Goal: Task Accomplishment & Management: Manage account settings

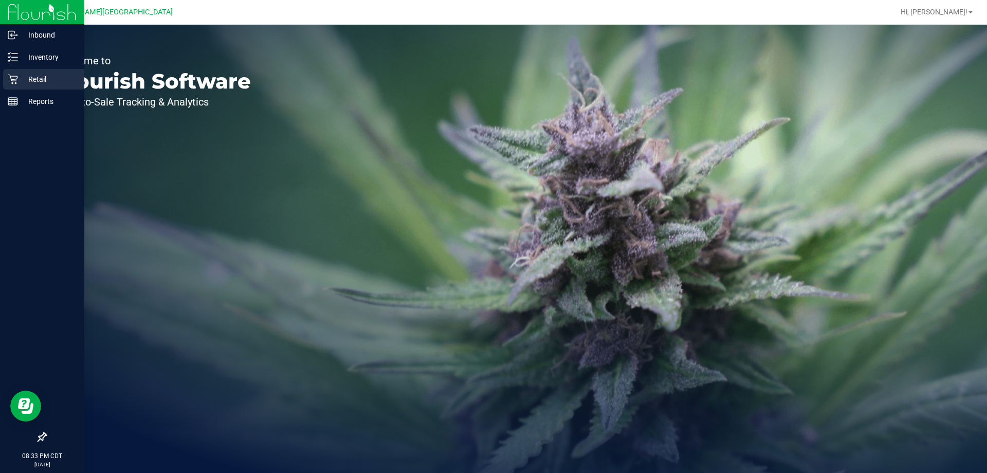
click at [6, 84] on div "Retail" at bounding box center [43, 79] width 81 height 21
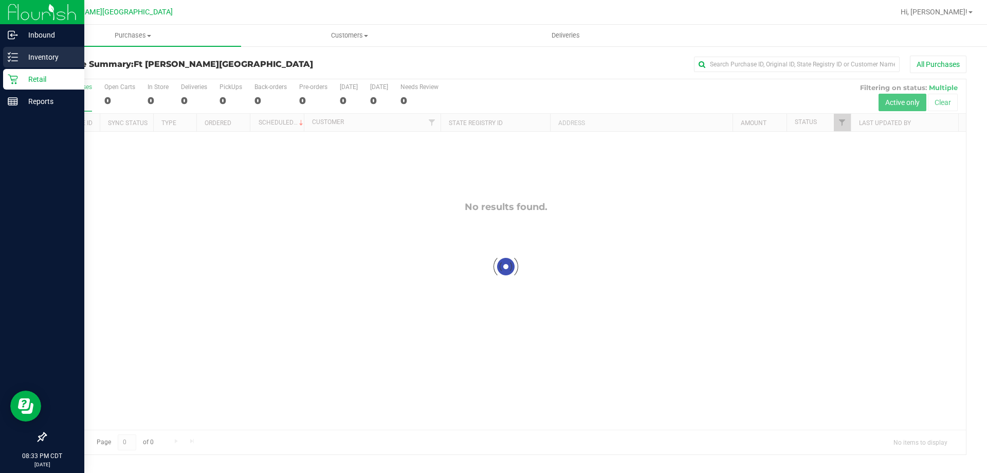
click at [7, 65] on div "Inventory" at bounding box center [43, 57] width 81 height 21
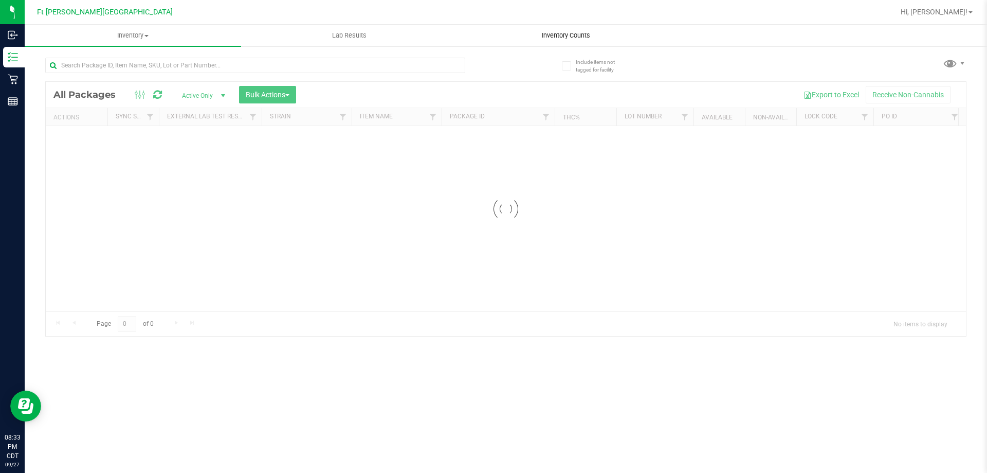
click at [569, 39] on span "Inventory Counts" at bounding box center [566, 35] width 76 height 9
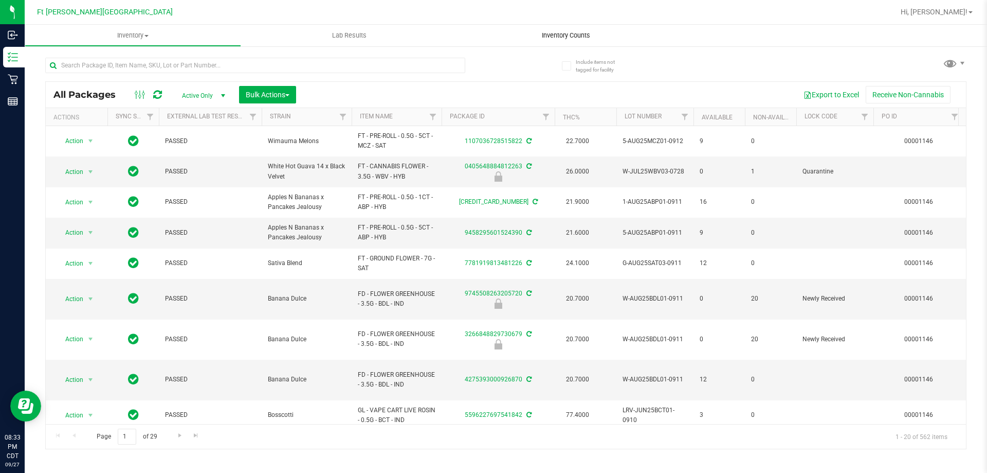
click at [569, 32] on span "Inventory Counts" at bounding box center [566, 35] width 76 height 9
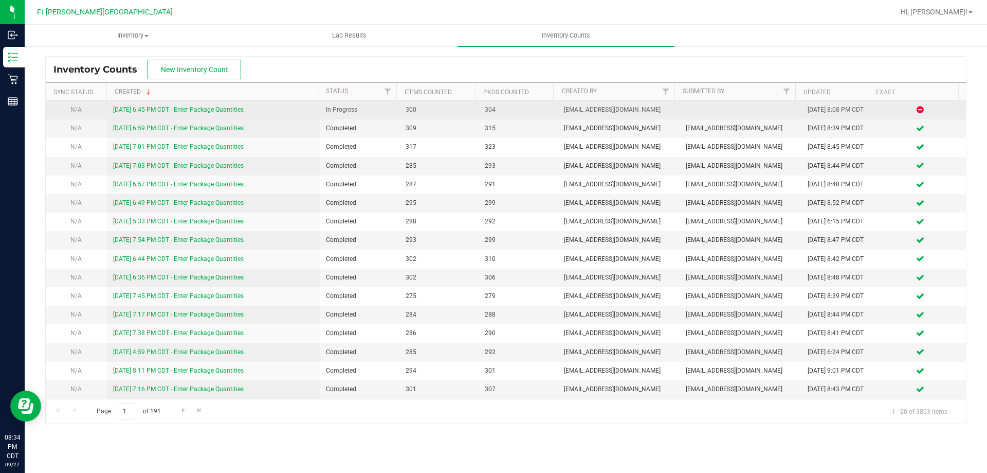
click at [157, 106] on link "9/27/25 6:45 PM CDT - Enter Package Quantities" at bounding box center [178, 109] width 131 height 7
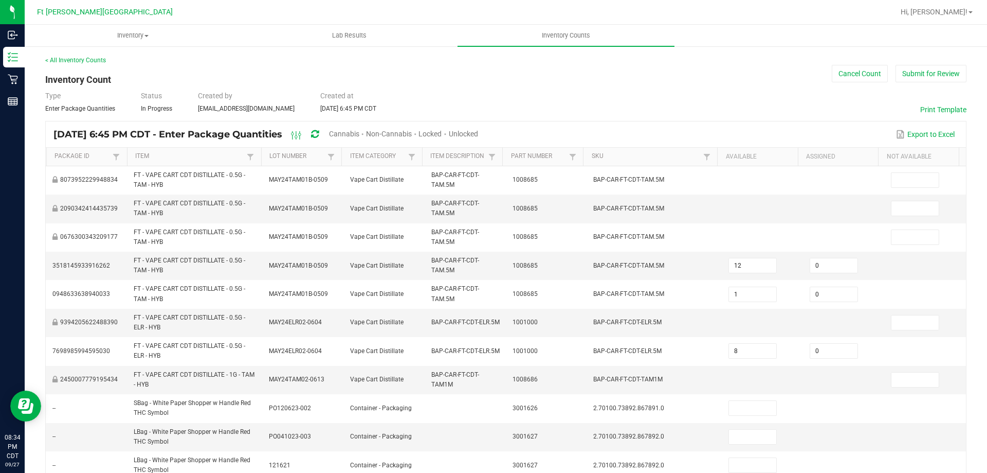
drag, startPoint x: 500, startPoint y: 132, endPoint x: 484, endPoint y: 136, distance: 16.5
click at [478, 133] on span "Unlocked" at bounding box center [463, 134] width 29 height 8
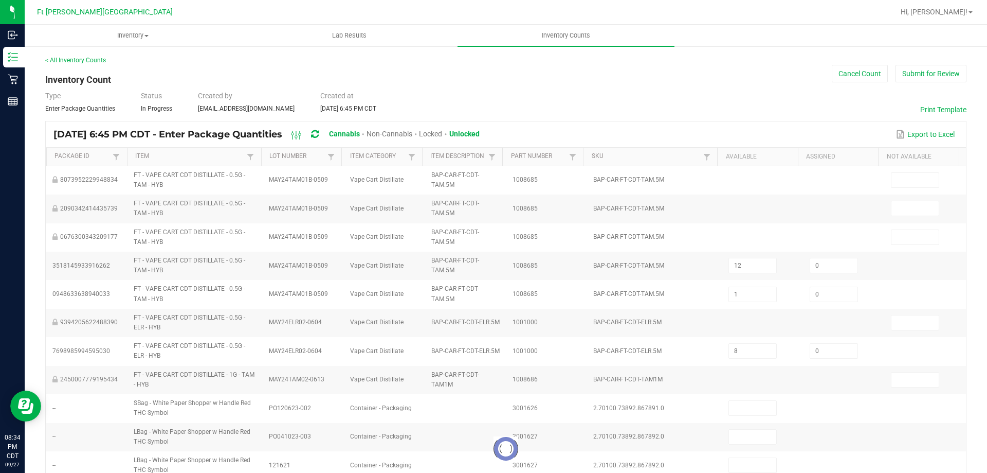
type input "11"
type input "2"
type input "1"
type input "3"
type input "2"
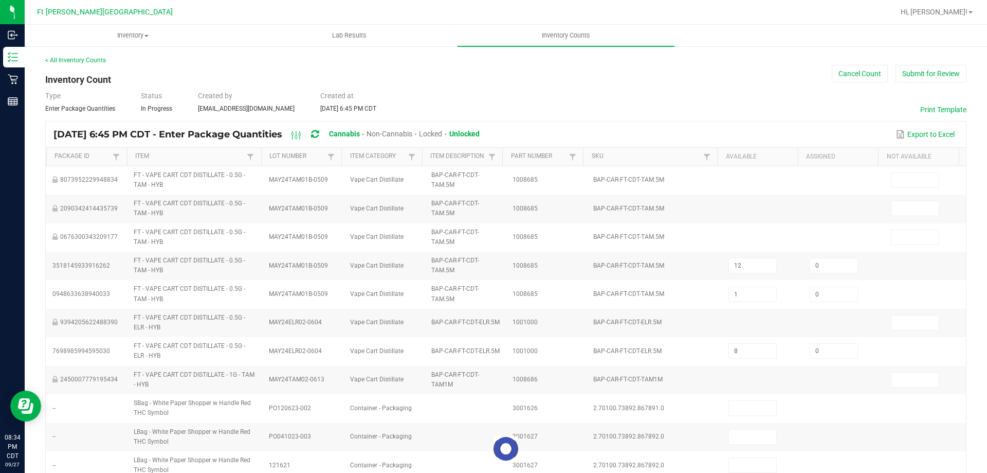
type input "1"
type input "2"
type input "18"
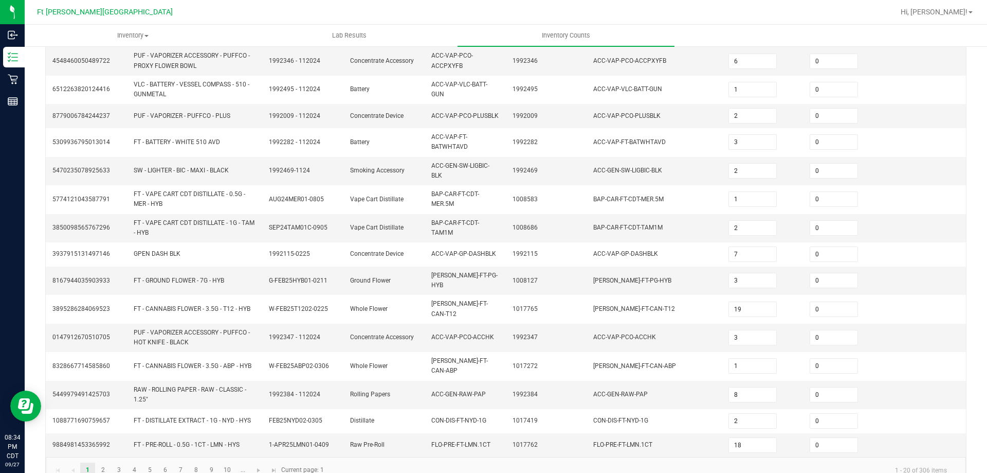
scroll to position [265, 0]
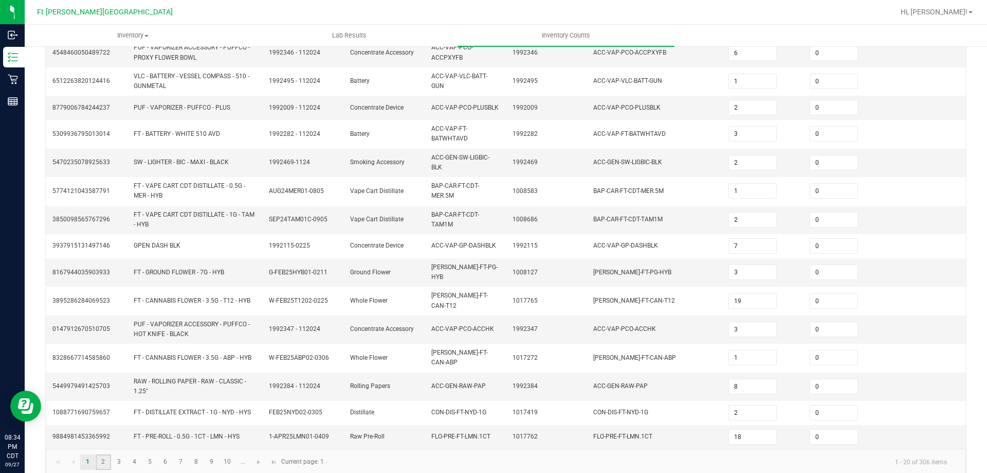
click at [100, 454] on link "2" at bounding box center [103, 461] width 15 height 15
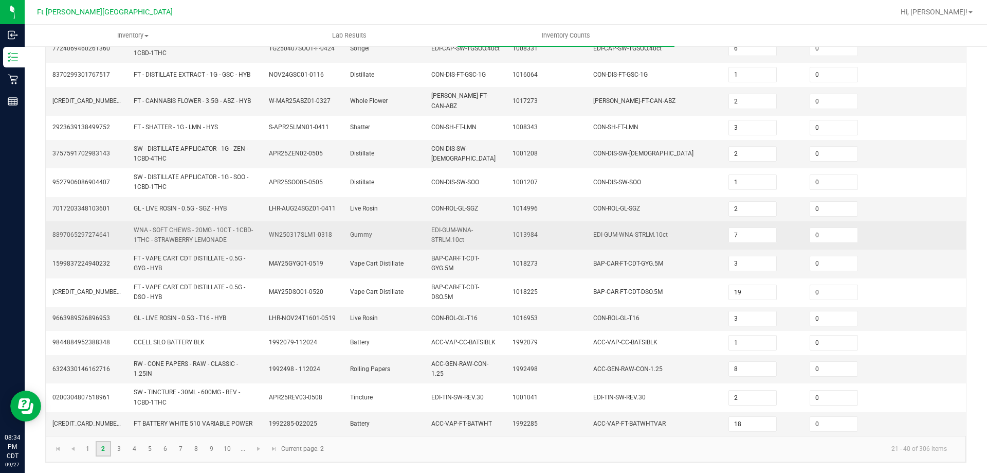
type input "3"
type input "9"
type input "8"
type input "15"
type input "13"
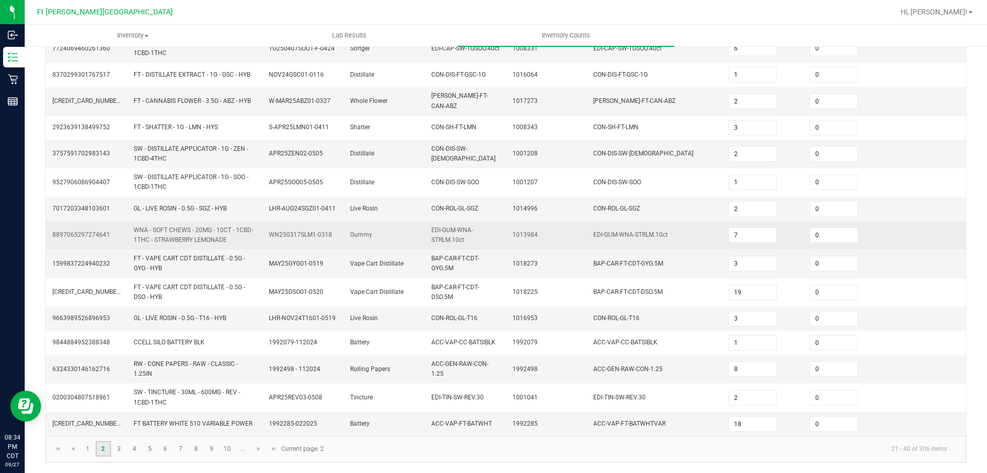
type input "2"
type input "40"
type input "4"
type input "1"
type input "7"
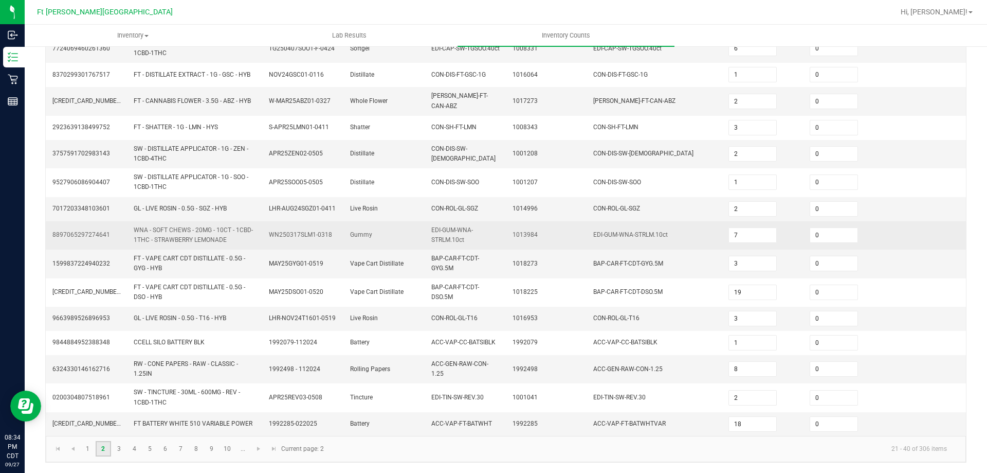
type input "5"
type input "30"
type input "7"
type input "4"
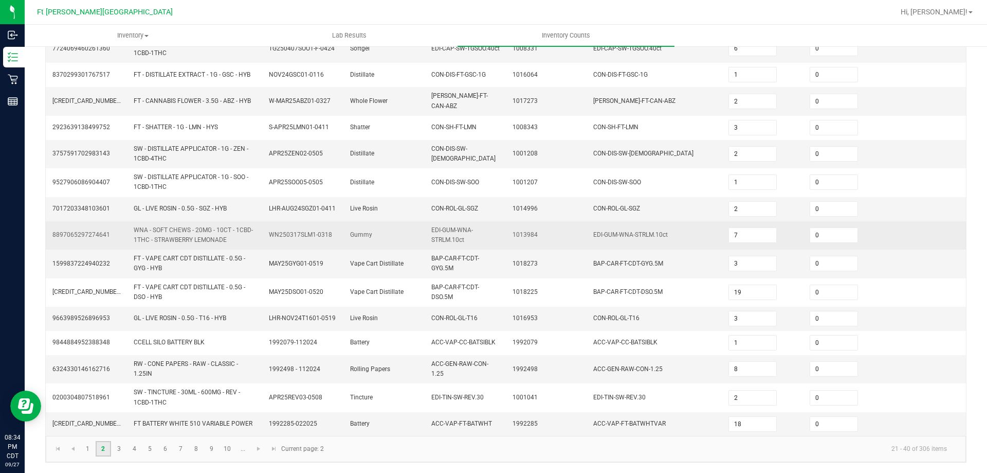
type input "3"
type input "30"
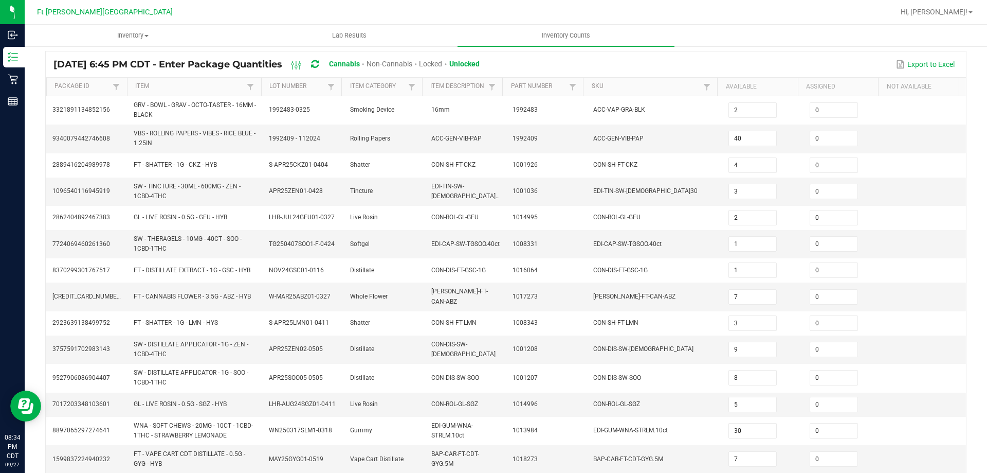
scroll to position [261, 0]
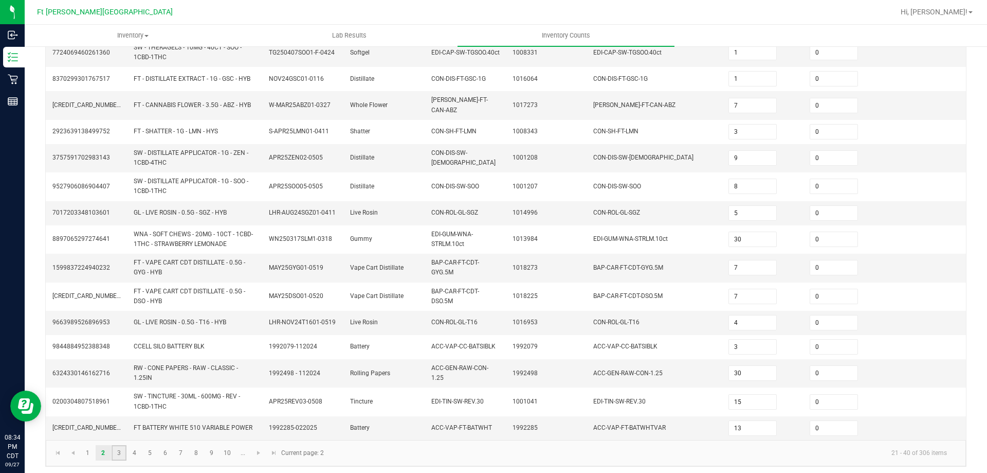
click at [122, 449] on link "3" at bounding box center [119, 452] width 15 height 15
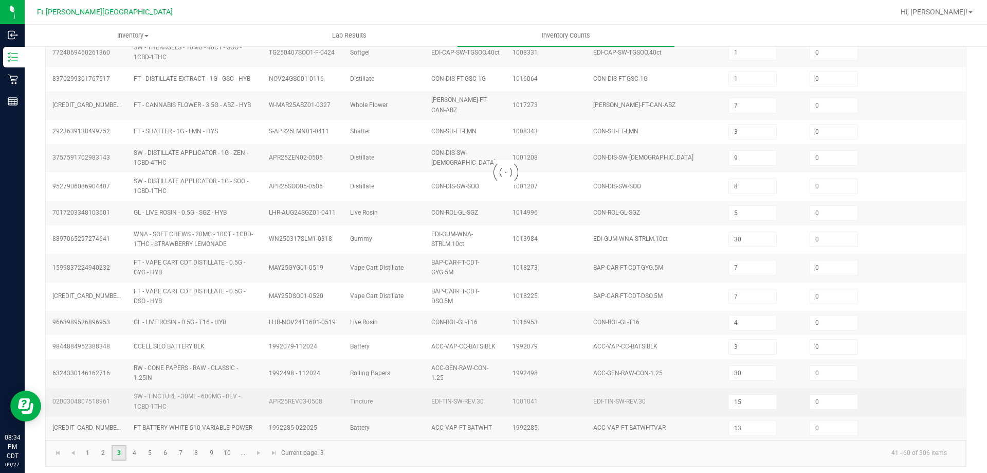
type input "8"
type input "3"
type input "2"
type input "4"
type input "1"
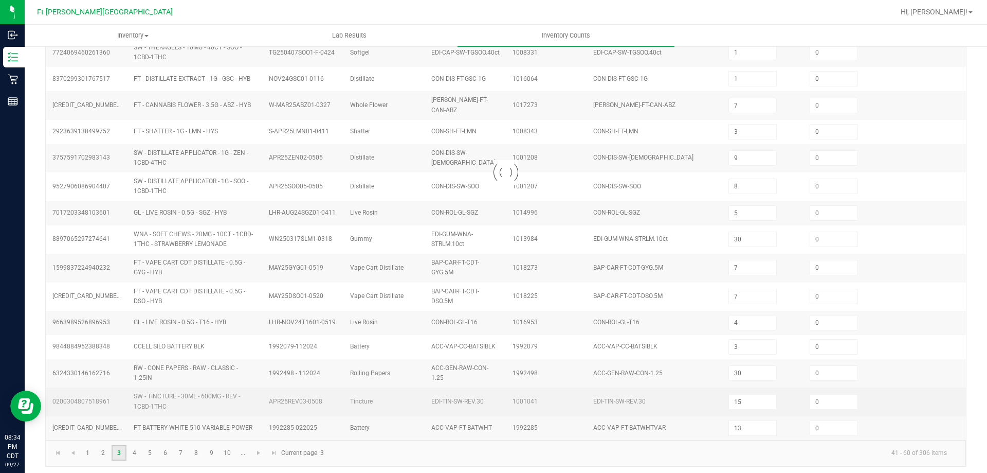
type input "1"
type input "2"
type input "3"
type input "8"
type input "2"
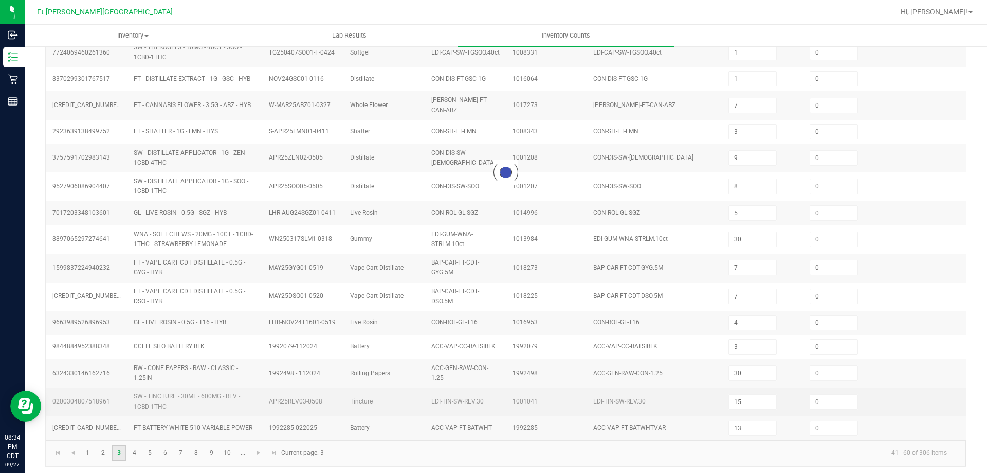
type input "3"
type input "6"
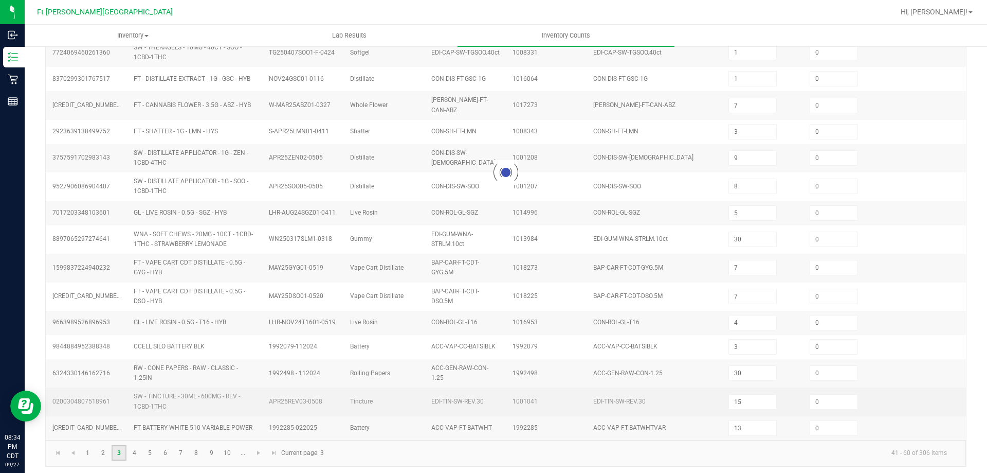
type input "1"
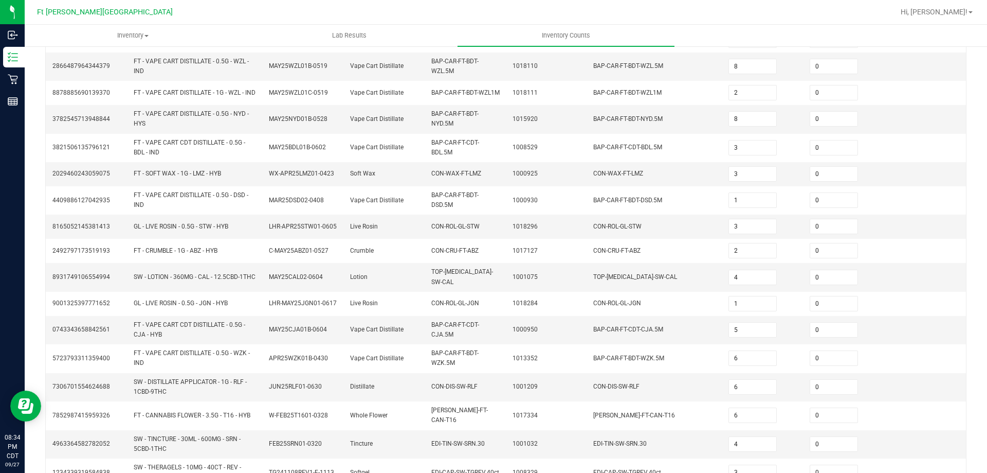
scroll to position [270, 0]
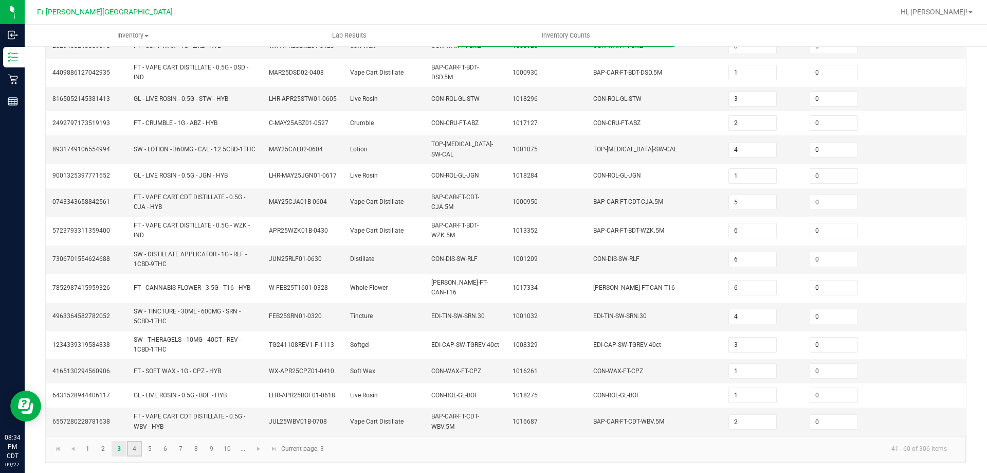
click at [138, 452] on link "4" at bounding box center [134, 448] width 15 height 15
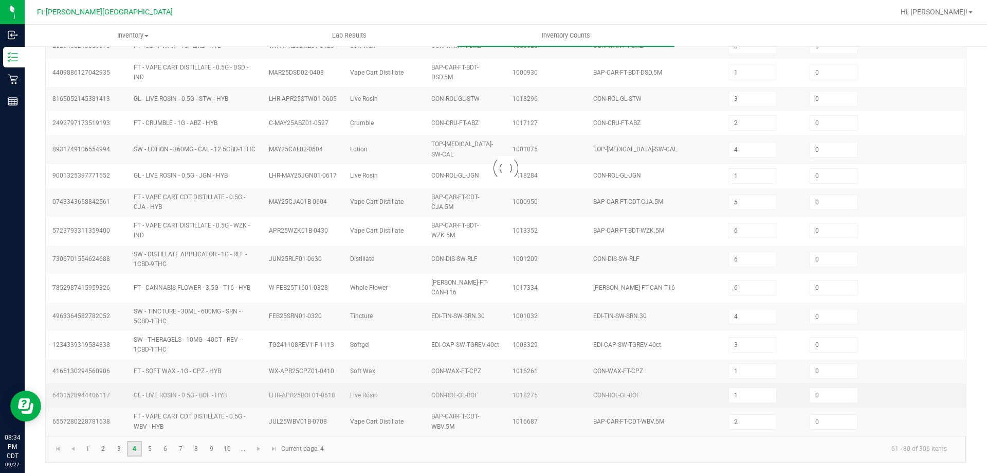
type input "15"
type input "4"
type input "1"
type input "6"
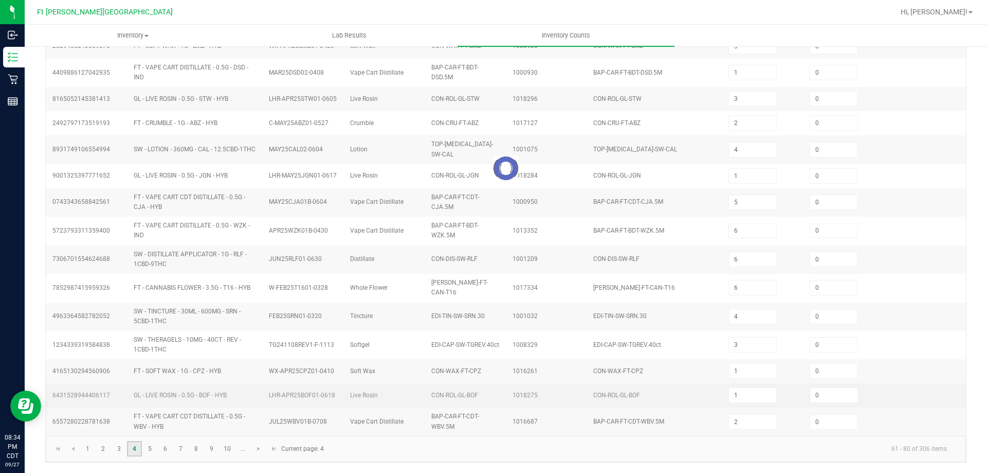
type input "4"
type input "13"
type input "3"
type input "9"
type input "7"
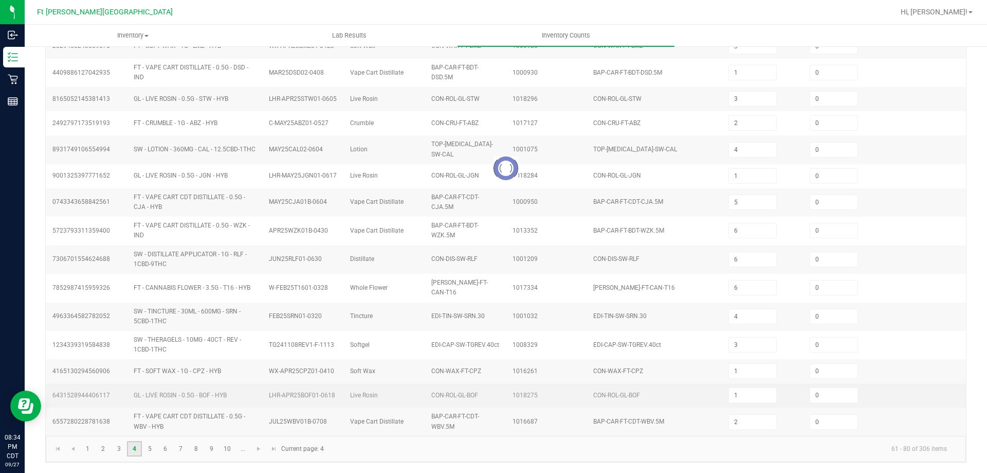
type input "5"
type input "7"
type input "6"
type input "2"
type input "16"
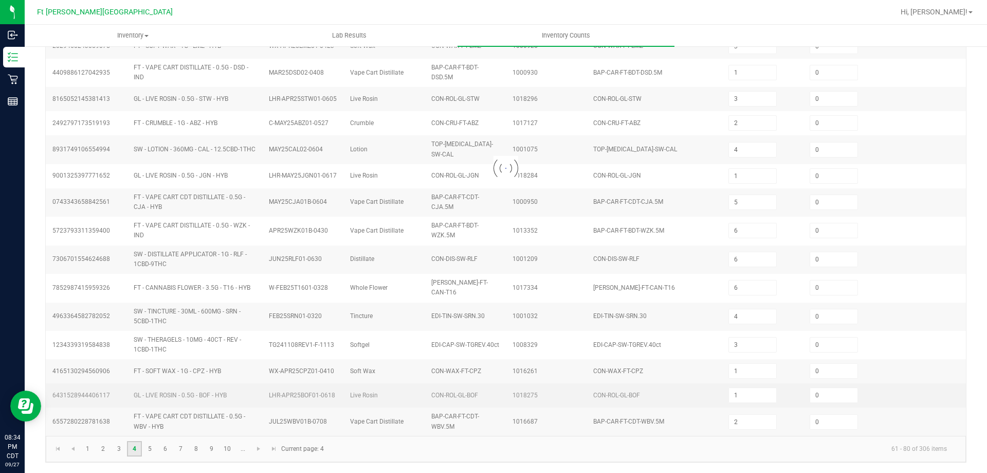
type input "10"
type input "1"
type input "2"
type input "1"
type input "2"
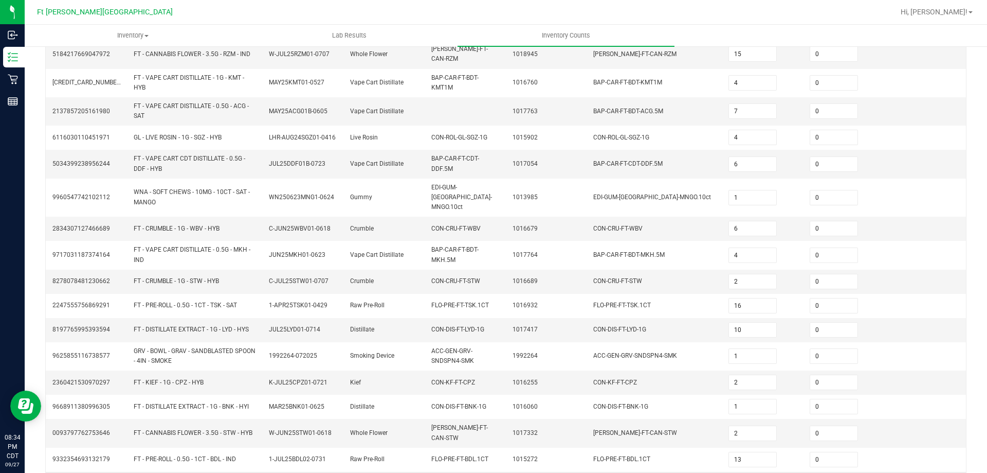
scroll to position [244, 0]
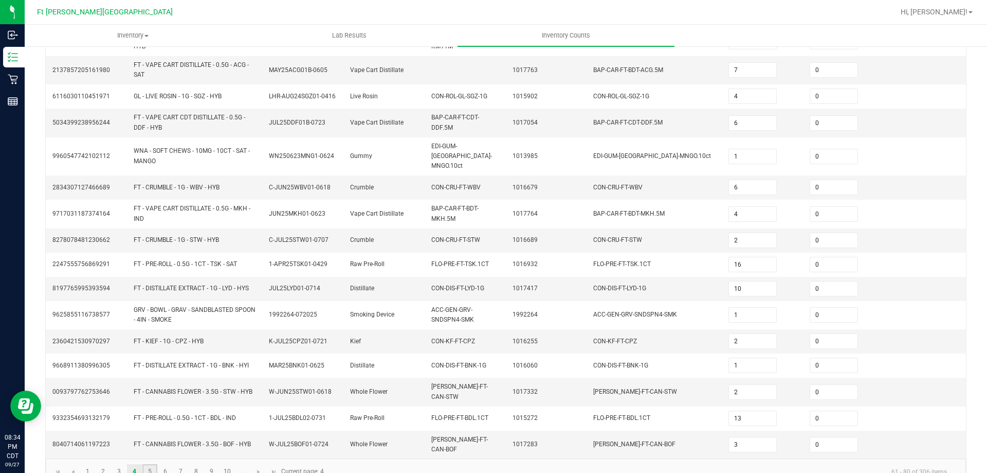
click at [154, 464] on link "5" at bounding box center [149, 471] width 15 height 15
type input "8"
type input "10"
type input "2"
type input "4"
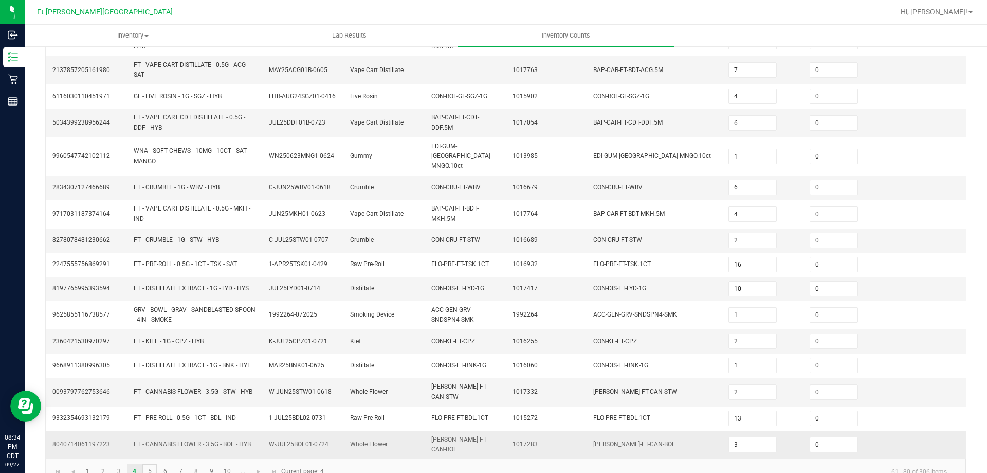
type input "10"
type input "3"
type input "19"
type input "5"
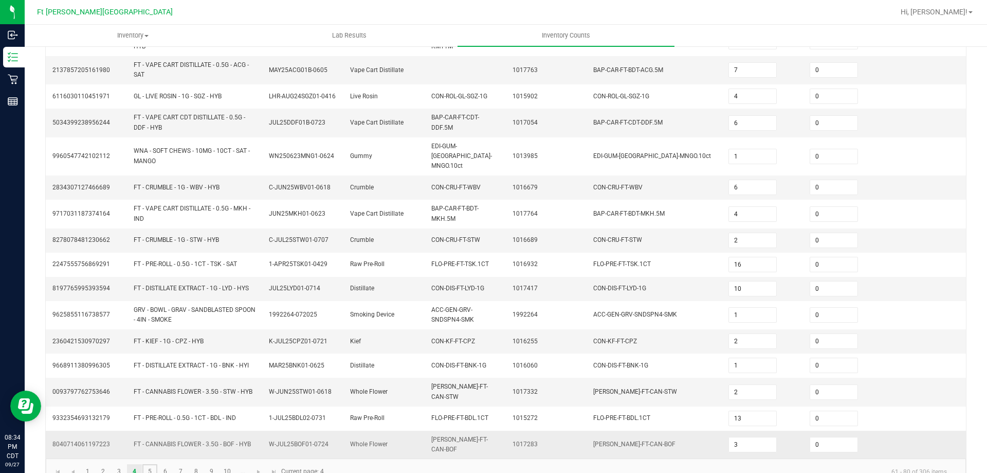
type input "3"
type input "6"
type input "3"
type input "10"
type input "3"
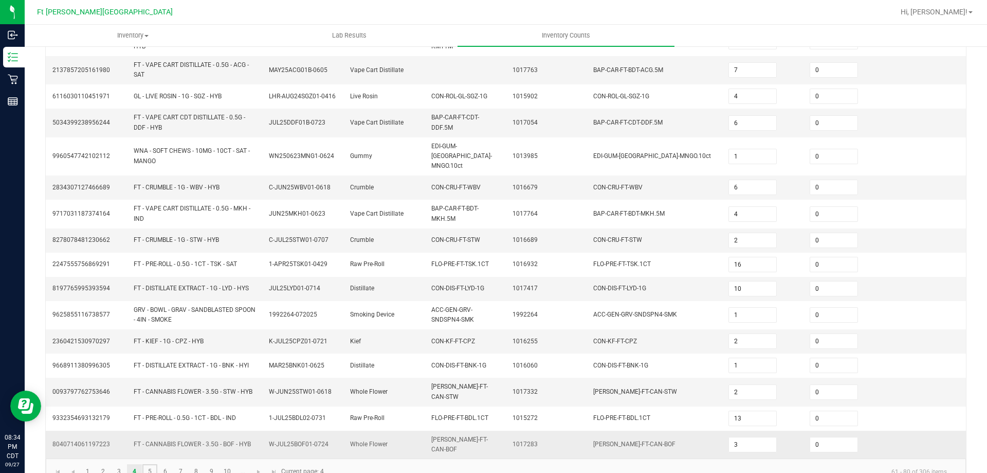
type input "1"
type input "9"
type input "10"
type input "5"
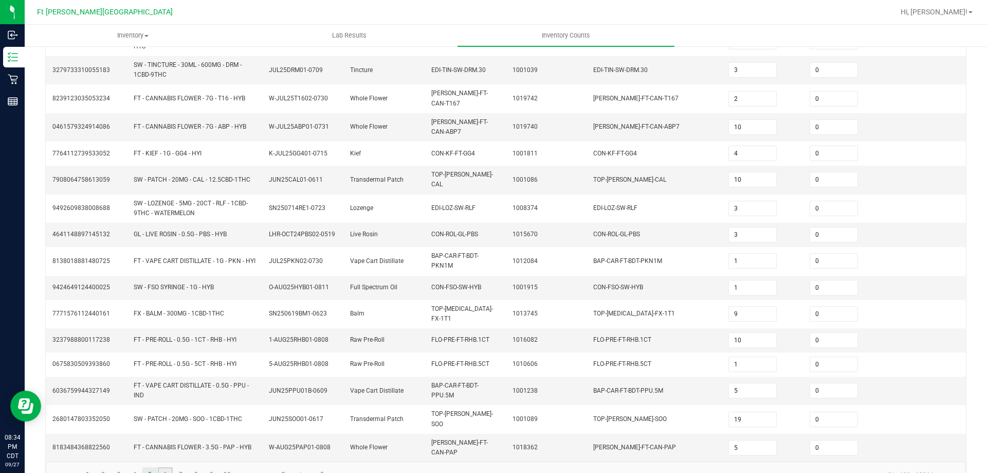
click at [165, 467] on link "6" at bounding box center [165, 474] width 15 height 15
type input "20"
type input "8"
type input "20"
type input "7"
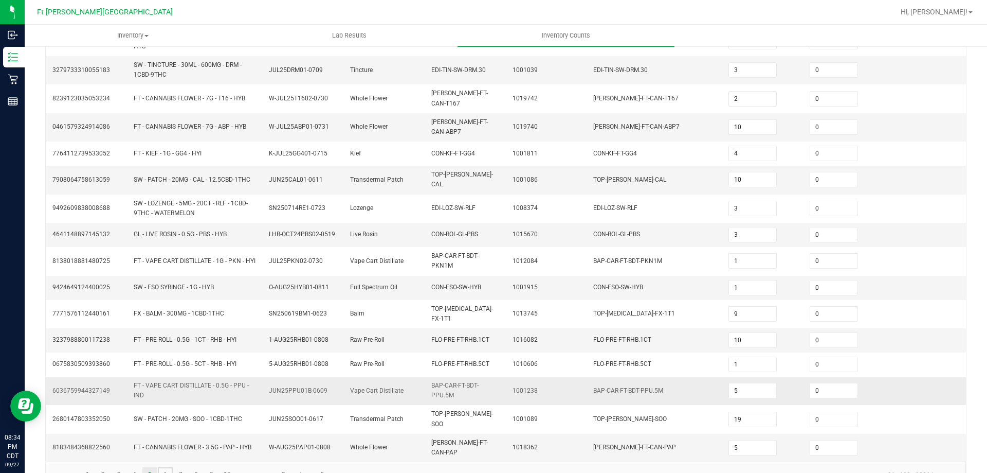
type input "4"
type input "5"
type input "7"
type input "3"
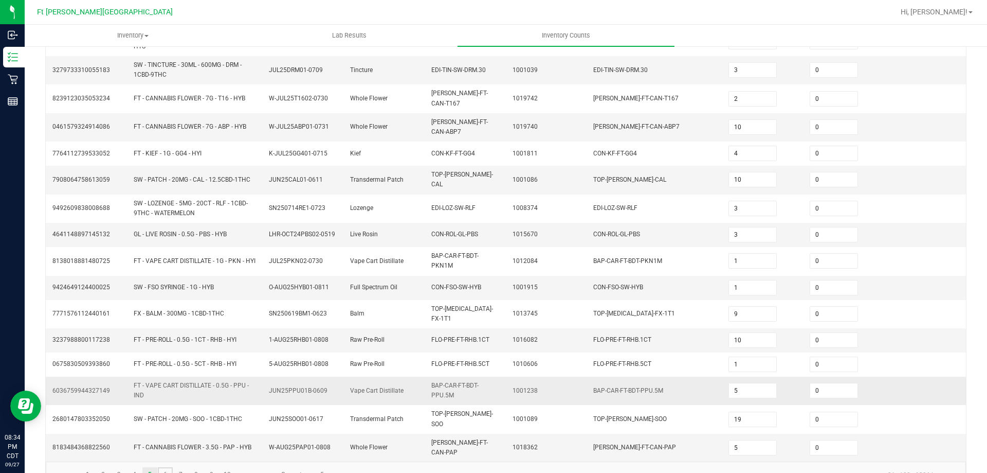
type input "2"
type input "6"
type input "1"
type input "4"
type input "12"
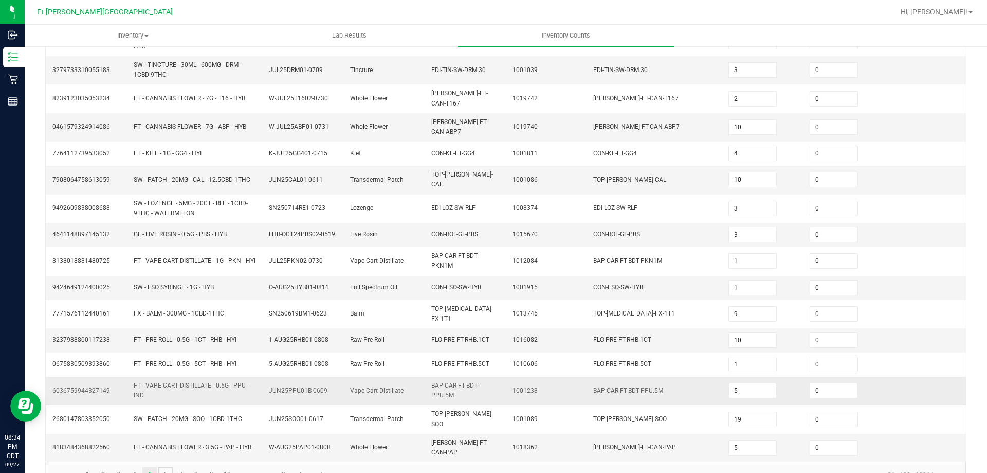
type input "4"
type input "5"
type input "12"
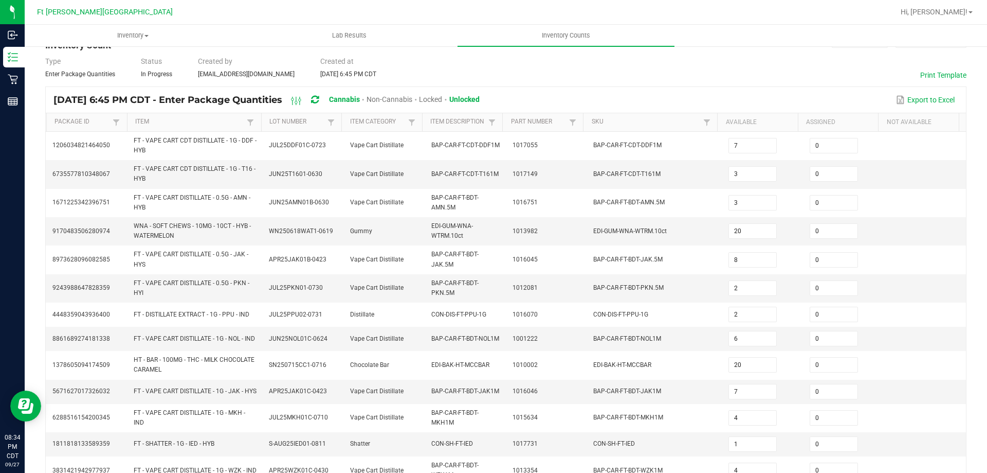
scroll to position [292, 0]
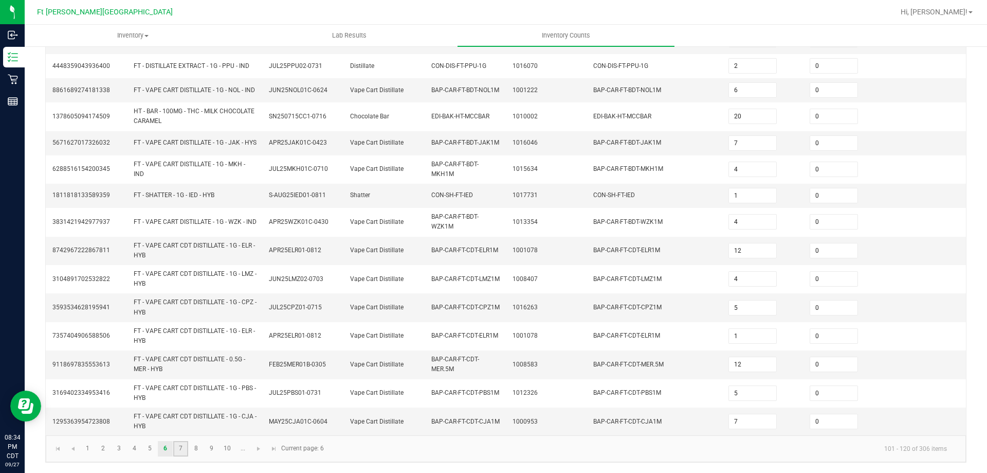
click at [180, 453] on link "7" at bounding box center [180, 448] width 15 height 15
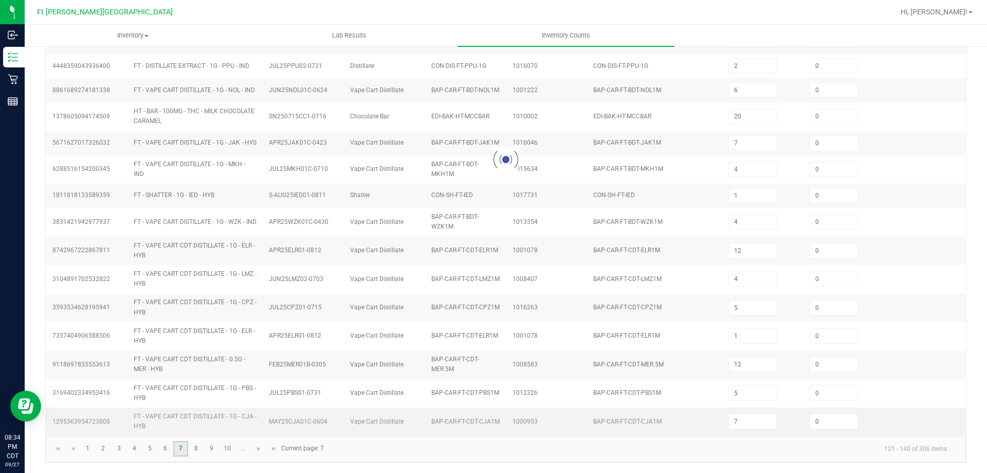
type input "7"
type input "12"
type input "4"
type input "7"
type input "35"
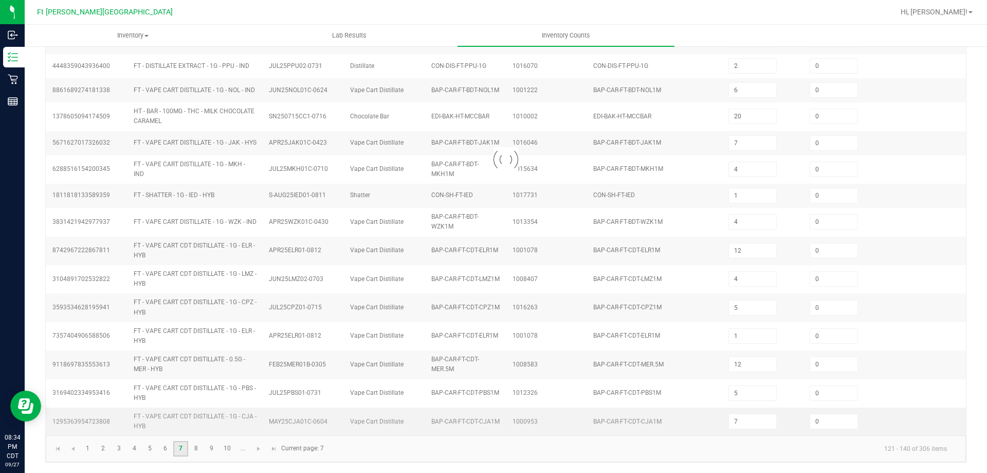
type input "9"
type input "3"
type input "12"
type input "10"
type input "6"
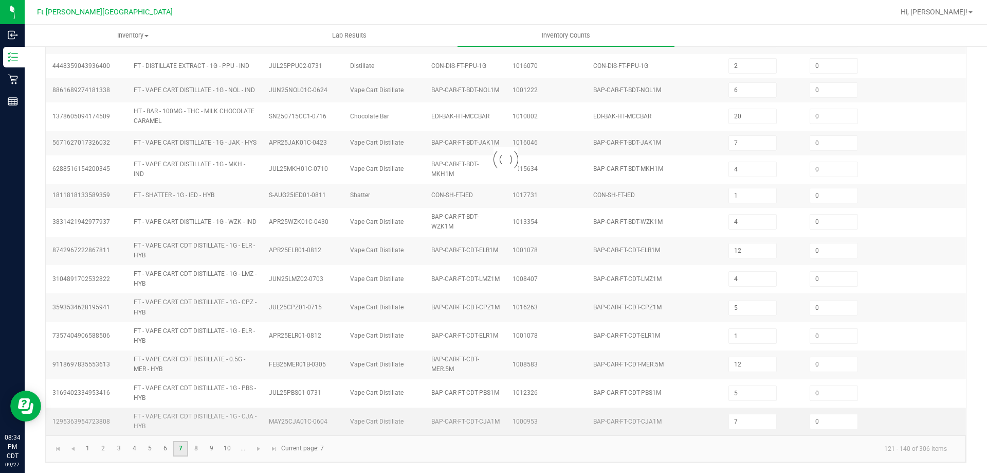
type input "8"
type input "5"
type input "4"
type input "18"
type input "12"
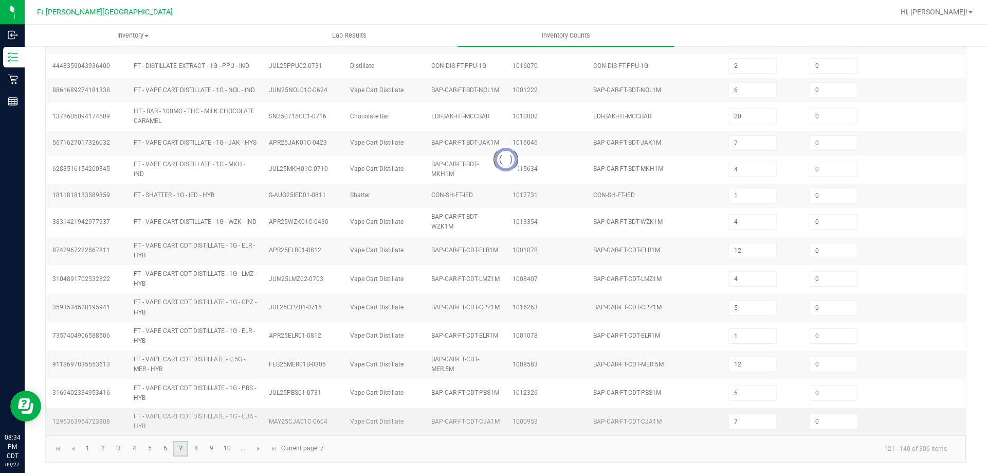
type input "1"
type input "15"
type input "4"
type input "3"
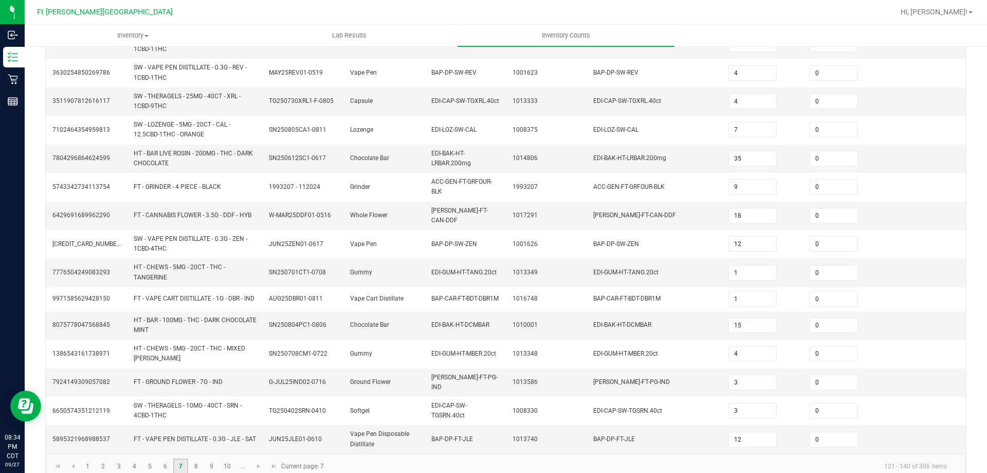
scroll to position [278, 0]
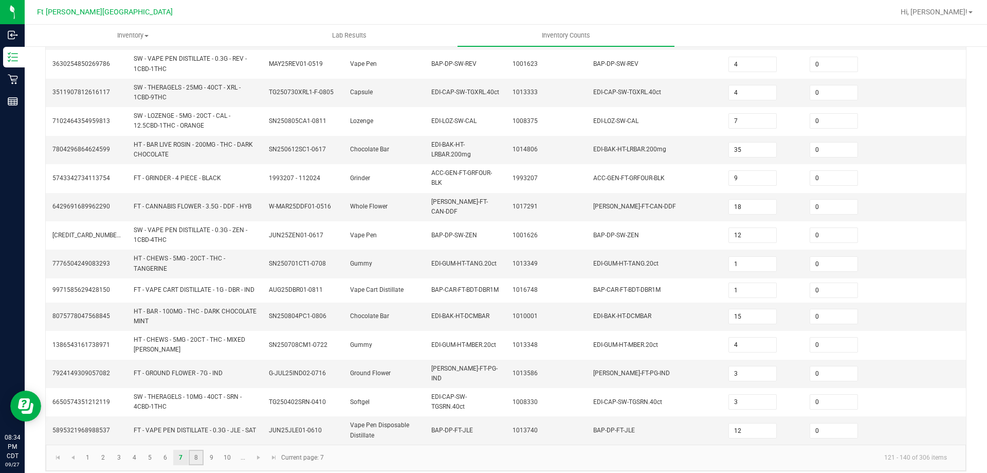
click at [196, 450] on link "8" at bounding box center [196, 456] width 15 height 15
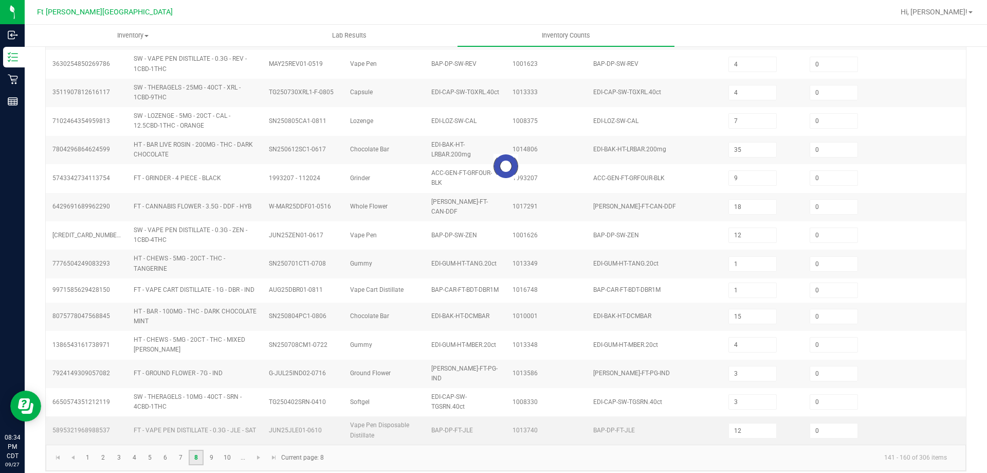
type input "10"
type input "2"
type input "5"
type input "12"
type input "8"
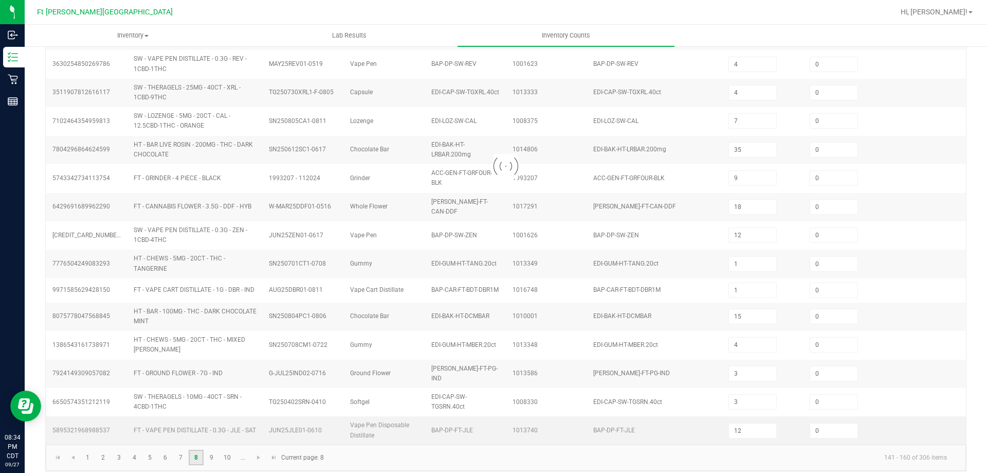
type input "1"
type input "16"
type input "11"
type input "5"
type input "1"
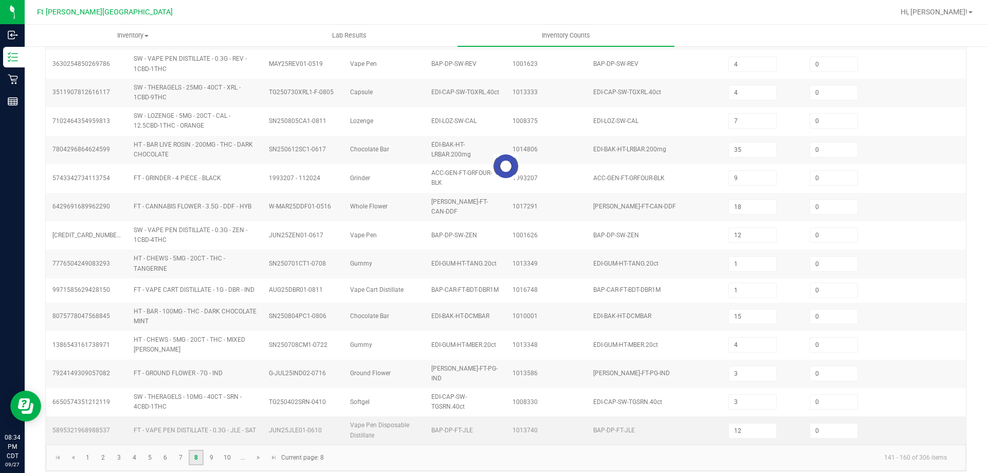
type input "2"
type input "6"
type input "9"
type input "7"
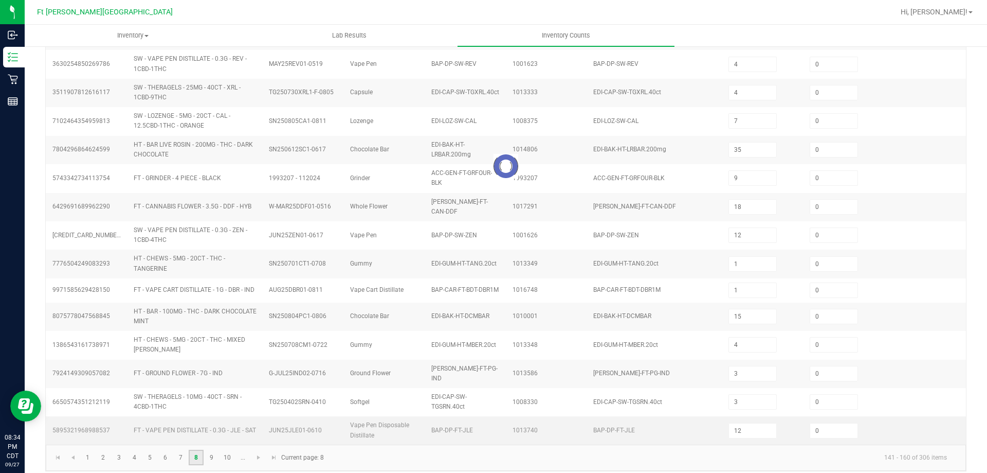
type input "7"
type input "1"
type input "6"
type input "4"
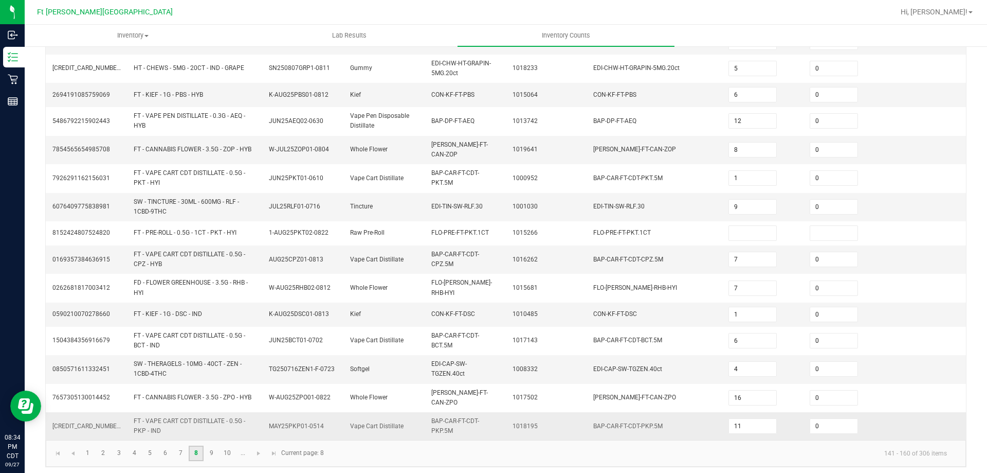
scroll to position [274, 0]
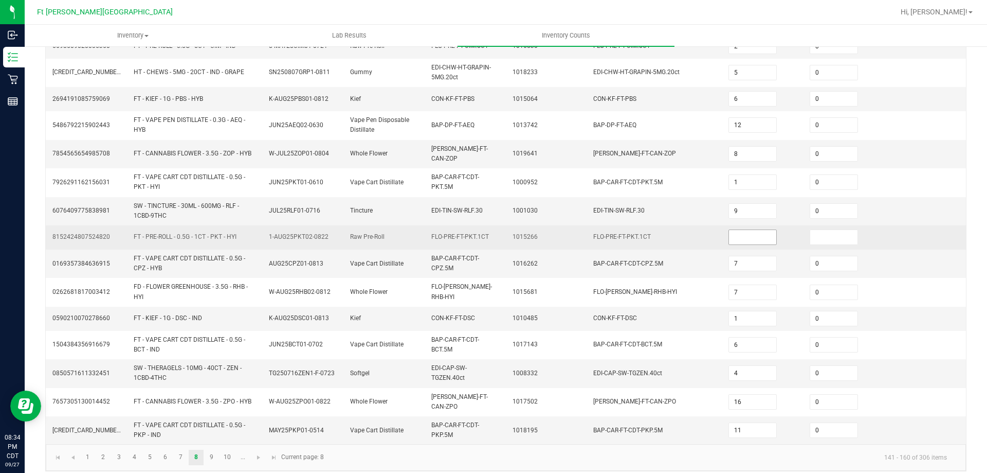
click at [732, 230] on input at bounding box center [752, 237] width 47 height 14
type input "20"
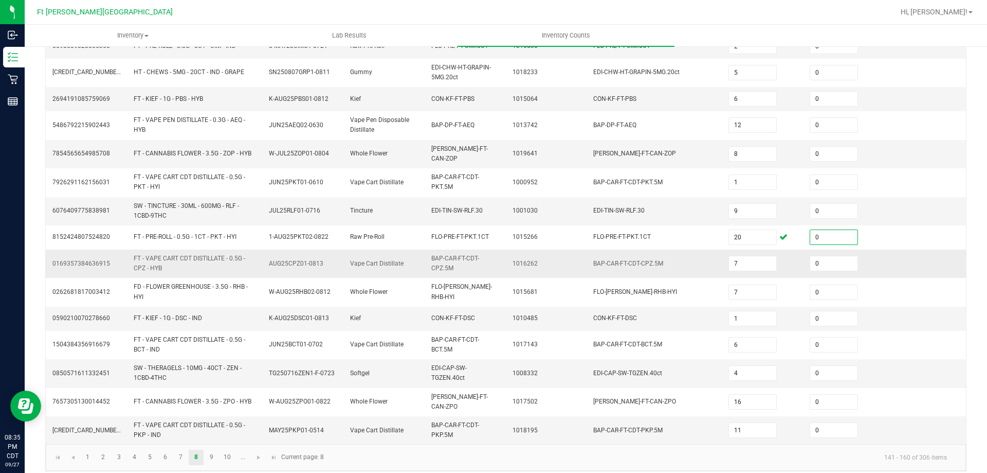
type input "0"
click at [701, 267] on td "BAP-CAR-FT-CDT-CPZ.5M" at bounding box center [654, 263] width 135 height 28
click at [209, 449] on link "9" at bounding box center [211, 456] width 15 height 15
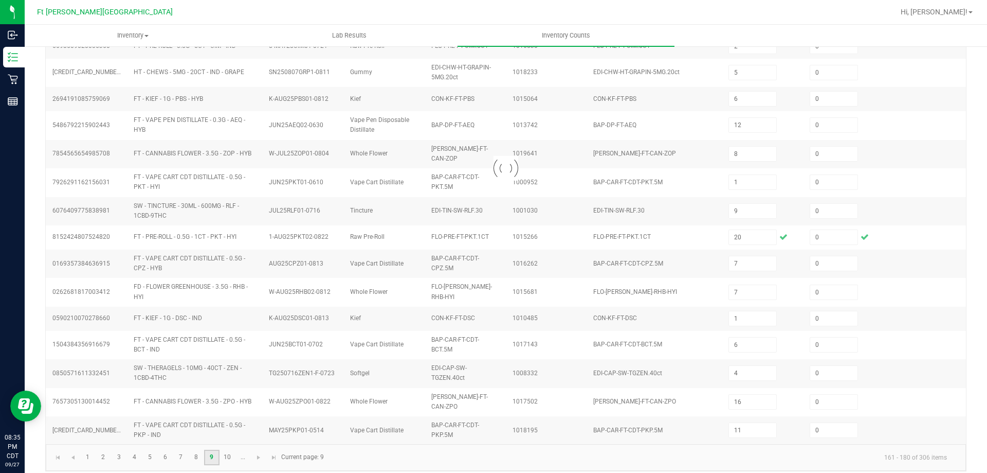
type input "30"
type input "1"
type input "3"
type input "4"
type input "10"
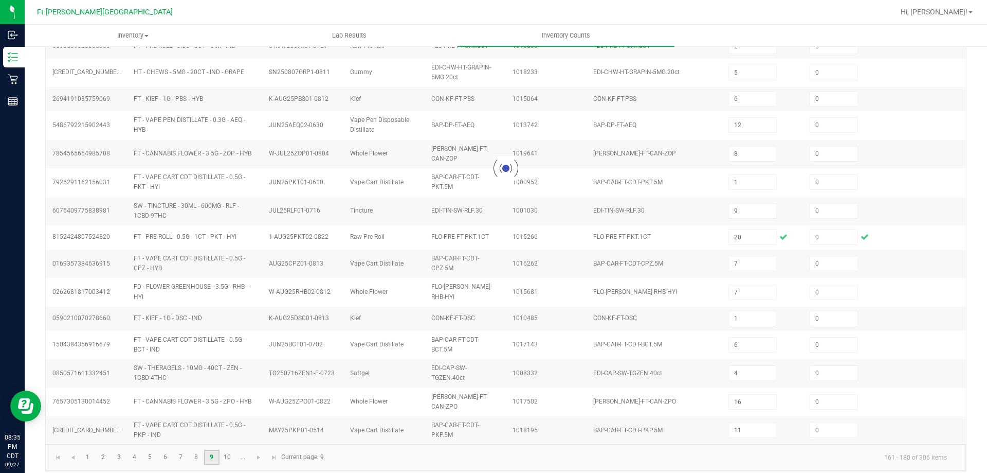
type input "3"
type input "8"
type input "12"
type input "6"
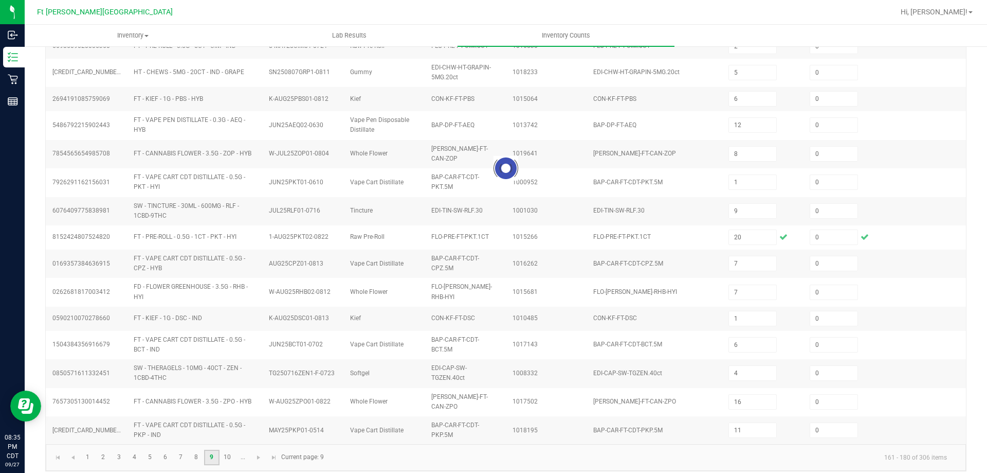
type input "12"
type input "9"
type input "7"
type input "5"
type input "35"
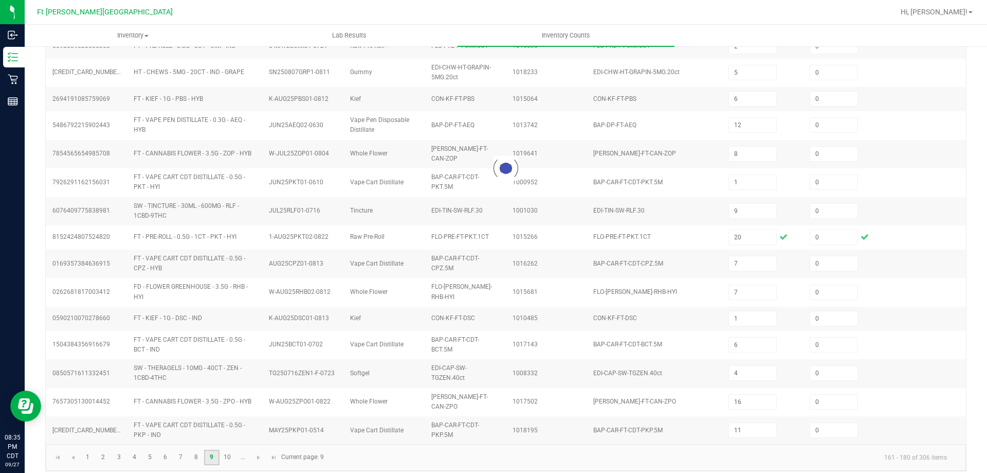
type input "28"
type input "2"
type input "29"
type input "4"
type input "9"
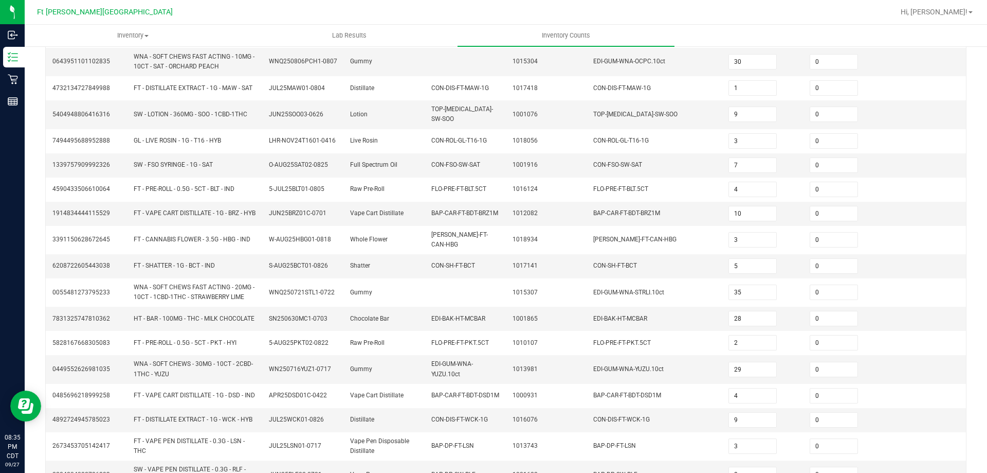
scroll to position [248, 0]
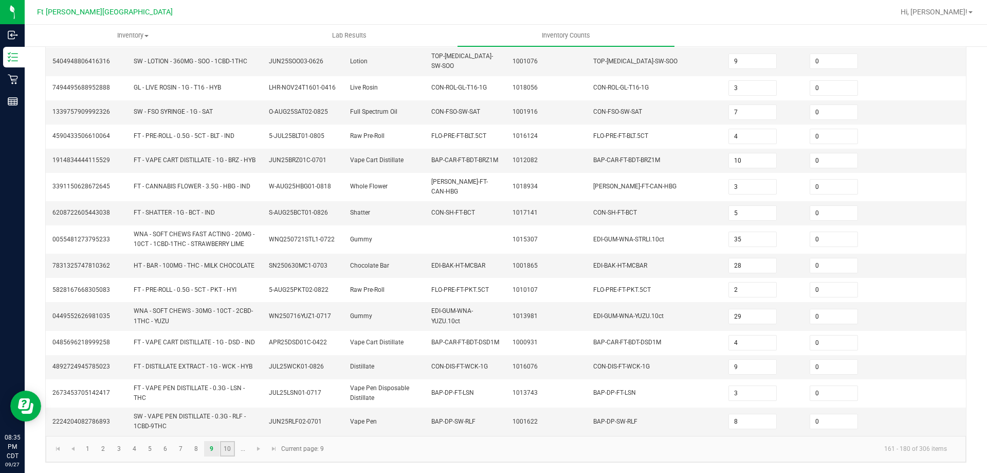
click at [228, 448] on link "10" at bounding box center [227, 448] width 15 height 15
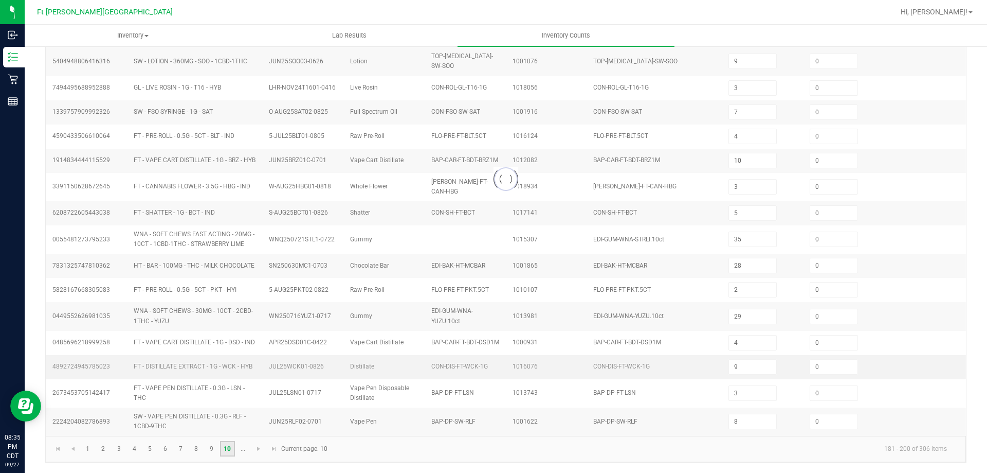
type input "3"
type input "7"
type input "5"
type input "6"
type input "7"
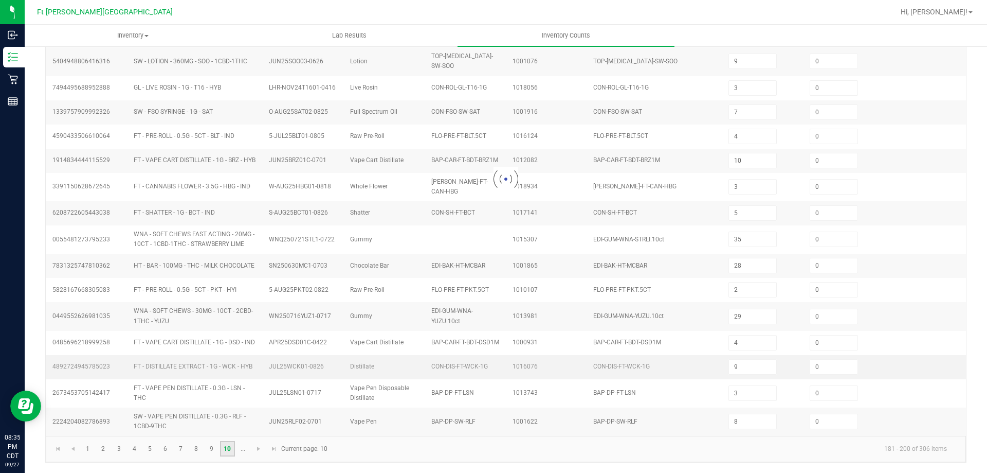
type input "11"
type input "18"
type input "3"
type input "5"
type input "11"
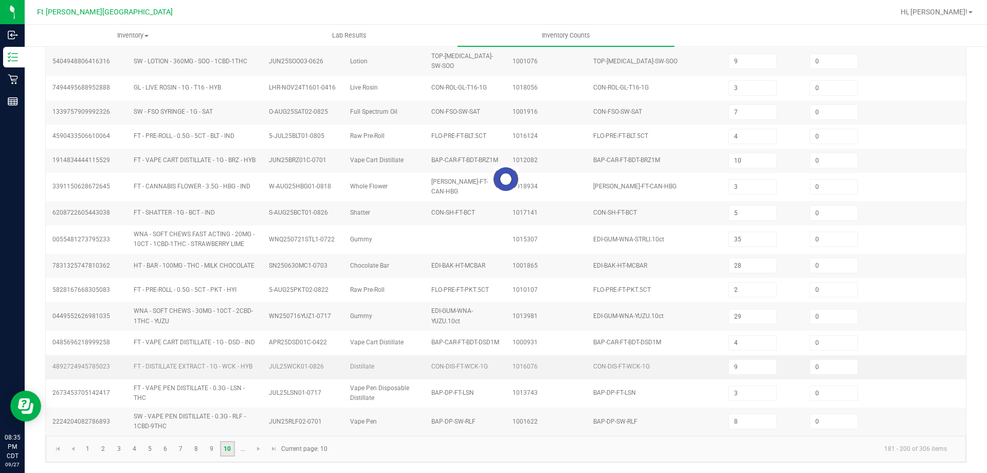
type input "4"
type input "1"
type input "3"
type input "17"
type input "10"
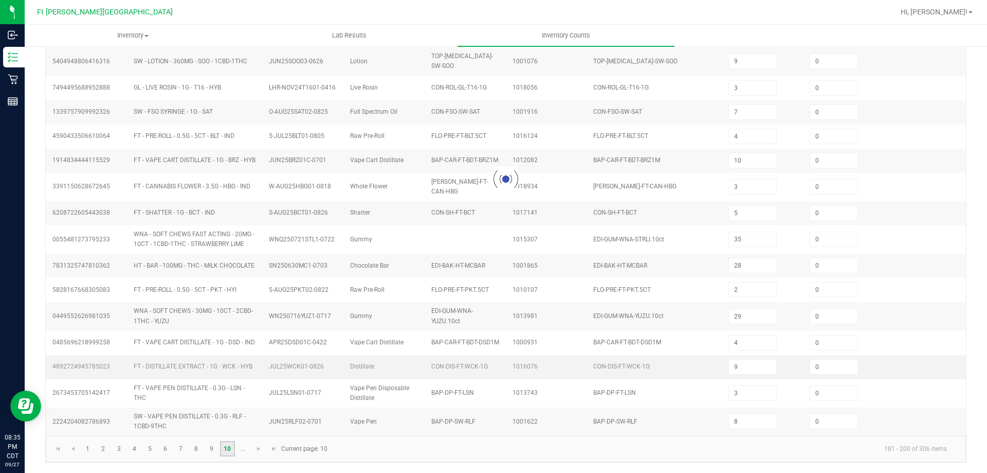
type input "17"
type input "5"
type input "44"
type input "4"
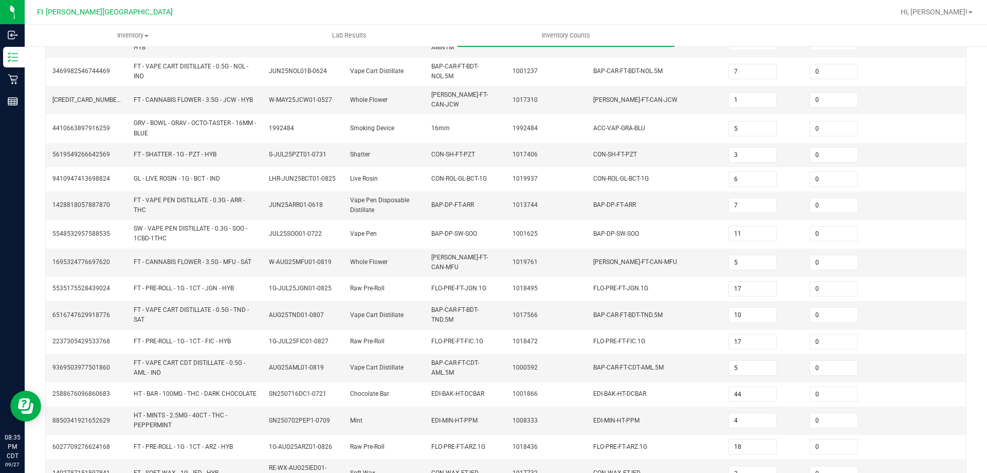
scroll to position [265, 0]
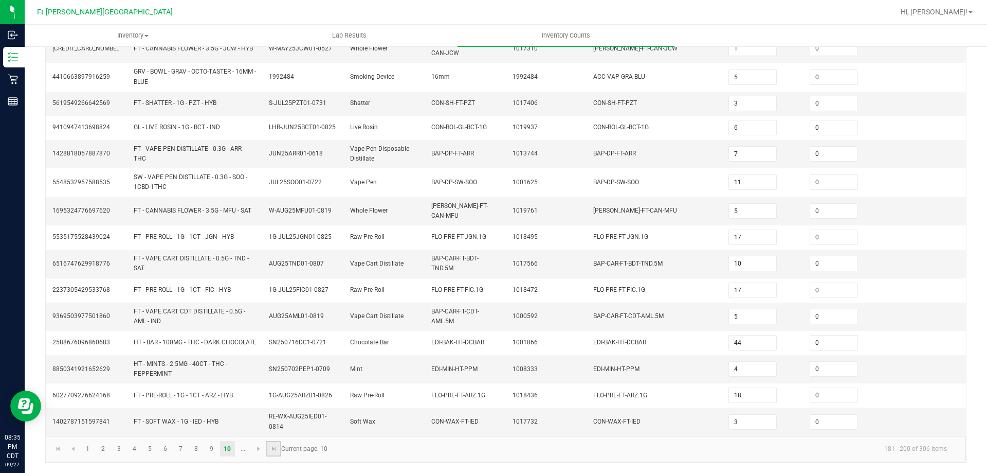
click at [268, 445] on link at bounding box center [273, 448] width 15 height 15
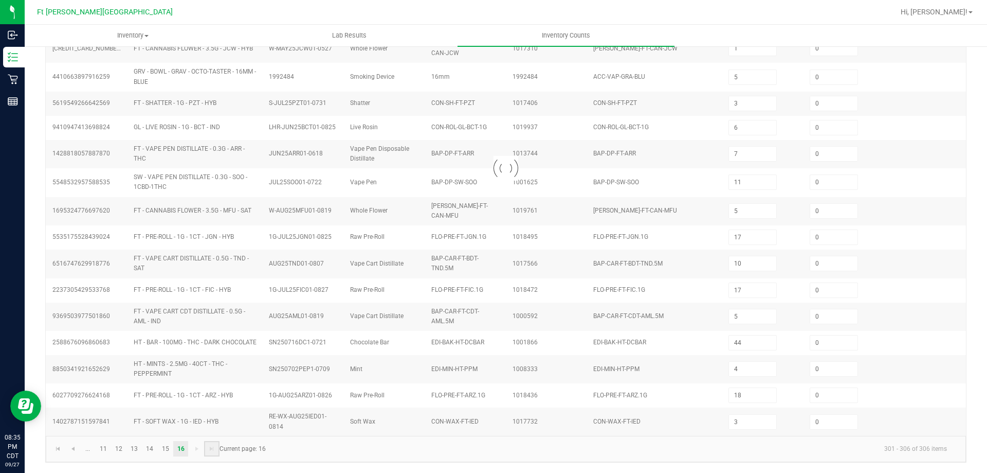
type input "20"
type input "24"
type input "9"
type input "17"
type input "20"
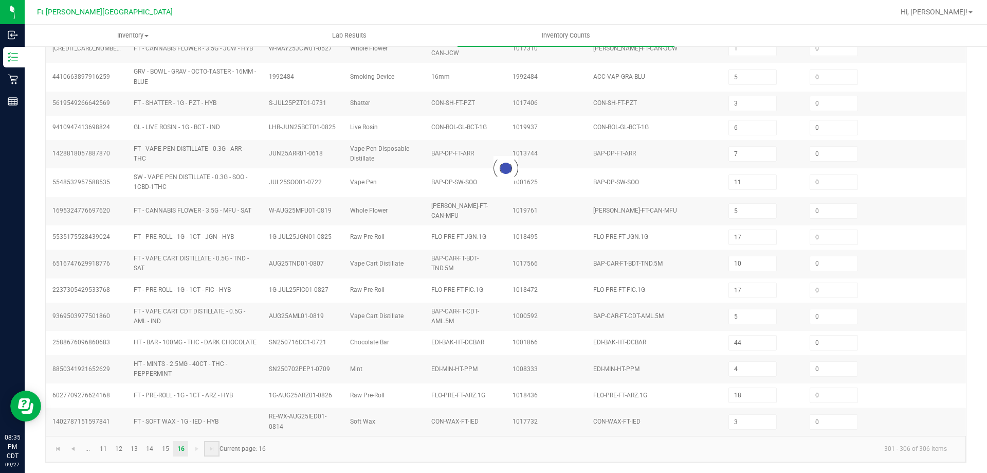
type input "17"
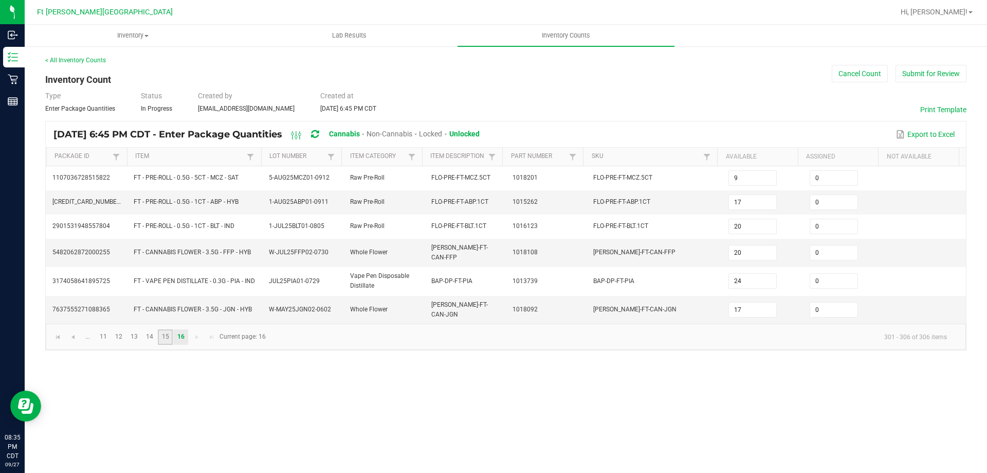
click at [163, 330] on link "15" at bounding box center [165, 336] width 15 height 15
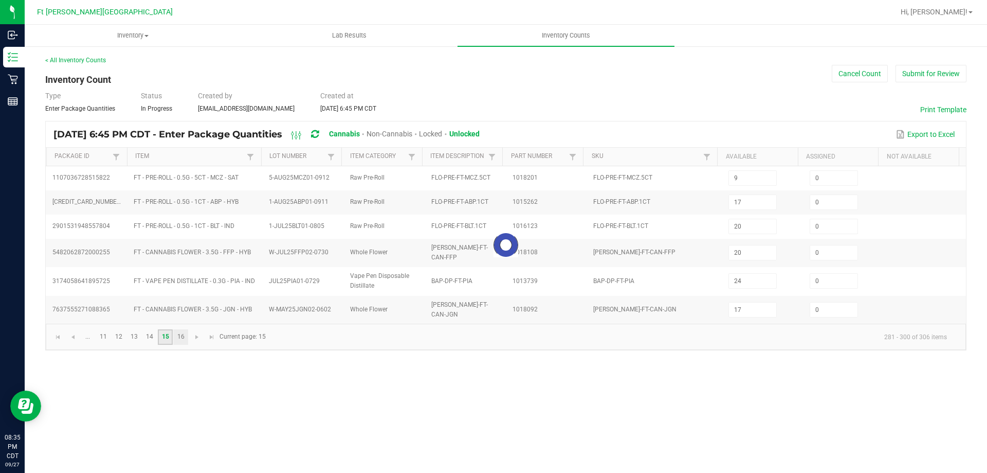
type input "8"
type input "3"
type input "4"
type input "12"
type input "14"
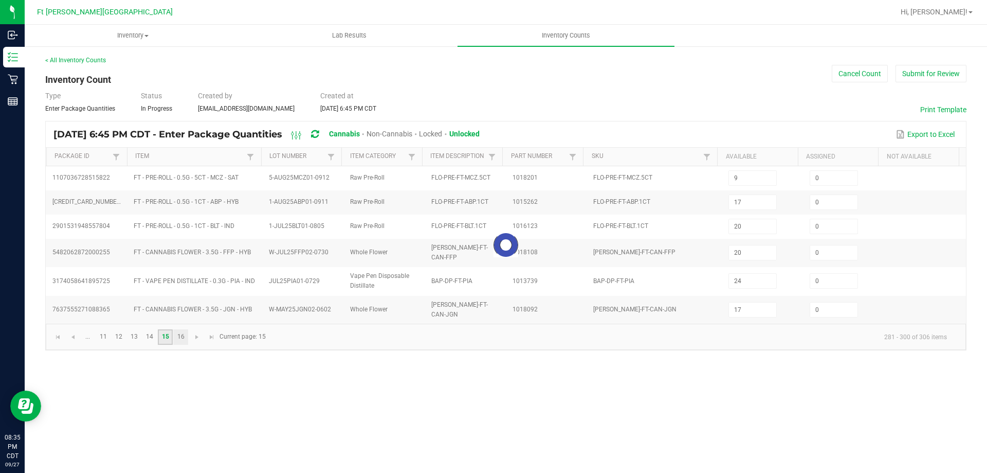
type input "19"
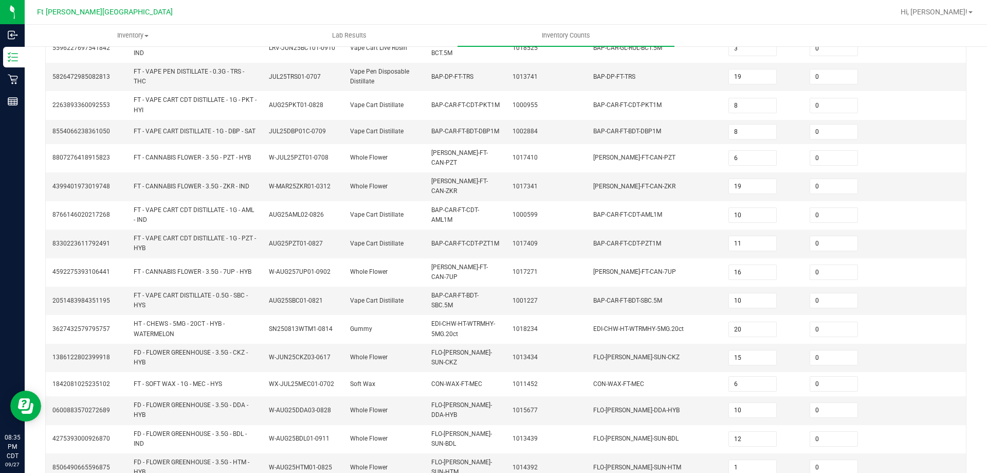
scroll to position [270, 0]
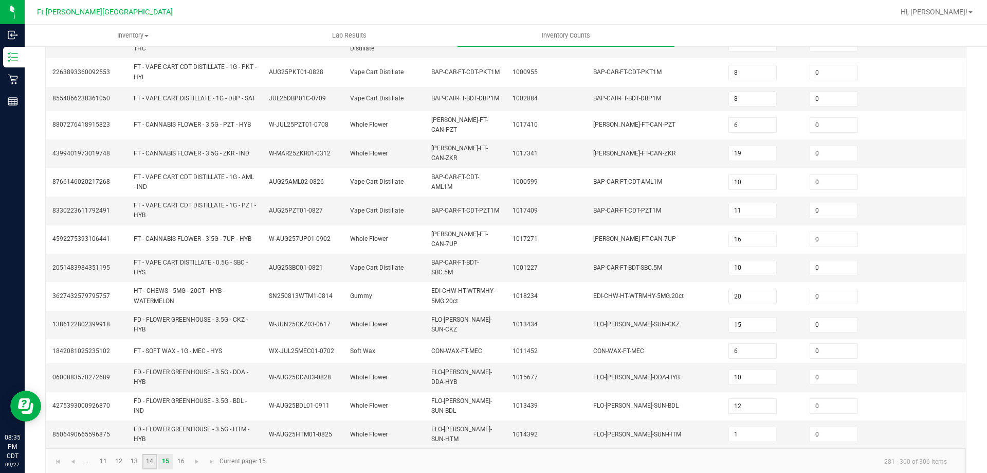
click at [150, 454] on link "14" at bounding box center [149, 461] width 15 height 15
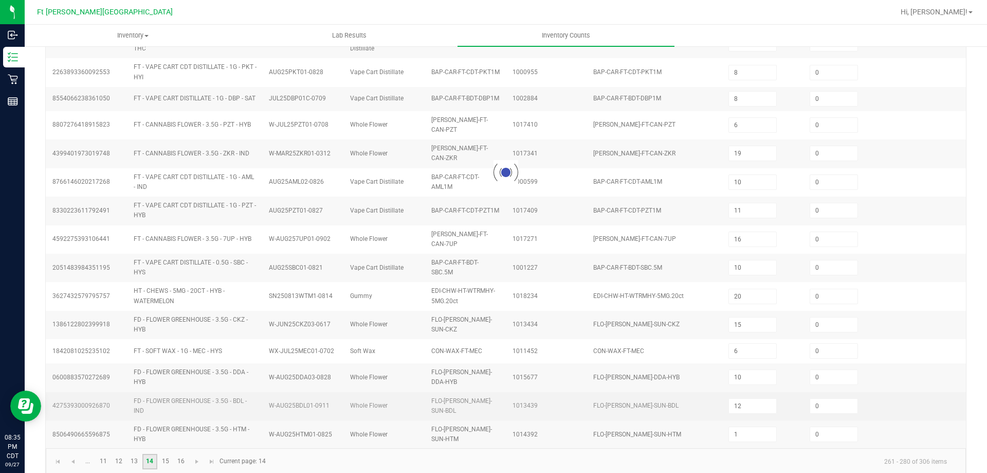
type input "6"
type input "12"
type input "17"
type input "10"
type input "12"
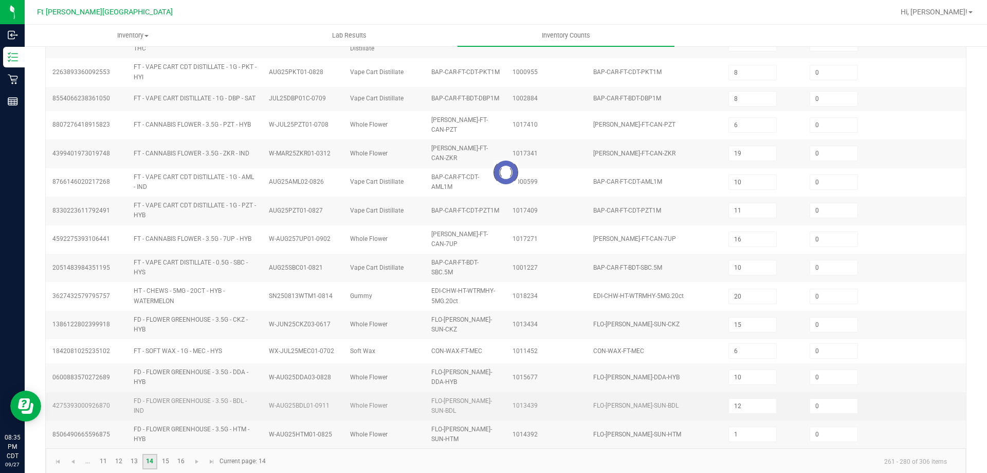
type input "10"
type input "9"
type input "4"
type input "12"
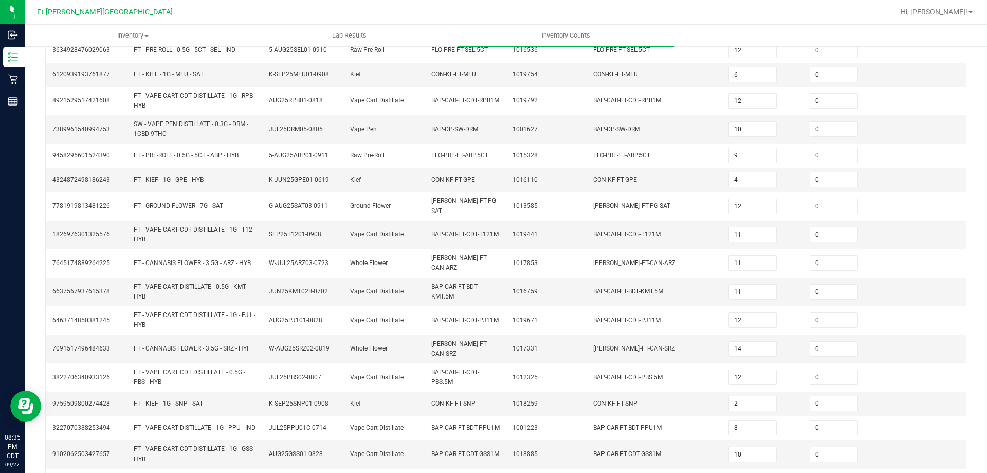
scroll to position [257, 0]
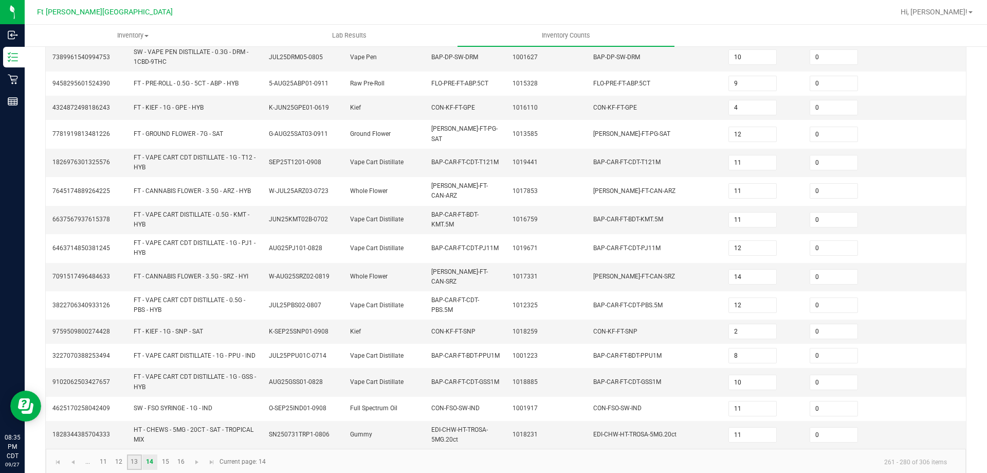
click at [135, 456] on link "13" at bounding box center [134, 461] width 15 height 15
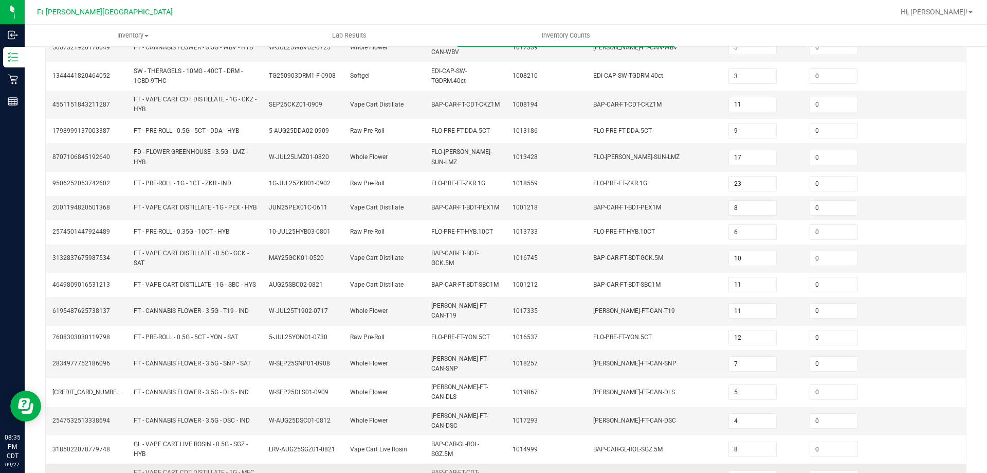
scroll to position [253, 0]
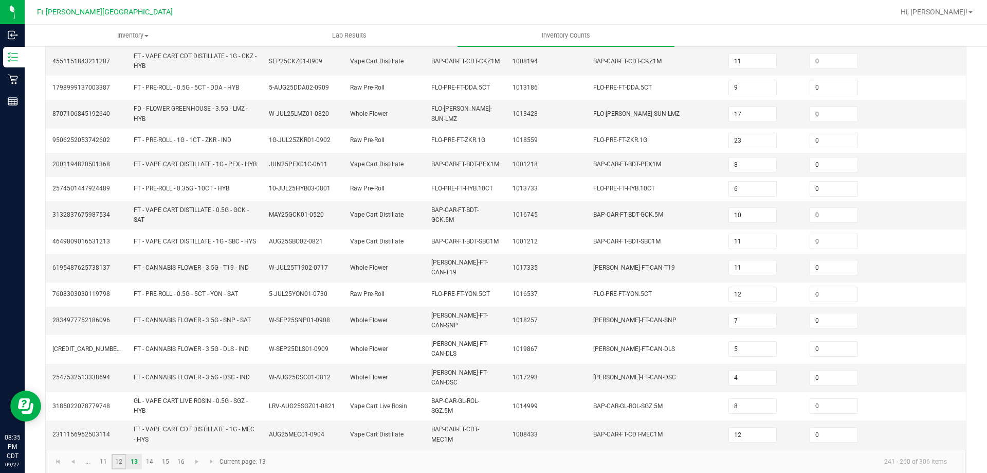
click at [115, 454] on link "12" at bounding box center [119, 461] width 15 height 15
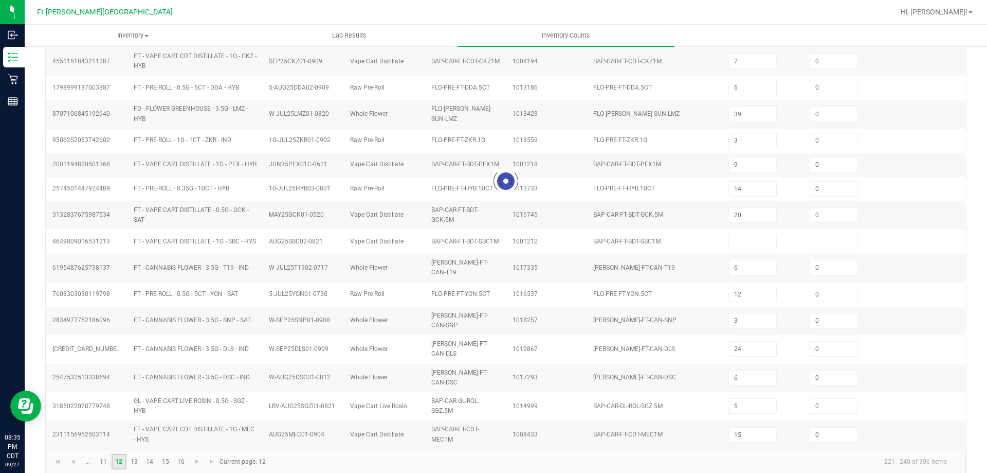
scroll to position [244, 0]
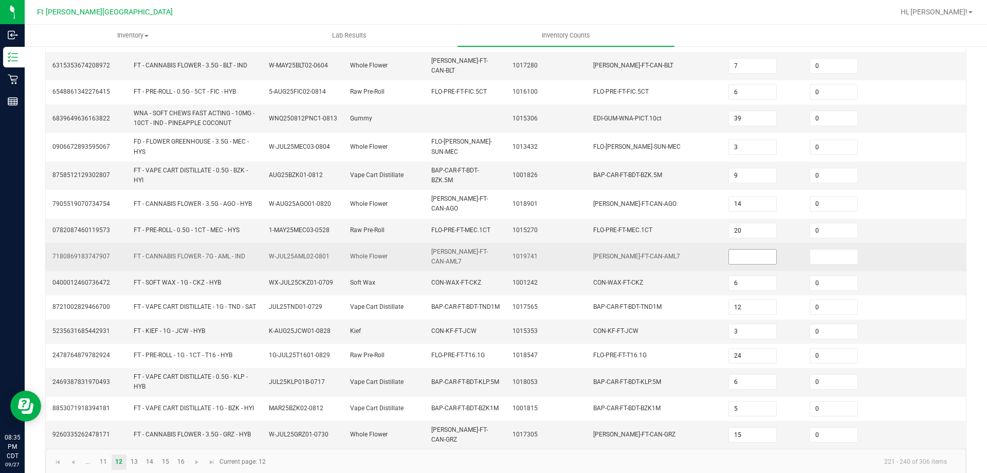
click at [731, 249] on input at bounding box center [752, 256] width 47 height 14
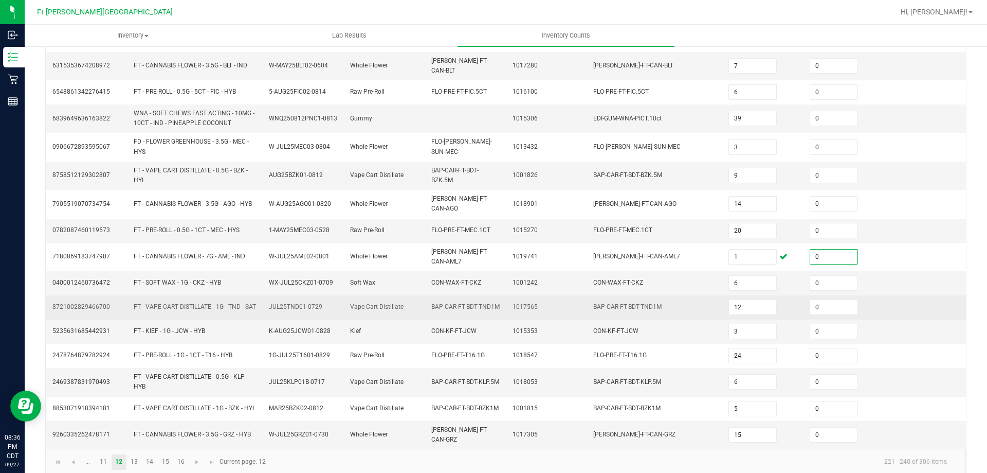
click at [647, 305] on td "BAP-CAR-FT-BDT-TND1M" at bounding box center [654, 307] width 135 height 24
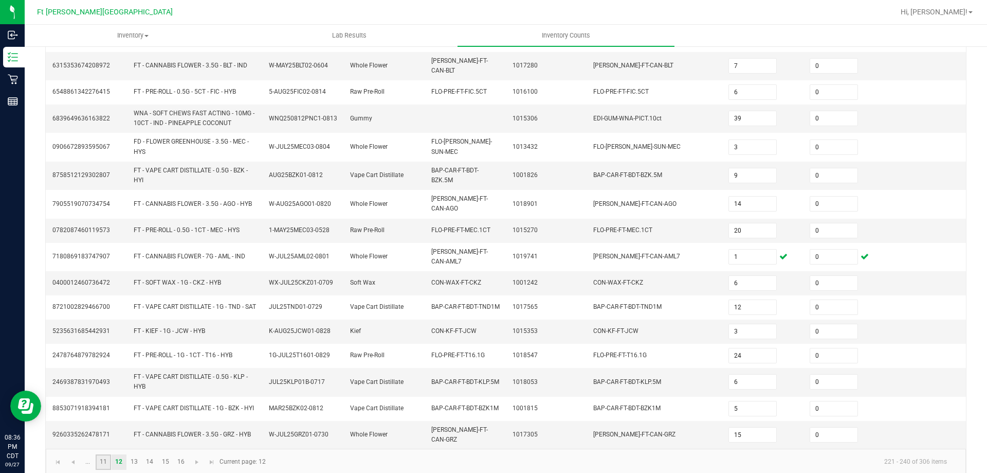
click at [105, 454] on link "11" at bounding box center [103, 461] width 15 height 15
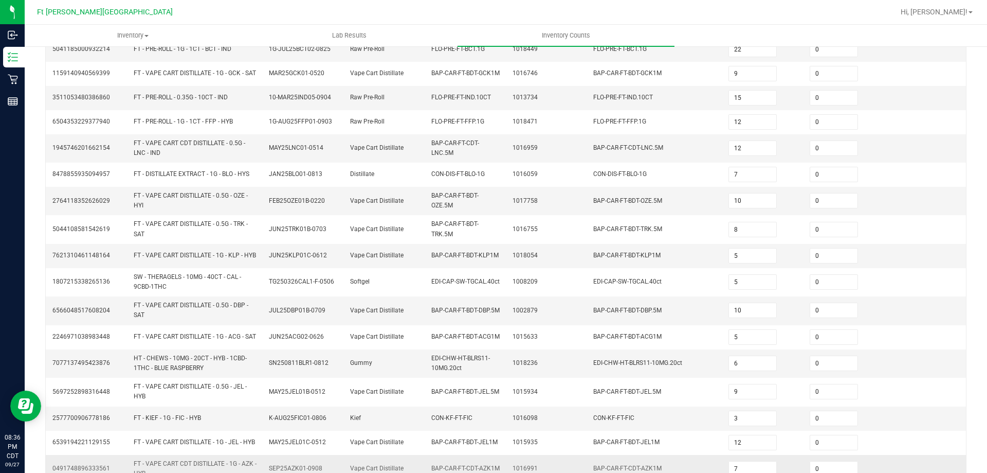
scroll to position [274, 0]
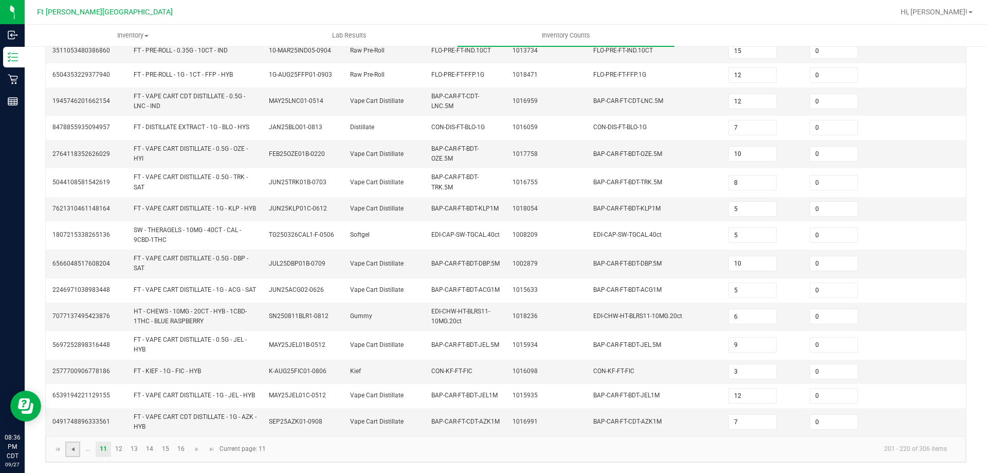
click at [70, 452] on span "Go to the previous page" at bounding box center [73, 449] width 8 height 8
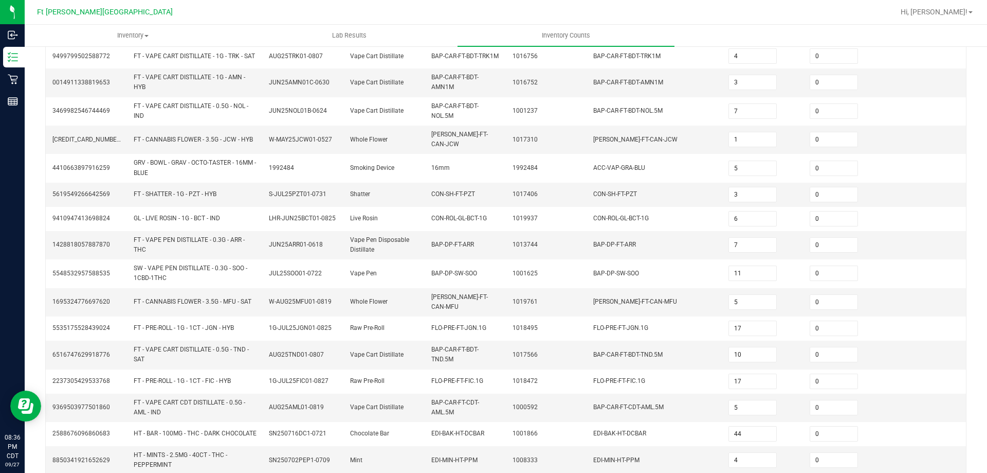
scroll to position [265, 0]
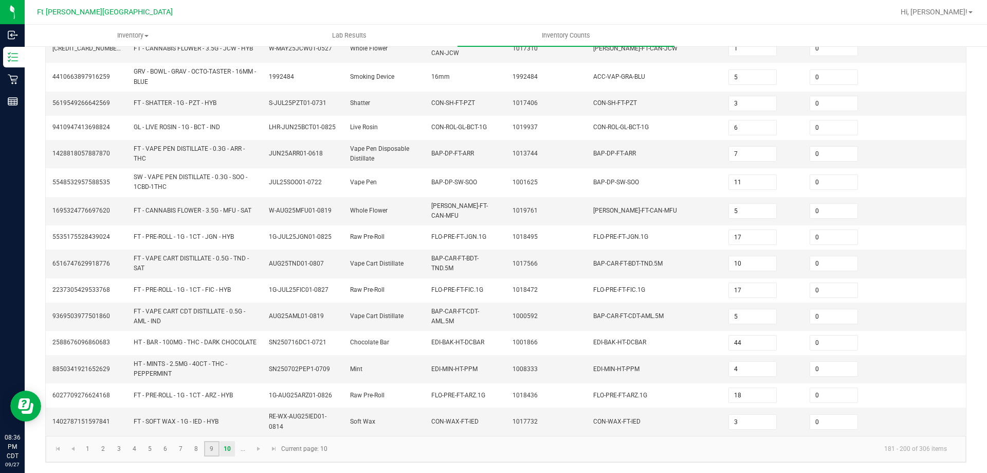
click at [217, 449] on link "9" at bounding box center [211, 448] width 15 height 15
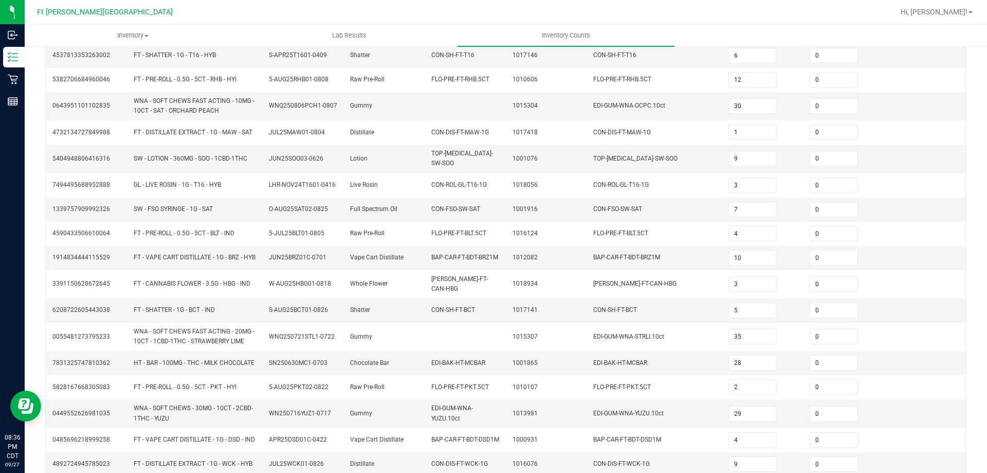
scroll to position [248, 0]
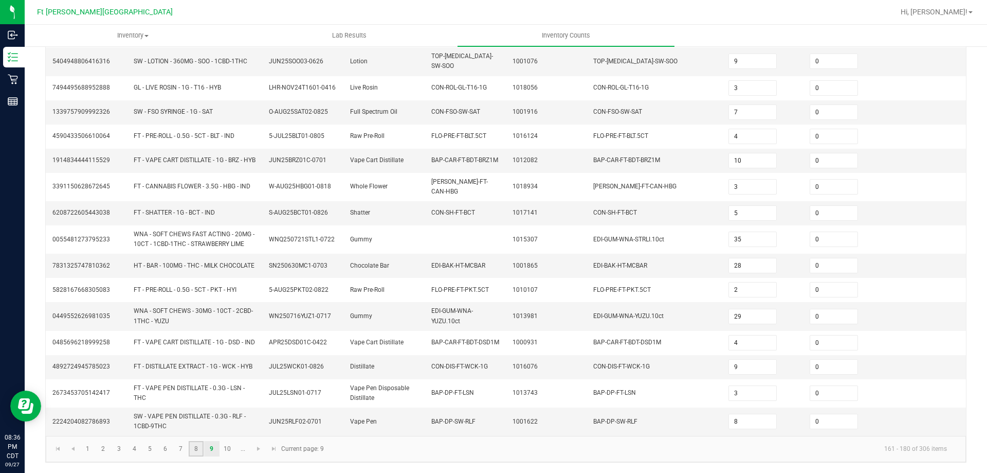
click at [191, 446] on link "8" at bounding box center [196, 448] width 15 height 15
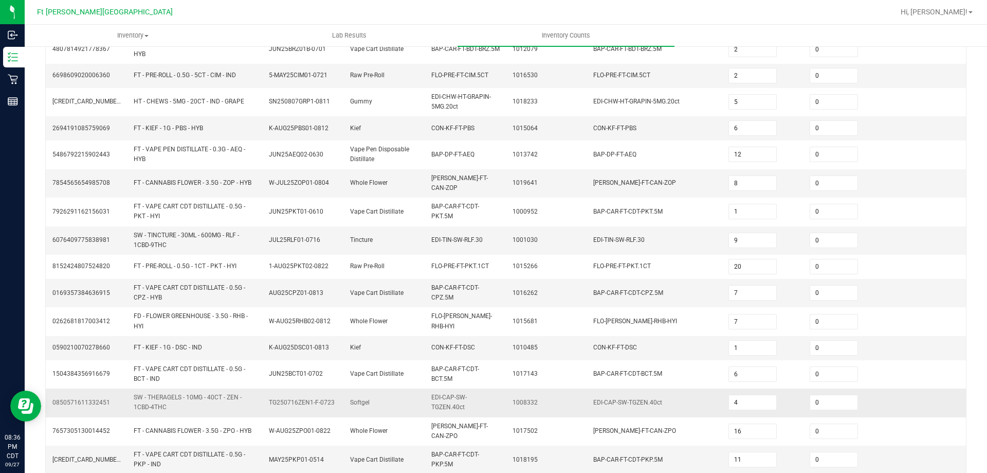
scroll to position [274, 0]
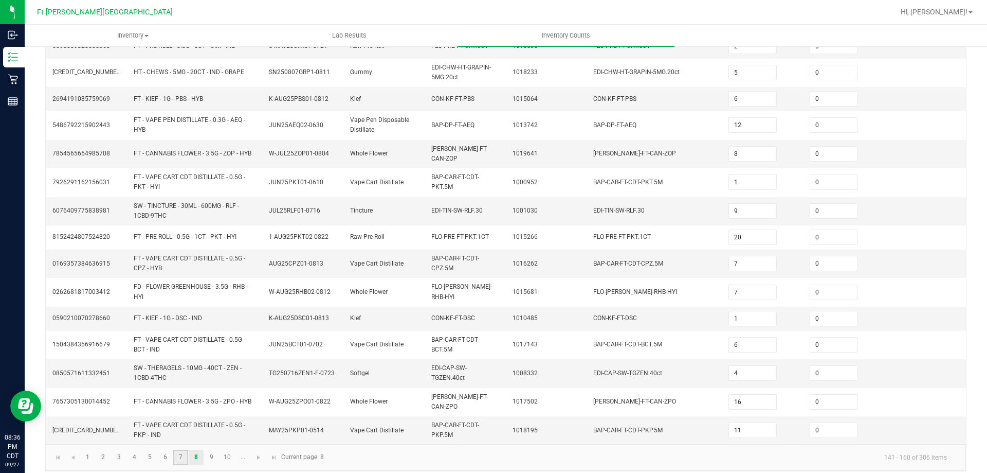
click at [177, 451] on link "7" at bounding box center [180, 456] width 15 height 15
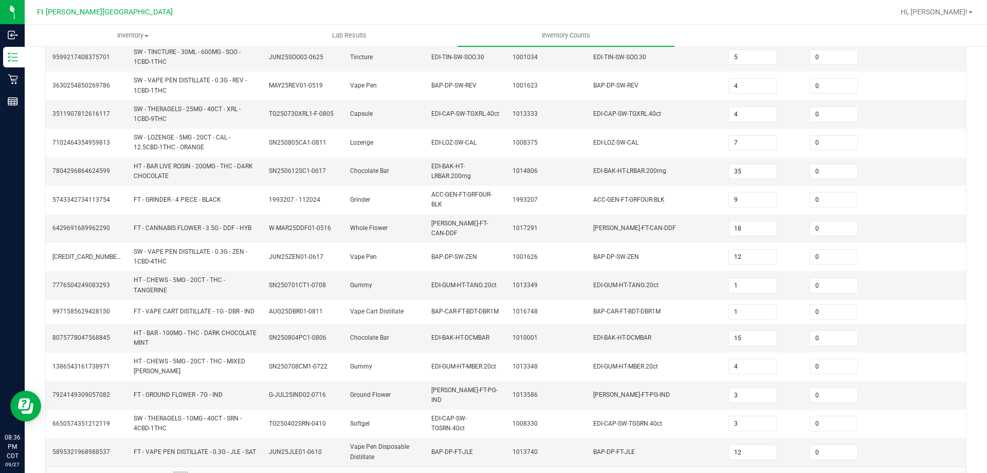
scroll to position [278, 0]
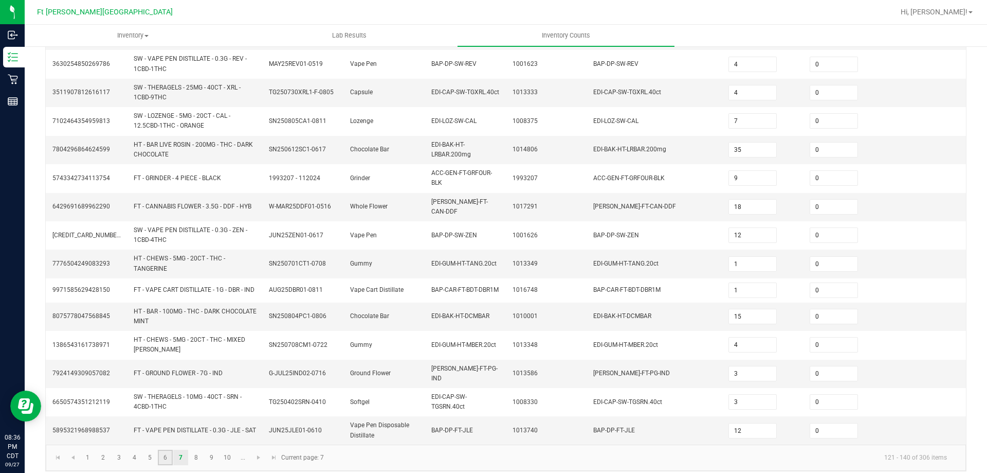
click at [167, 452] on link "6" at bounding box center [165, 456] width 15 height 15
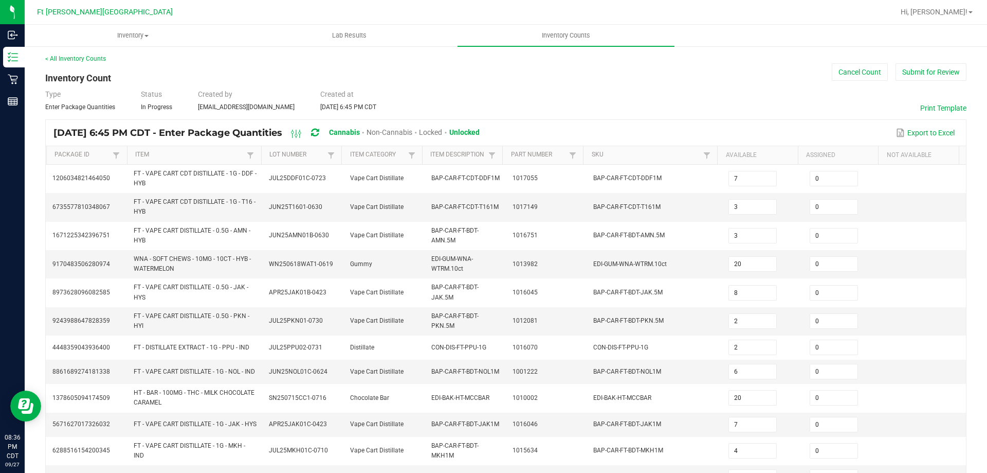
scroll to position [0, 0]
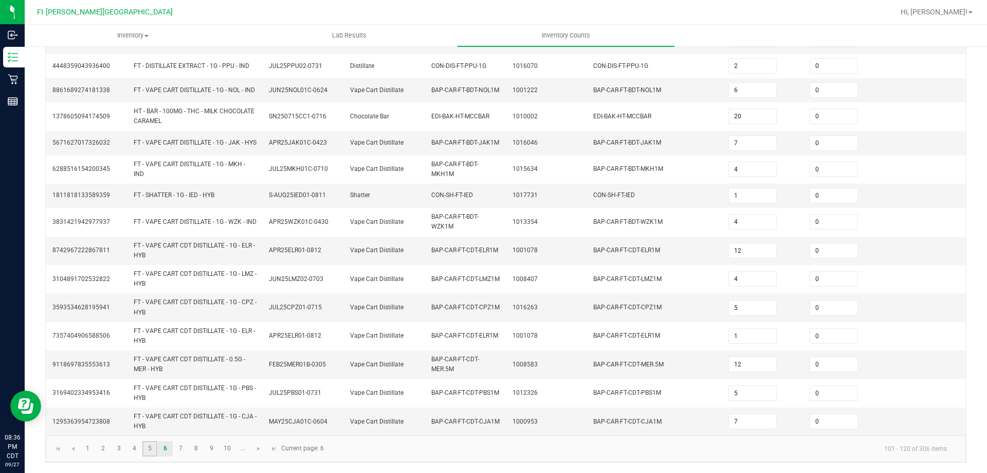
click at [146, 447] on link "5" at bounding box center [149, 448] width 15 height 15
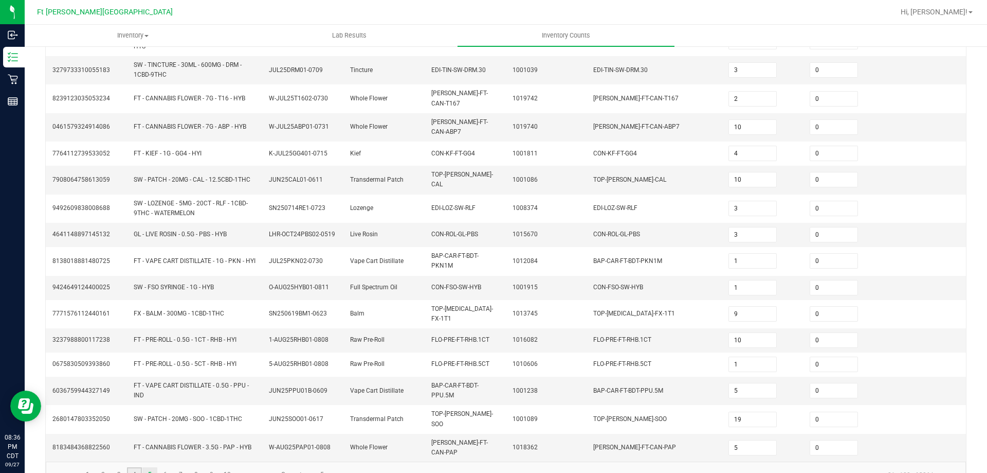
click at [138, 467] on link "4" at bounding box center [134, 474] width 15 height 15
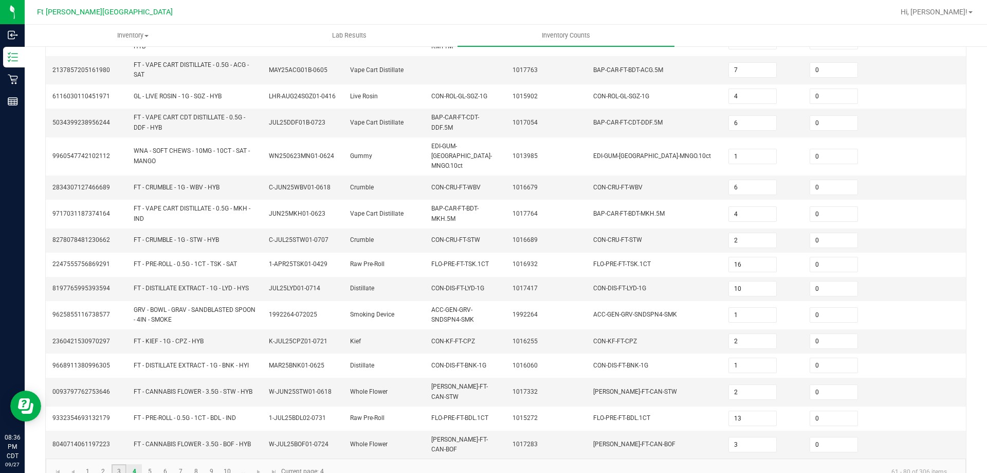
click at [121, 464] on link "3" at bounding box center [119, 471] width 15 height 15
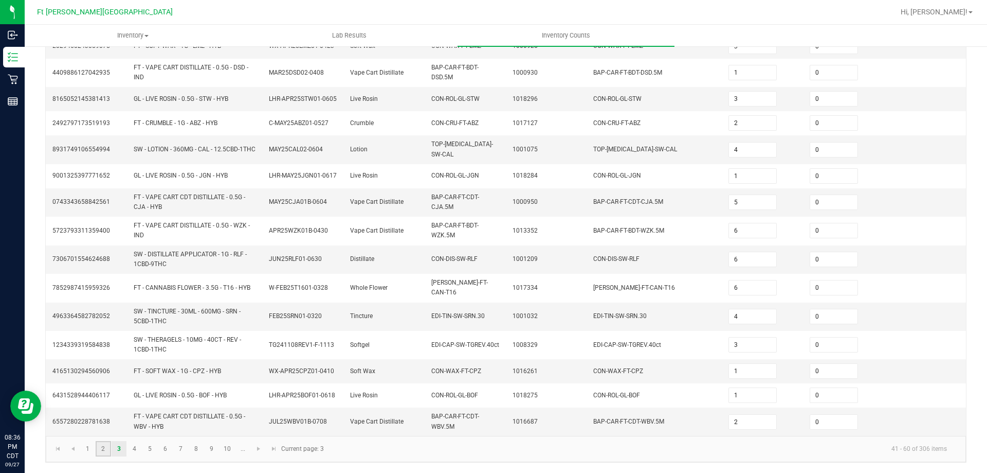
click at [105, 448] on link "2" at bounding box center [103, 448] width 15 height 15
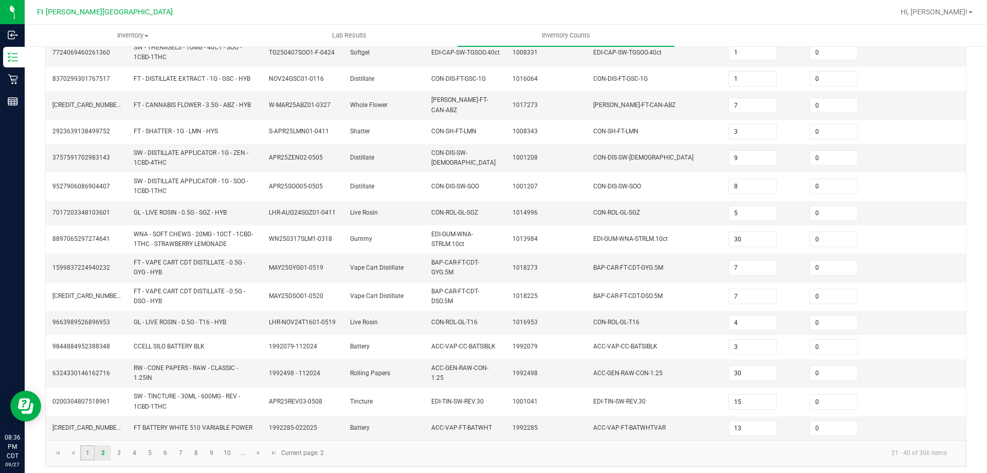
click at [90, 449] on link "1" at bounding box center [87, 452] width 15 height 15
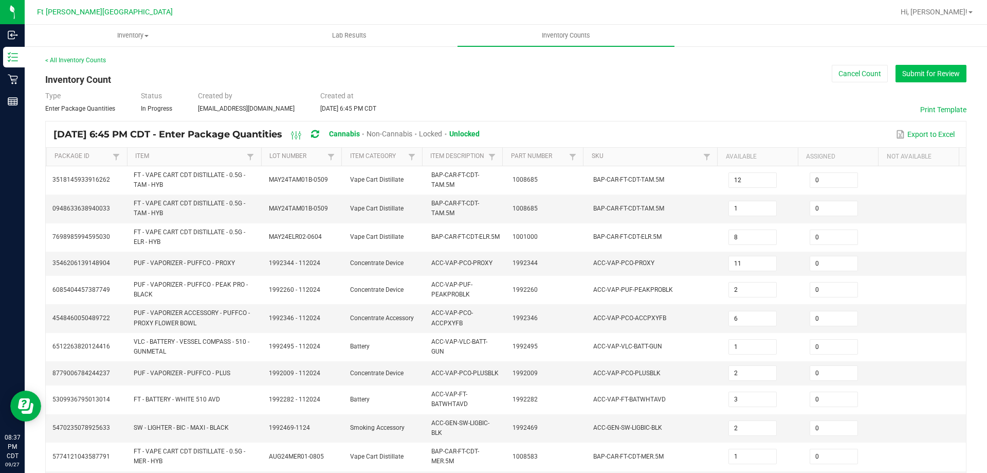
click at [950, 77] on button "Submit for Review" at bounding box center [931, 73] width 71 height 17
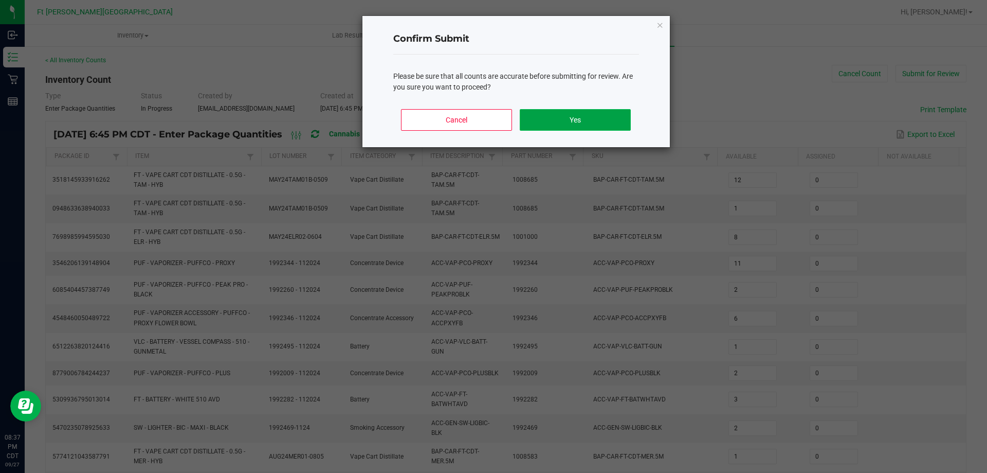
click at [544, 122] on button "Yes" at bounding box center [575, 120] width 111 height 22
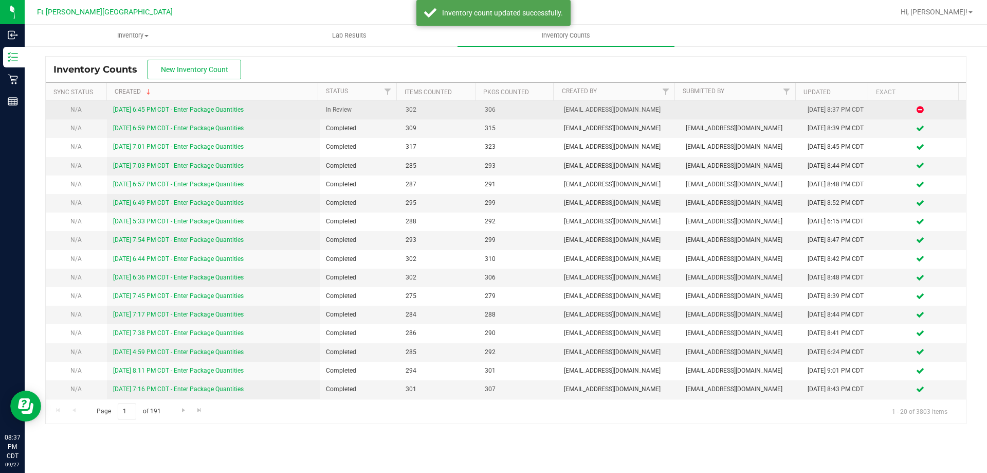
click at [229, 116] on td "9/27/25 6:45 PM CDT - Enter Package Quantities" at bounding box center [213, 110] width 213 height 19
click at [230, 111] on link "9/27/25 6:45 PM CDT - Enter Package Quantities" at bounding box center [178, 109] width 131 height 7
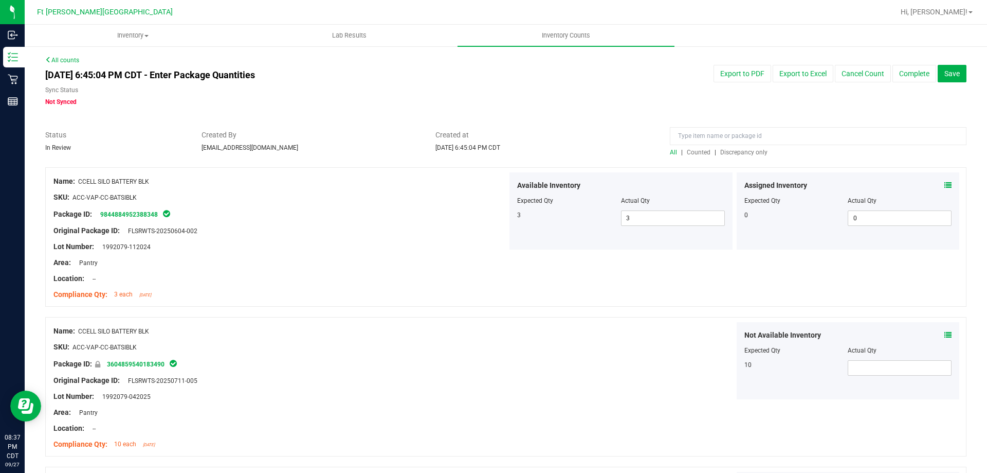
click at [733, 150] on span "Discrepancy only" at bounding box center [744, 152] width 47 height 7
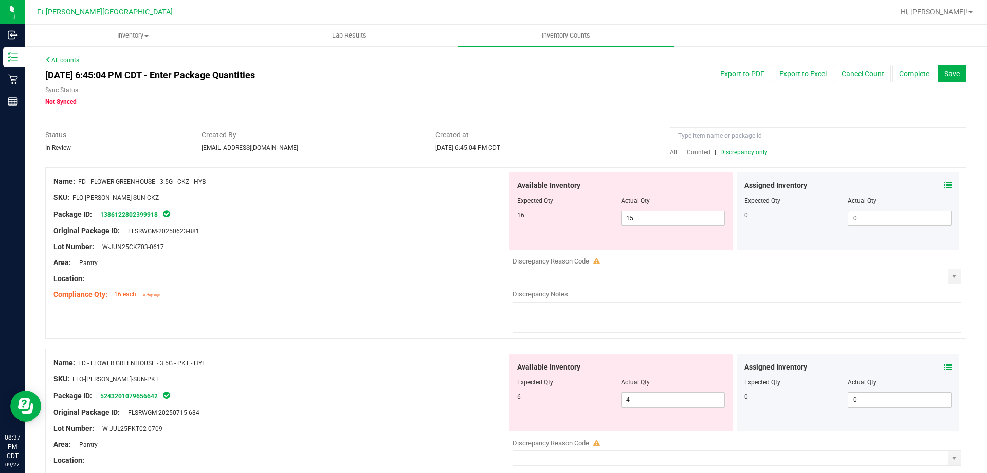
click at [945, 184] on icon at bounding box center [948, 185] width 7 height 7
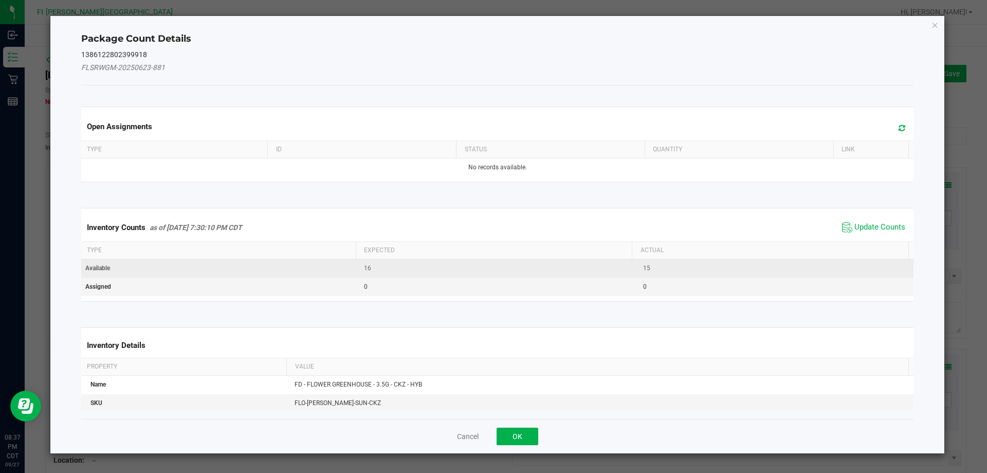
drag, startPoint x: 867, startPoint y: 228, endPoint x: 802, endPoint y: 260, distance: 72.9
click at [865, 229] on span "Update Counts" at bounding box center [880, 227] width 51 height 10
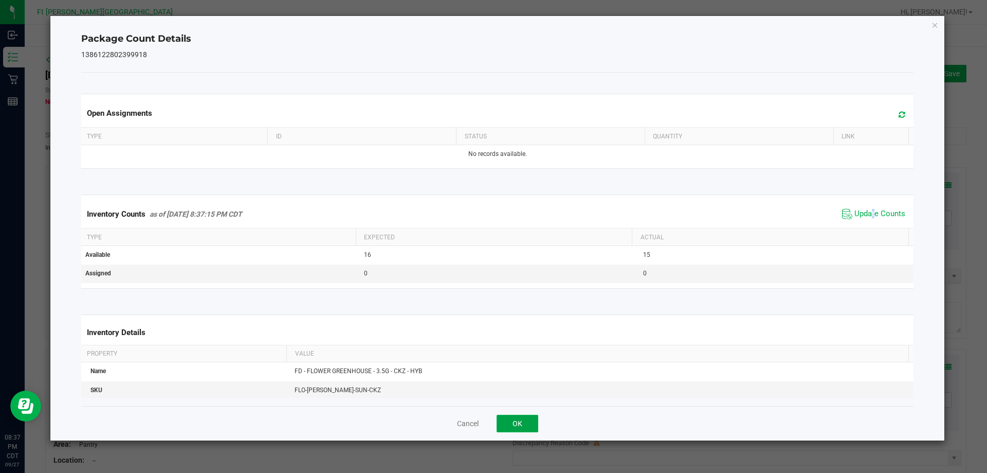
click at [537, 430] on button "OK" at bounding box center [518, 423] width 42 height 17
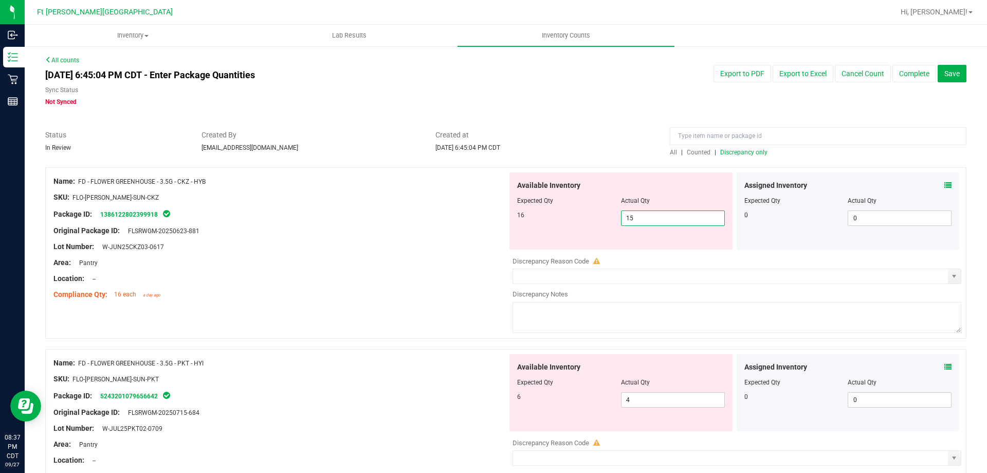
click at [638, 215] on span "15 15" at bounding box center [673, 217] width 104 height 15
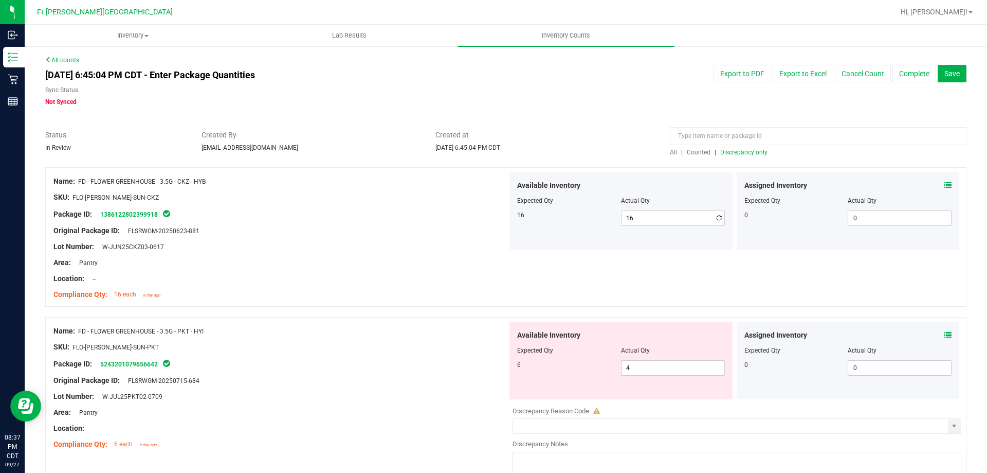
drag, startPoint x: 417, startPoint y: 265, endPoint x: 550, endPoint y: 253, distance: 133.7
click at [418, 265] on div "Area: Pantry" at bounding box center [280, 262] width 454 height 11
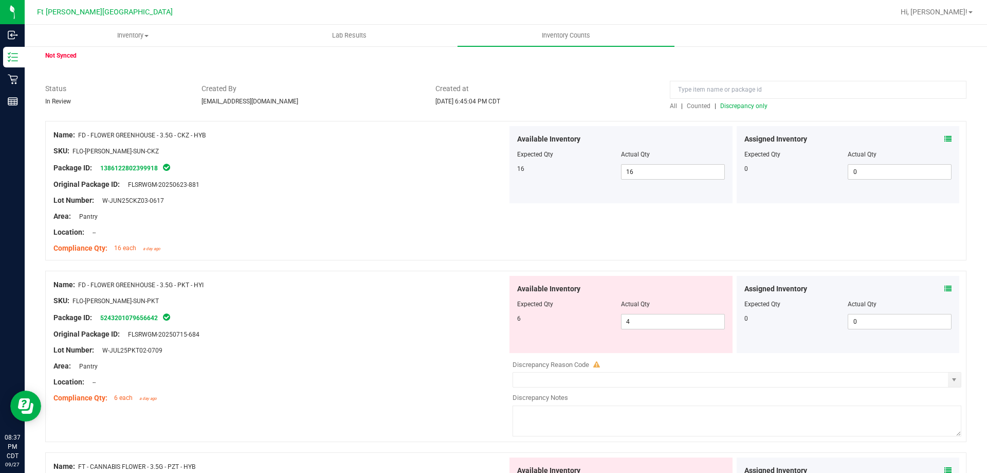
scroll to position [154, 0]
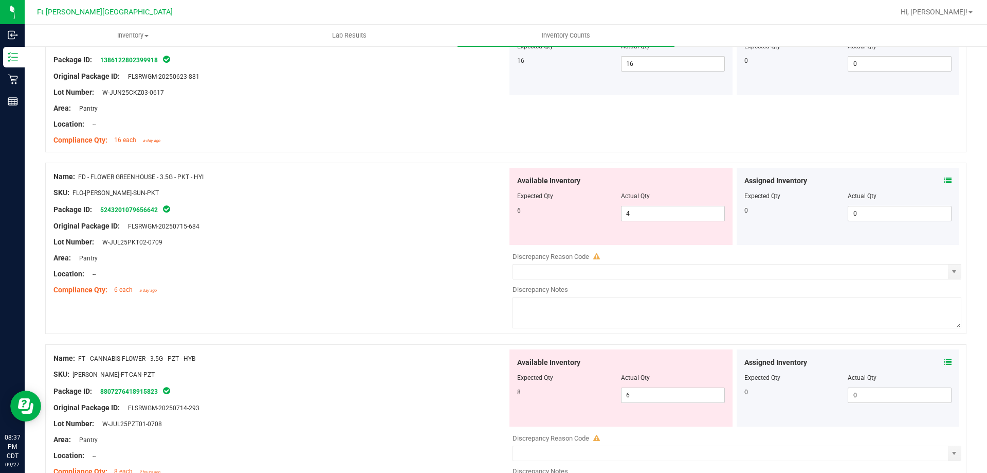
click at [945, 178] on icon at bounding box center [948, 180] width 7 height 7
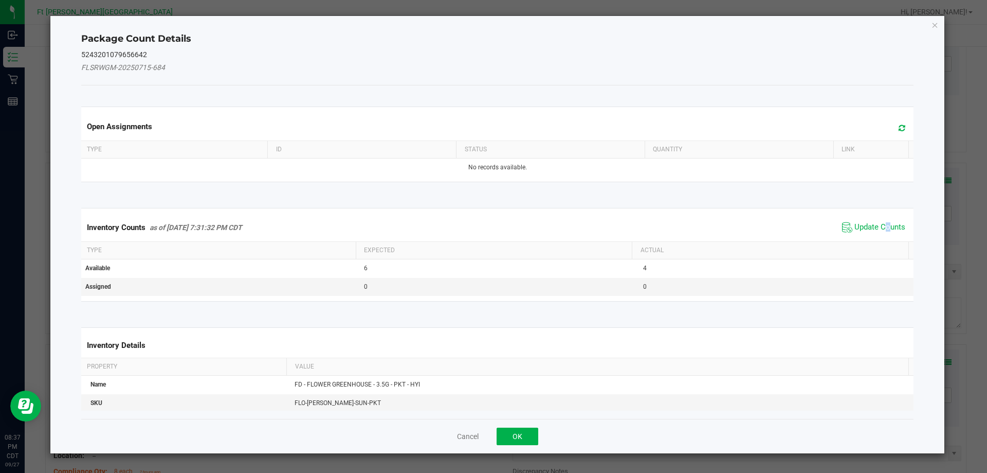
drag, startPoint x: 880, startPoint y: 225, endPoint x: 870, endPoint y: 232, distance: 13.3
click at [881, 225] on span "Update Counts" at bounding box center [880, 227] width 51 height 10
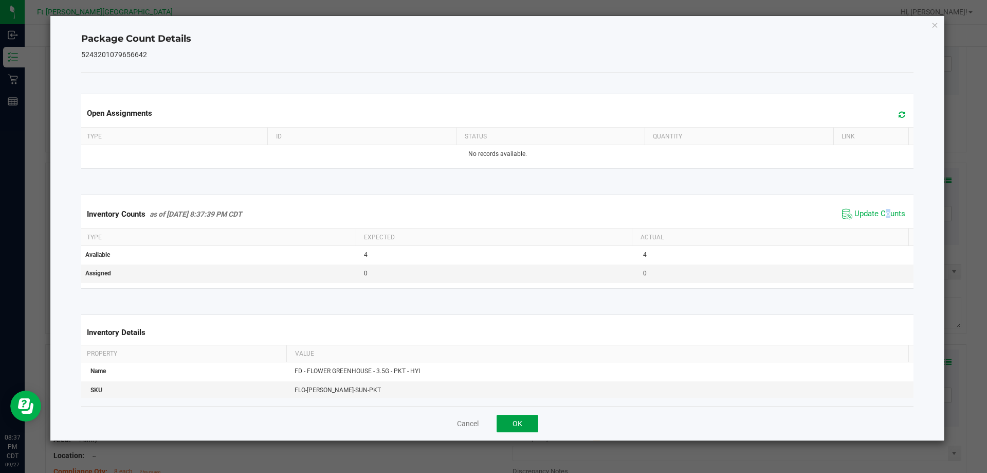
click at [522, 419] on button "OK" at bounding box center [518, 423] width 42 height 17
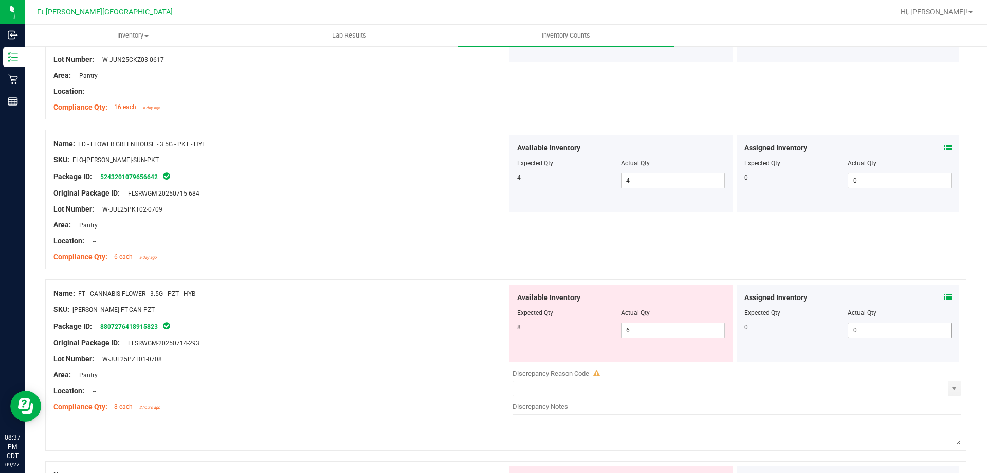
scroll to position [206, 0]
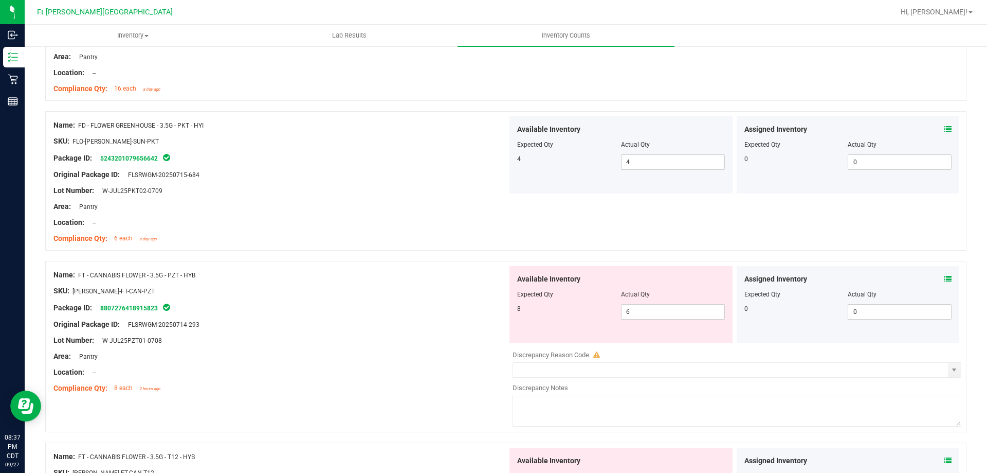
click at [945, 281] on icon at bounding box center [948, 278] width 7 height 7
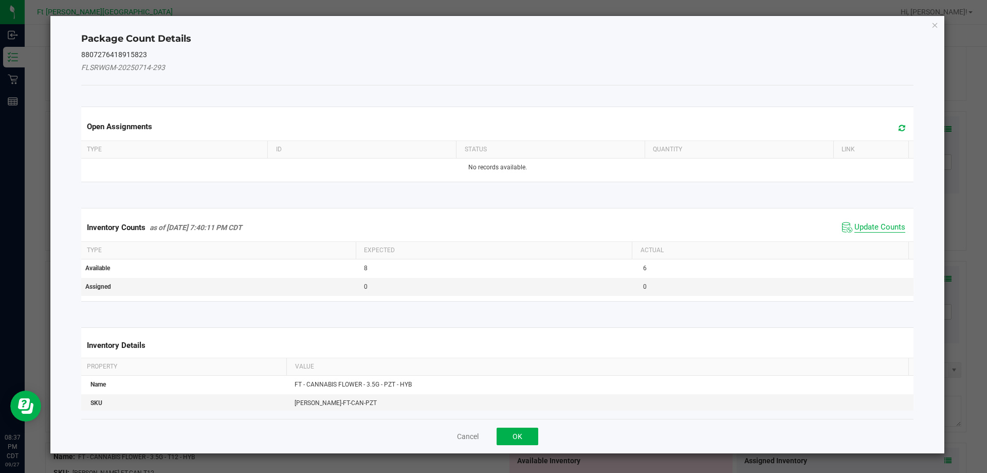
click at [856, 228] on span "Update Counts" at bounding box center [880, 227] width 51 height 10
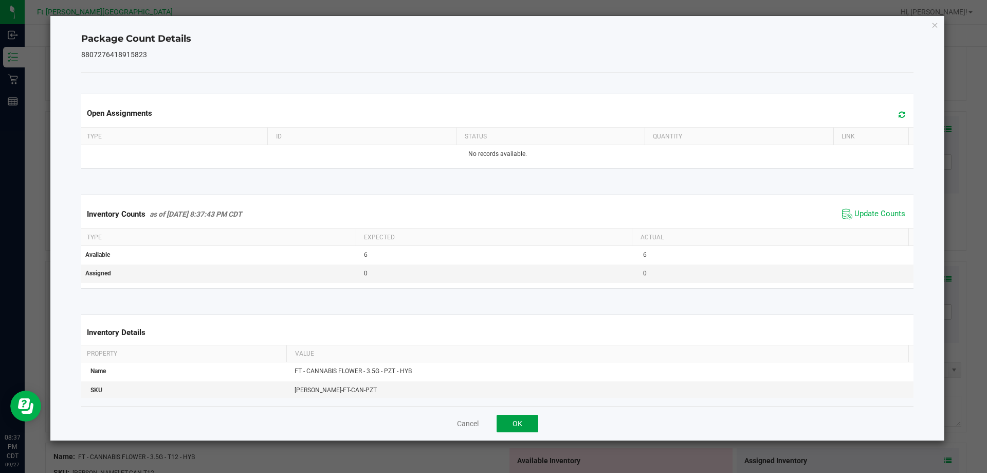
drag, startPoint x: 530, startPoint y: 419, endPoint x: 590, endPoint y: 383, distance: 69.4
click at [534, 416] on button "OK" at bounding box center [518, 423] width 42 height 17
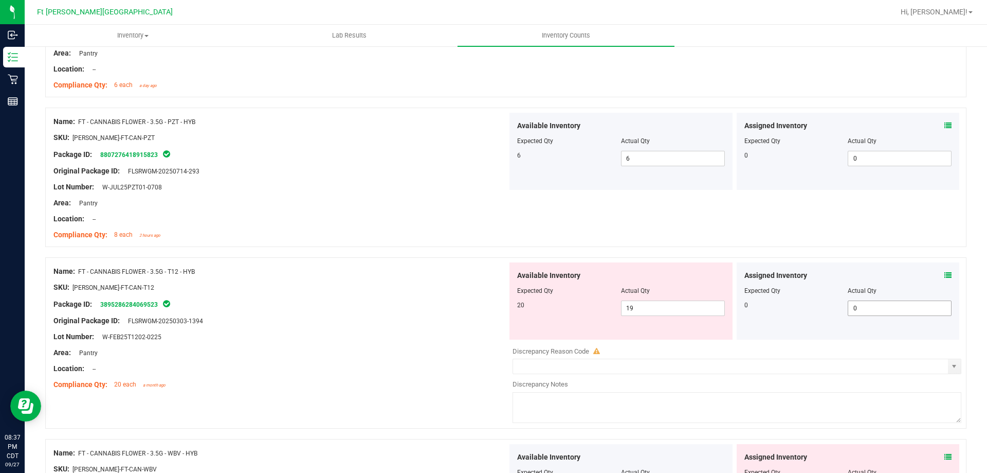
scroll to position [360, 0]
click at [945, 273] on icon at bounding box center [948, 274] width 7 height 7
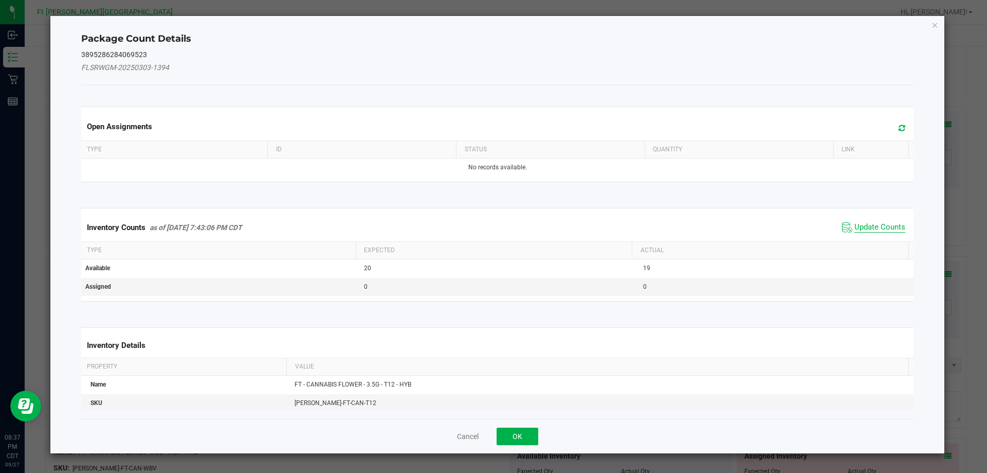
click at [858, 223] on span "Update Counts" at bounding box center [880, 227] width 51 height 10
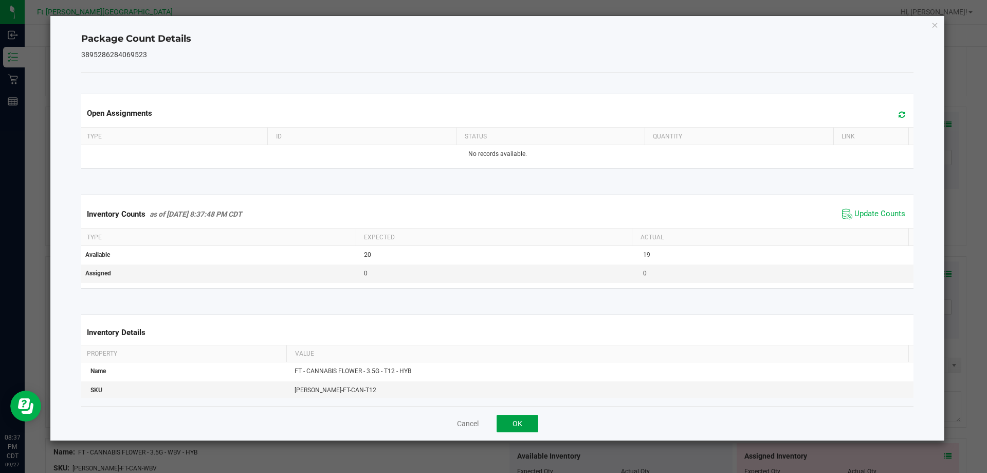
click at [528, 420] on button "OK" at bounding box center [518, 423] width 42 height 17
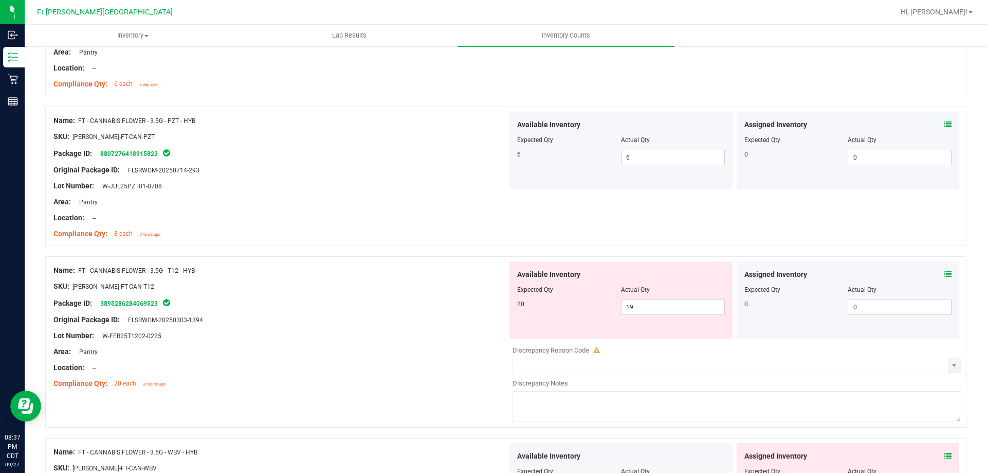
scroll to position [463, 0]
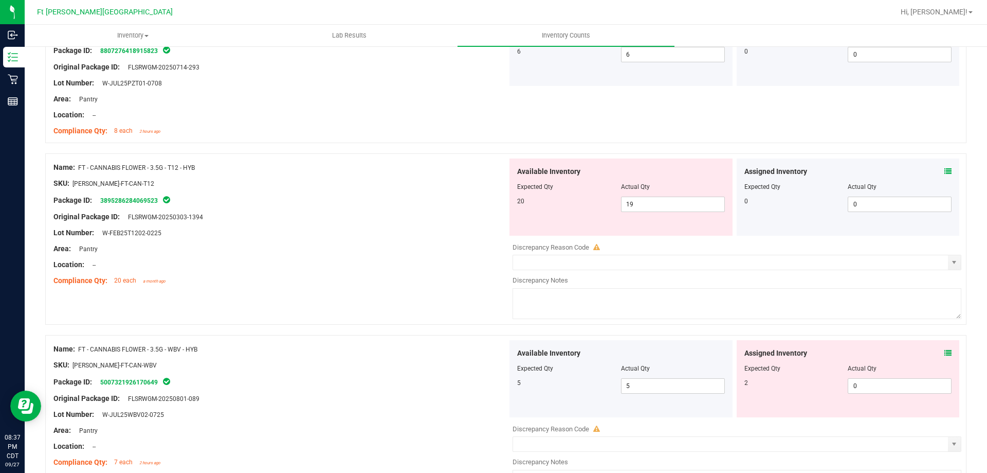
click at [422, 267] on div "Location: --" at bounding box center [280, 264] width 454 height 11
click at [667, 206] on span "19 19" at bounding box center [673, 203] width 104 height 15
drag, startPoint x: 379, startPoint y: 294, endPoint x: 621, endPoint y: 261, distance: 244.0
click at [381, 294] on div "Name: FT - CANNABIS FLOWER - 3.5G - T12 - HYB SKU: FLO-BUD-FT-CAN-T12 Package I…" at bounding box center [506, 244] width 922 height 182
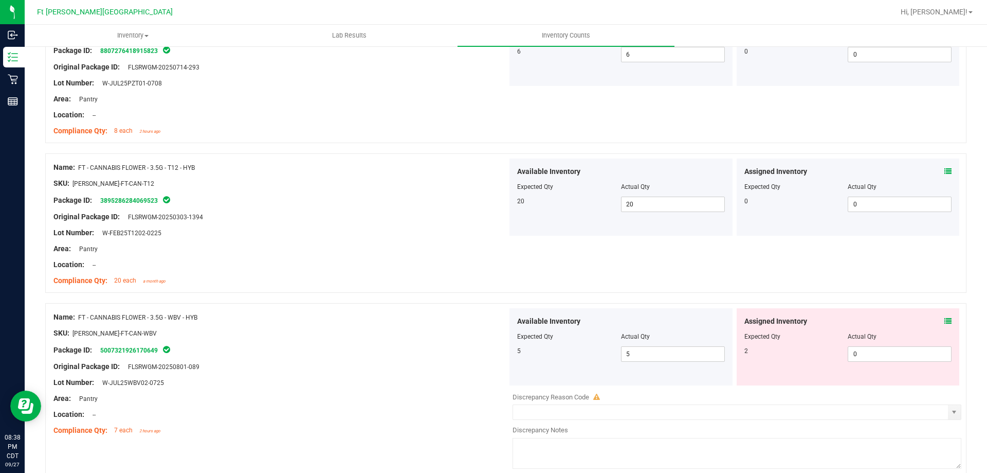
click at [945, 320] on icon at bounding box center [948, 320] width 7 height 7
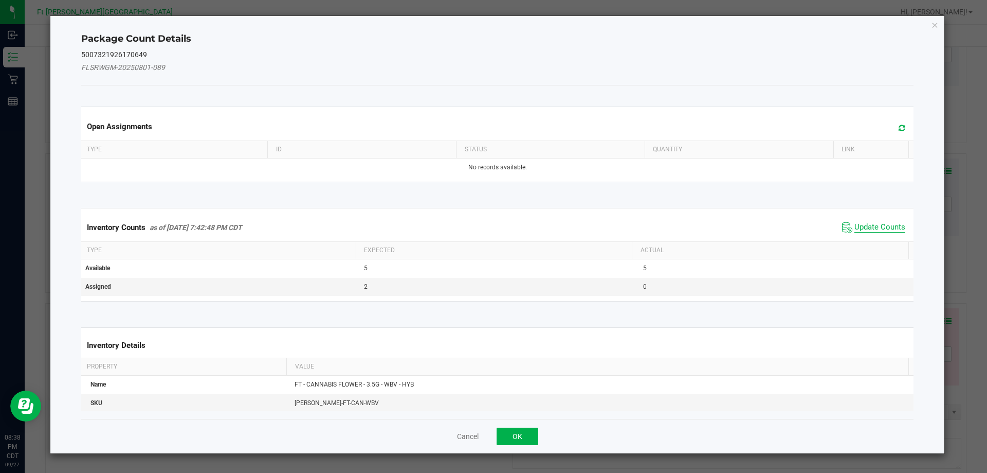
click at [880, 231] on span "Update Counts" at bounding box center [880, 227] width 51 height 10
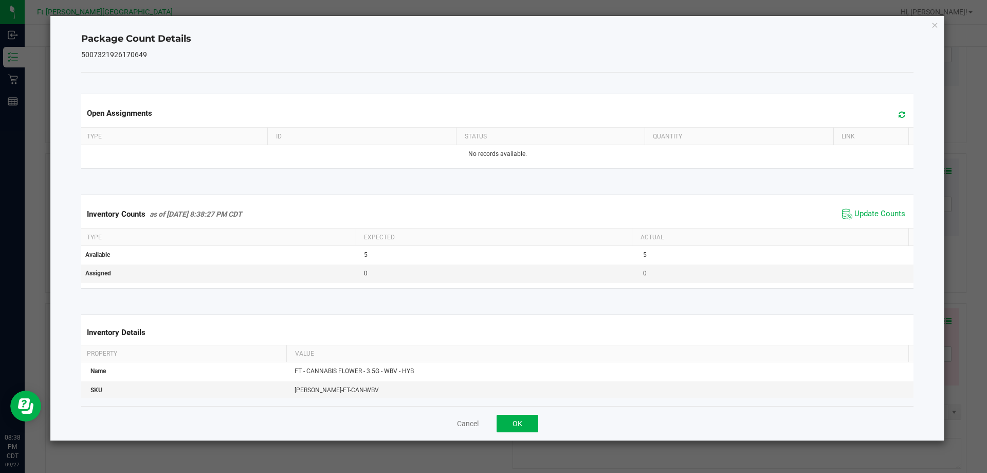
click at [530, 434] on div "Cancel OK" at bounding box center [497, 423] width 833 height 34
click at [533, 424] on button "OK" at bounding box center [518, 423] width 42 height 17
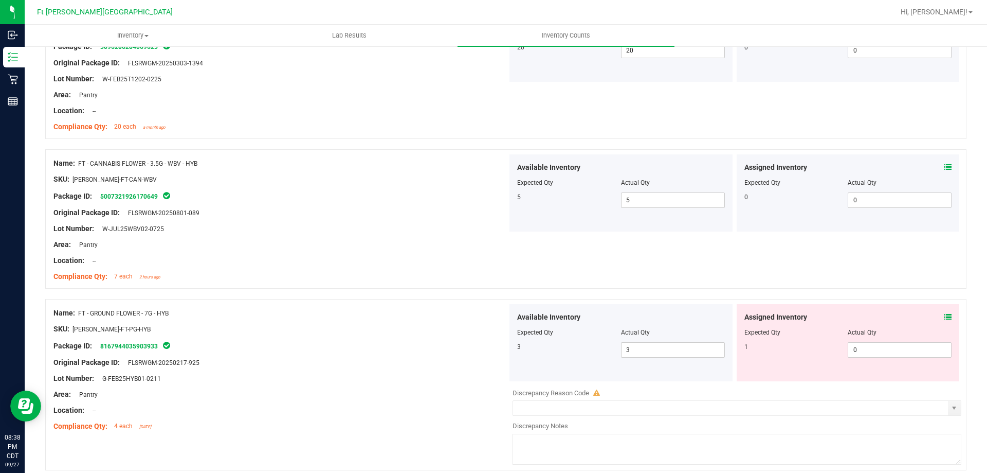
scroll to position [617, 0]
click at [945, 316] on icon at bounding box center [948, 316] width 7 height 7
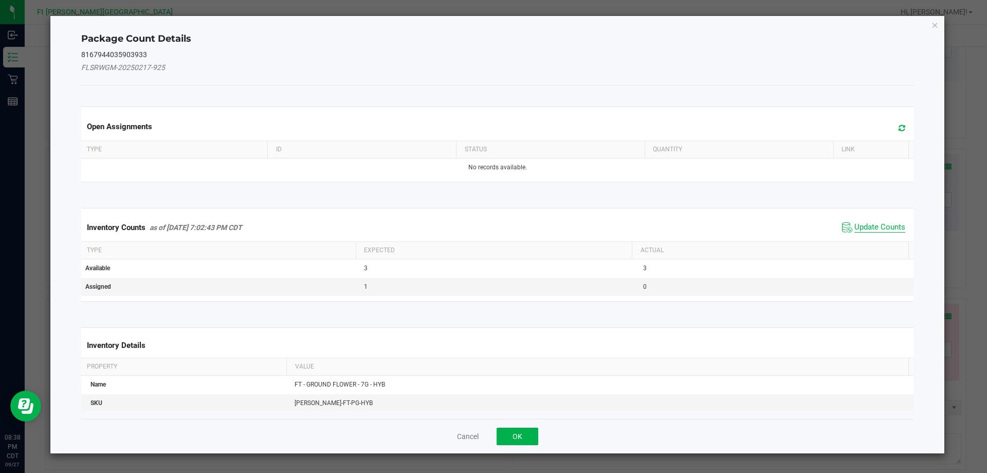
click at [891, 225] on span "Update Counts" at bounding box center [880, 227] width 51 height 10
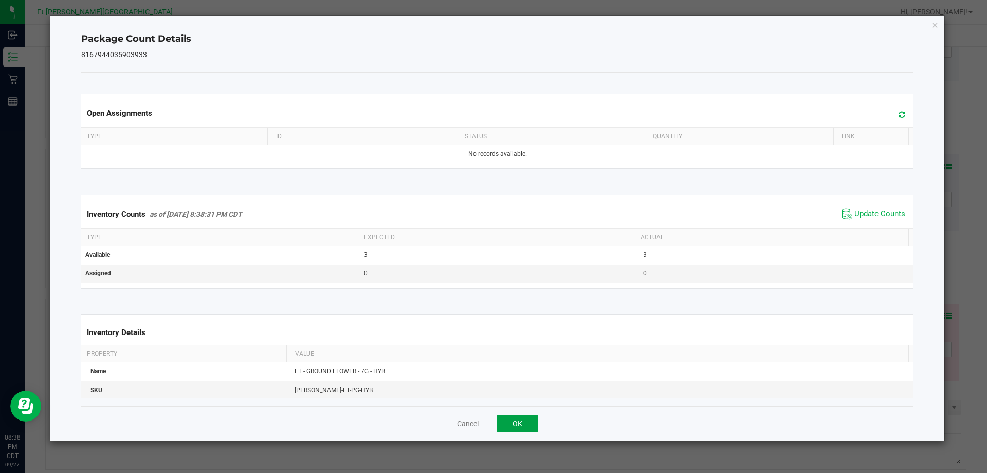
click at [532, 416] on button "OK" at bounding box center [518, 423] width 42 height 17
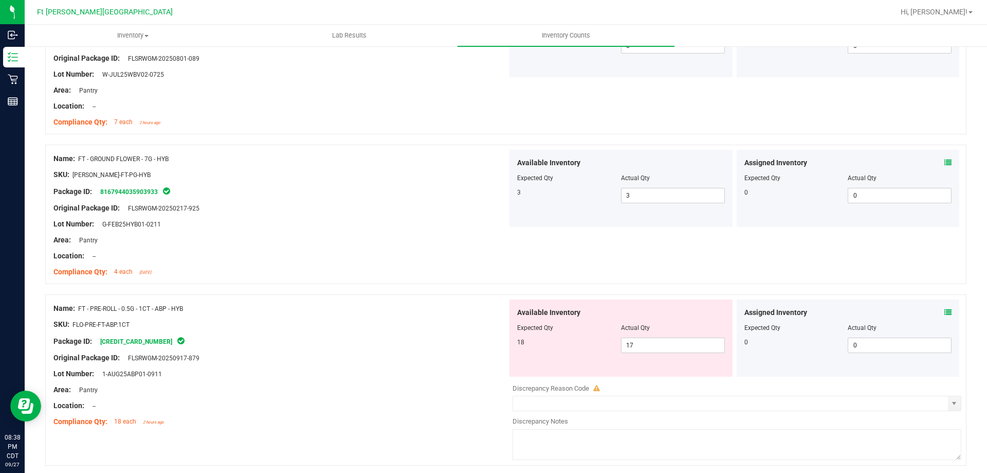
scroll to position [771, 0]
click at [945, 311] on icon at bounding box center [948, 311] width 7 height 7
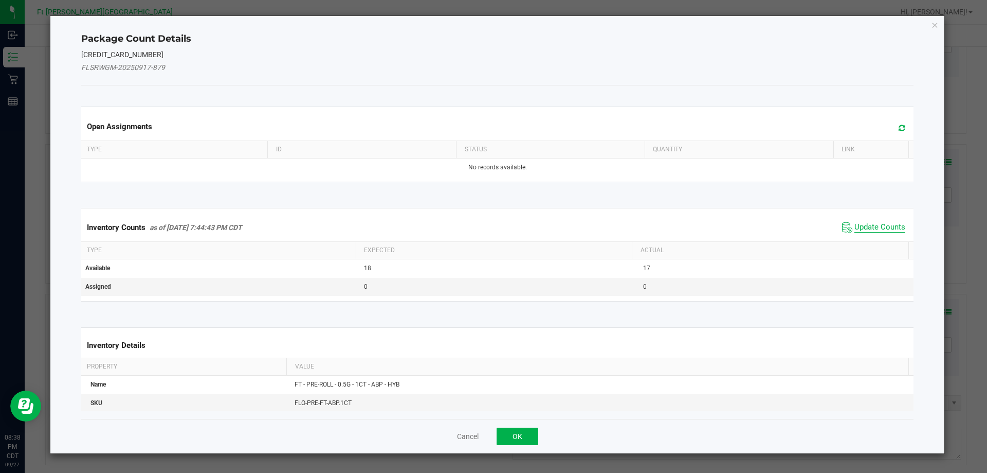
click at [861, 230] on span "Update Counts" at bounding box center [880, 227] width 51 height 10
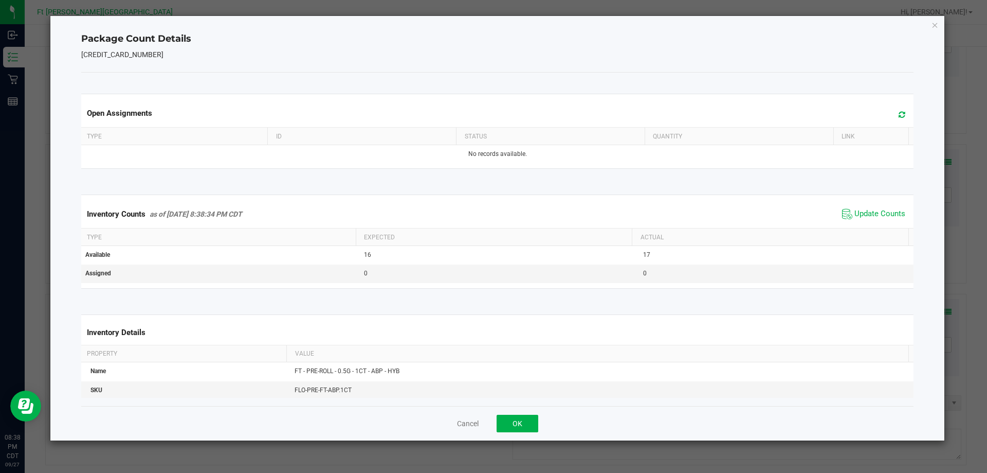
click at [543, 419] on div "Cancel OK" at bounding box center [497, 423] width 833 height 34
click at [521, 428] on button "OK" at bounding box center [518, 423] width 42 height 17
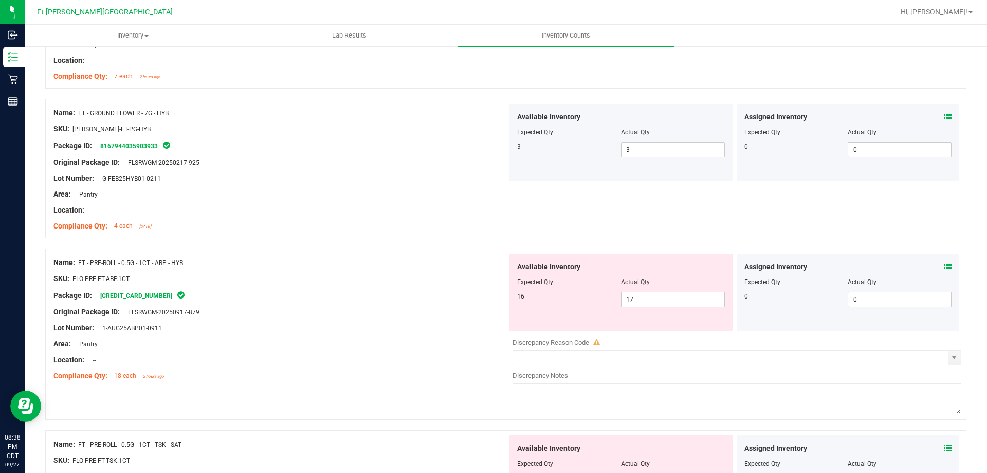
scroll to position [874, 0]
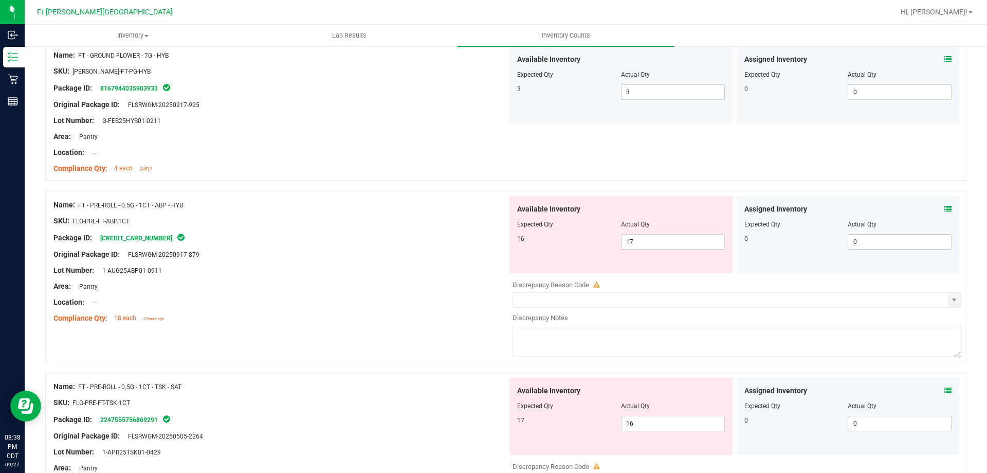
click at [945, 206] on icon at bounding box center [948, 208] width 7 height 7
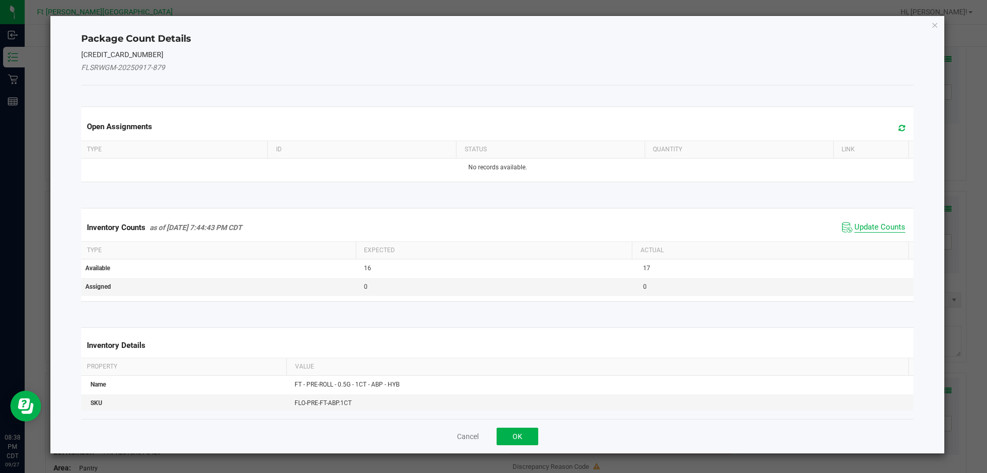
drag, startPoint x: 877, startPoint y: 217, endPoint x: 876, endPoint y: 224, distance: 7.2
click at [877, 219] on div "Inventory Counts as of Sep 27, 2025 7:44:43 PM CDT Update Counts" at bounding box center [497, 227] width 837 height 28
click at [875, 226] on span "Update Counts" at bounding box center [880, 227] width 51 height 10
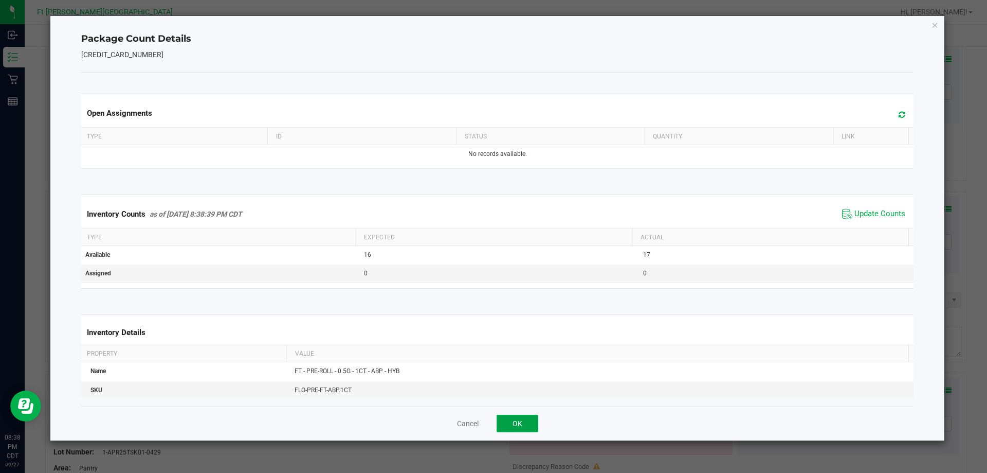
click at [525, 427] on button "OK" at bounding box center [518, 423] width 42 height 17
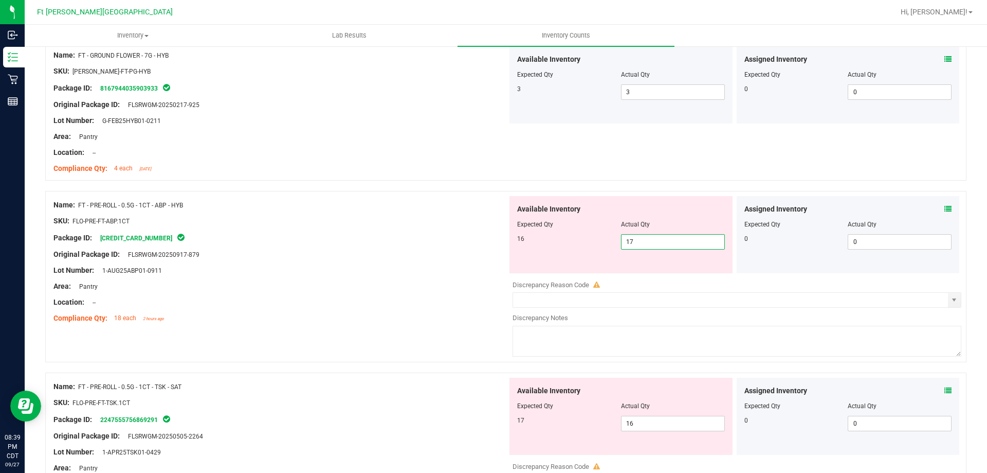
click at [678, 241] on span "17 17" at bounding box center [673, 241] width 104 height 15
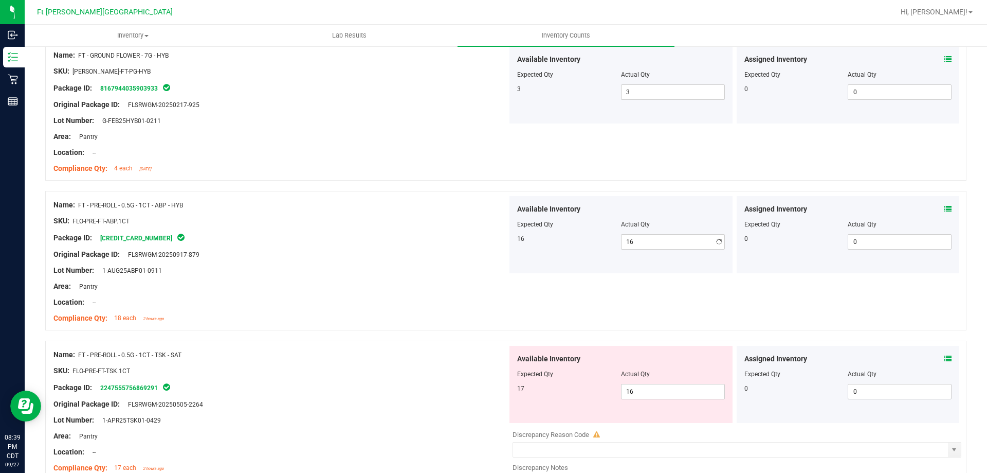
drag, startPoint x: 320, startPoint y: 361, endPoint x: 425, endPoint y: 319, distance: 112.4
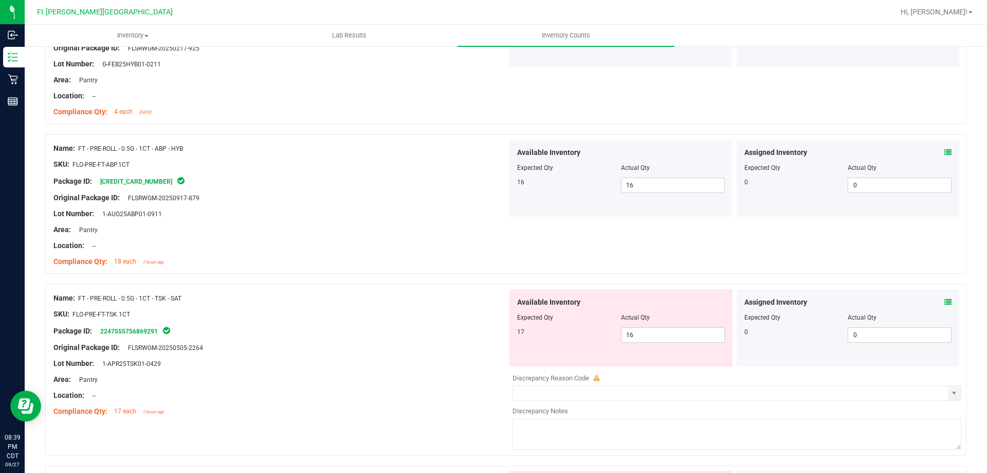
scroll to position [1029, 0]
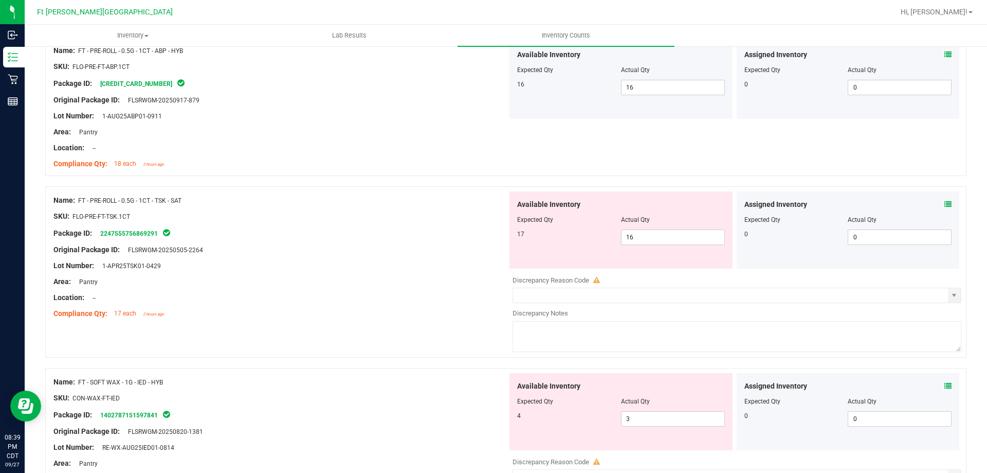
click at [935, 202] on div "Assigned Inventory" at bounding box center [849, 204] width 208 height 11
click at [945, 203] on icon at bounding box center [948, 204] width 7 height 7
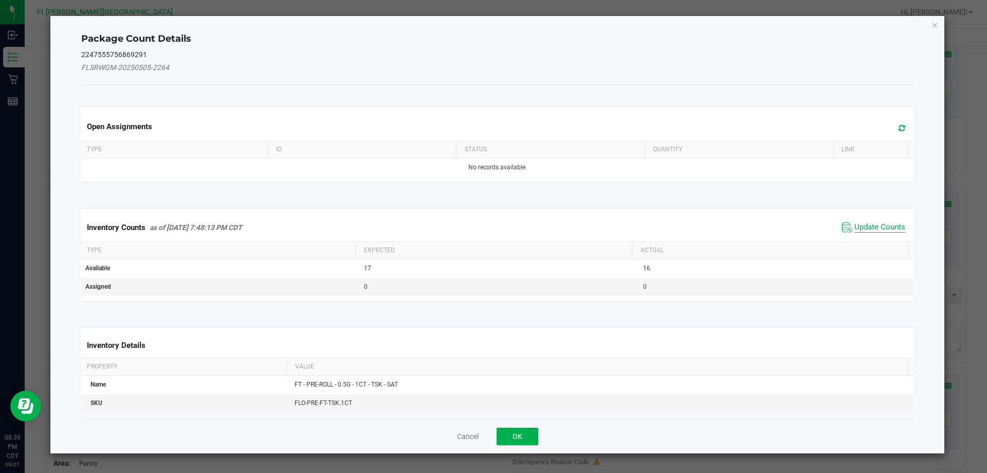
click at [863, 230] on span "Update Counts" at bounding box center [880, 227] width 51 height 10
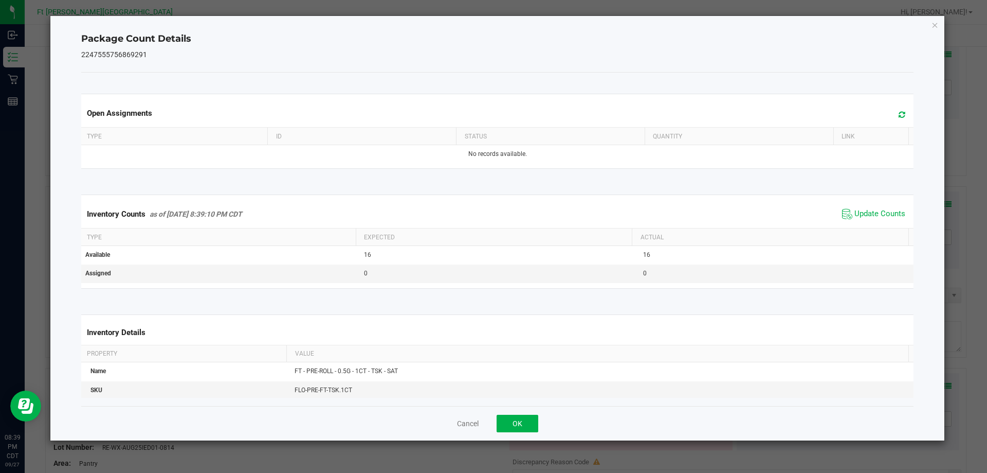
click at [519, 413] on div "Cancel OK" at bounding box center [497, 423] width 833 height 34
click at [519, 421] on button "OK" at bounding box center [518, 423] width 42 height 17
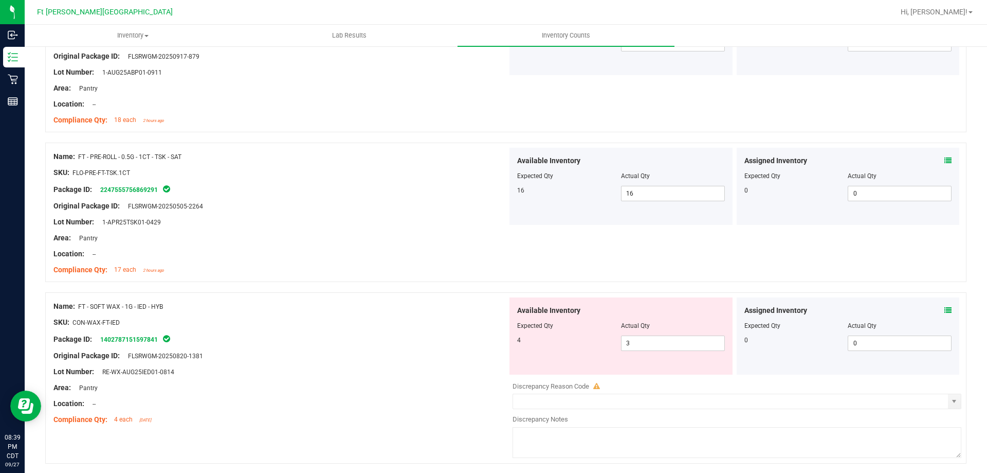
scroll to position [1131, 0]
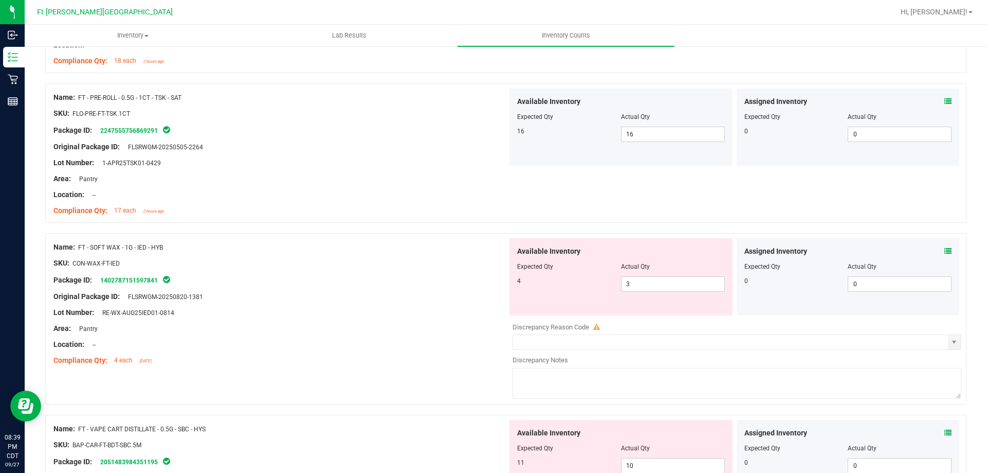
click at [945, 248] on icon at bounding box center [948, 250] width 7 height 7
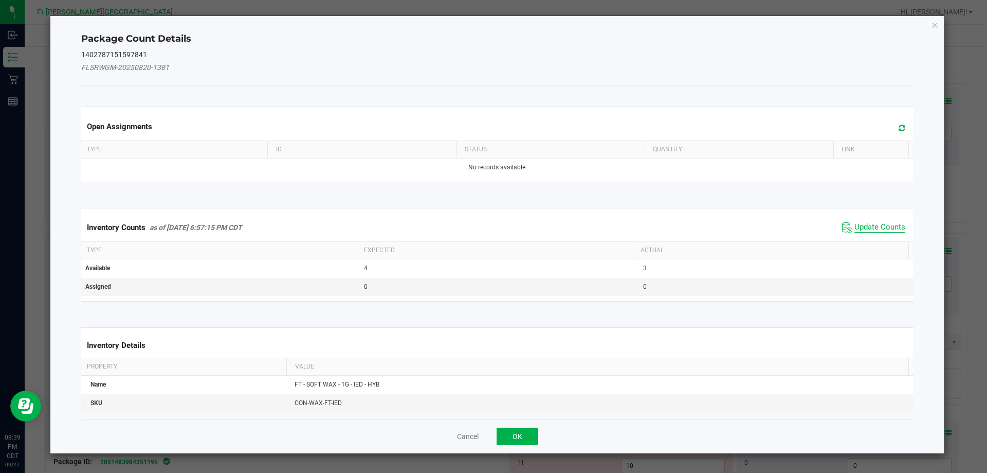
drag, startPoint x: 875, startPoint y: 228, endPoint x: 761, endPoint y: 295, distance: 132.0
click at [874, 229] on span "Update Counts" at bounding box center [880, 227] width 51 height 10
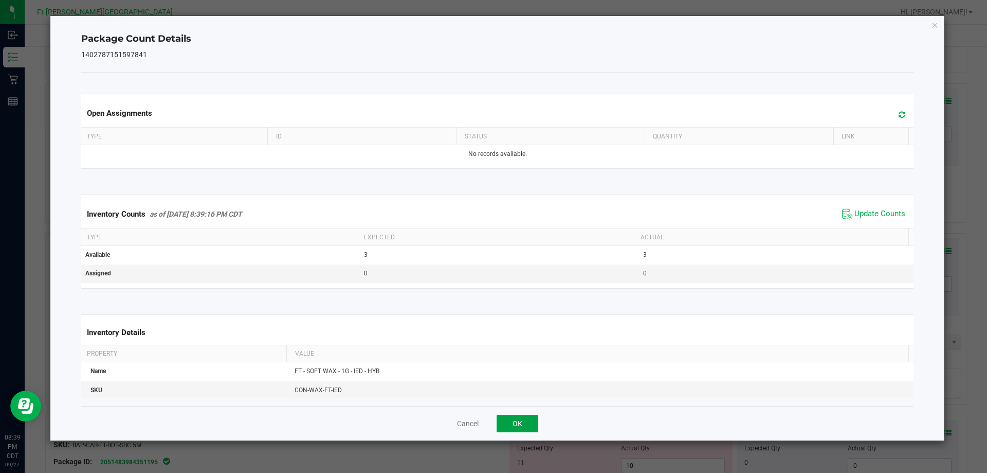
click at [537, 417] on button "OK" at bounding box center [518, 423] width 42 height 17
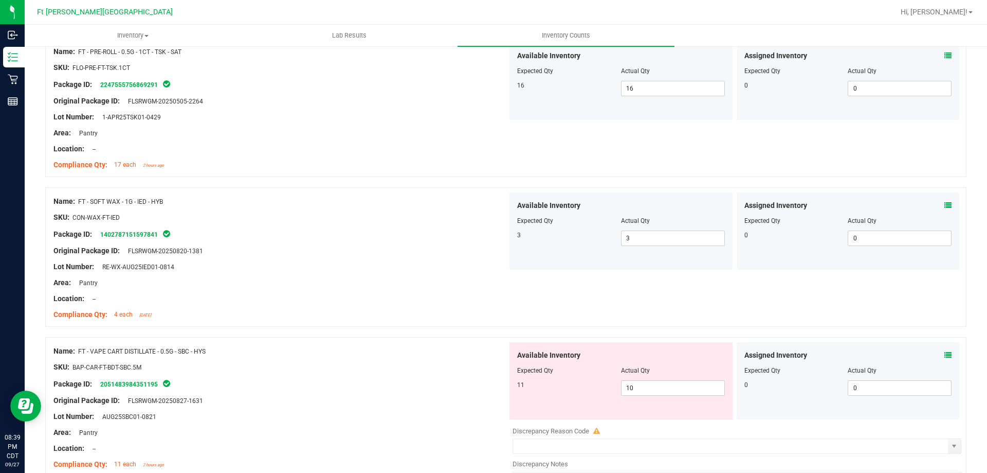
scroll to position [1234, 0]
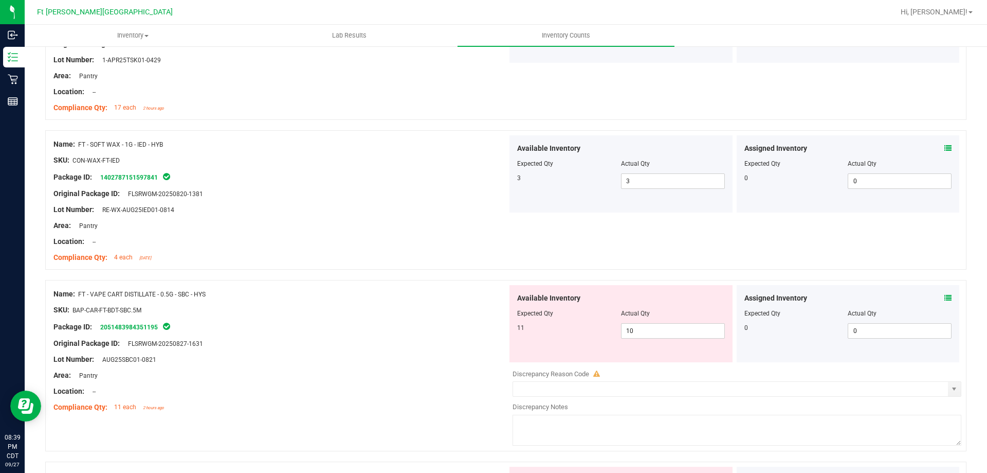
click at [945, 298] on icon at bounding box center [948, 297] width 7 height 7
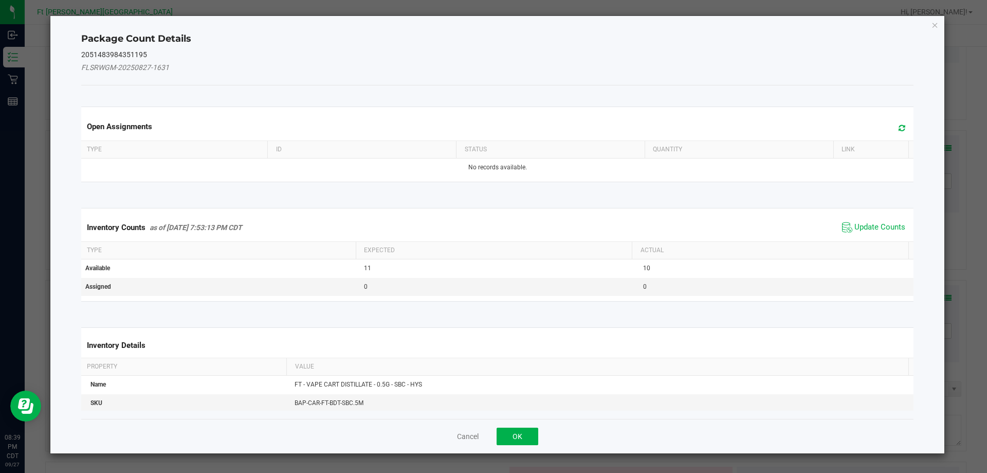
click at [884, 232] on span "Update Counts" at bounding box center [874, 227] width 68 height 15
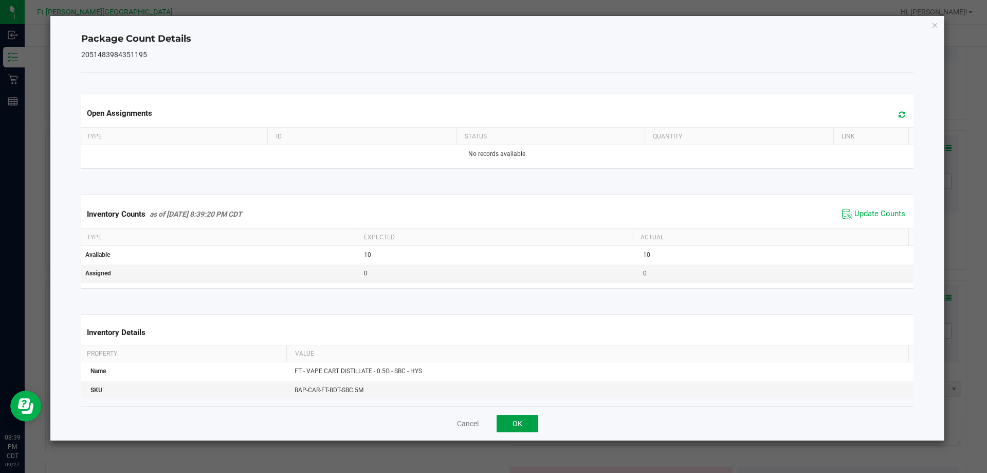
drag, startPoint x: 514, startPoint y: 417, endPoint x: 685, endPoint y: 326, distance: 193.0
click at [515, 417] on button "OK" at bounding box center [518, 423] width 42 height 17
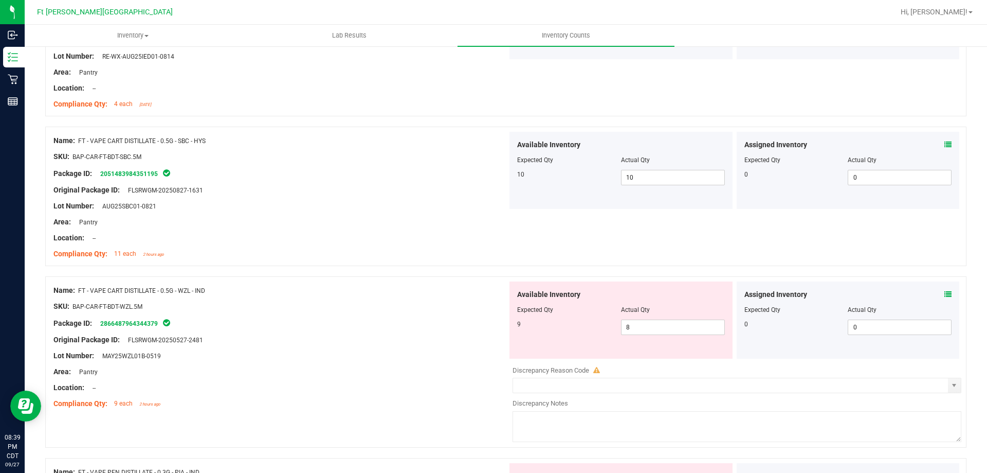
scroll to position [1389, 0]
click at [945, 291] on icon at bounding box center [948, 293] width 7 height 7
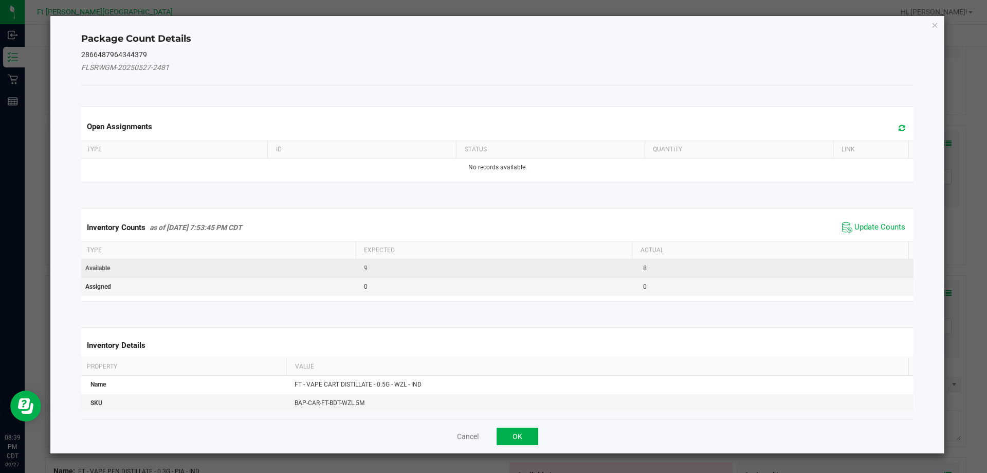
drag, startPoint x: 878, startPoint y: 228, endPoint x: 806, endPoint y: 271, distance: 83.7
click at [877, 228] on span "Update Counts" at bounding box center [880, 227] width 51 height 10
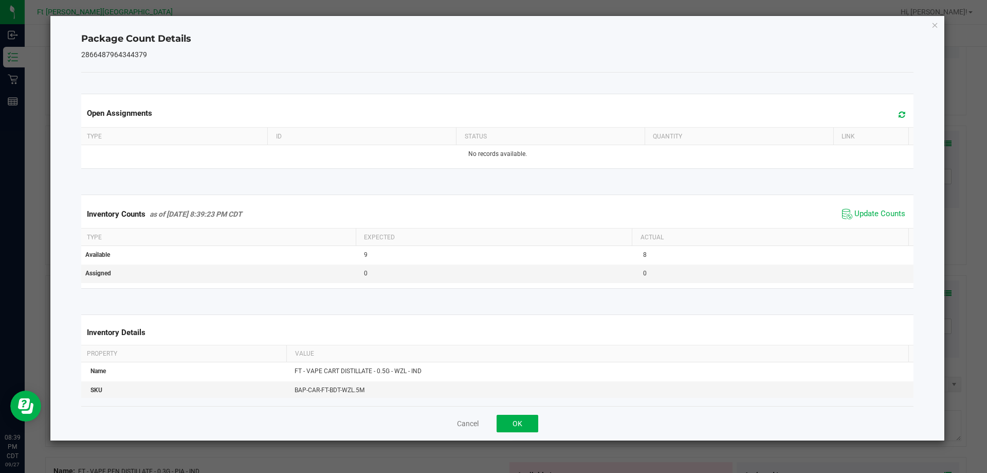
click at [515, 433] on div "Cancel OK" at bounding box center [497, 423] width 833 height 34
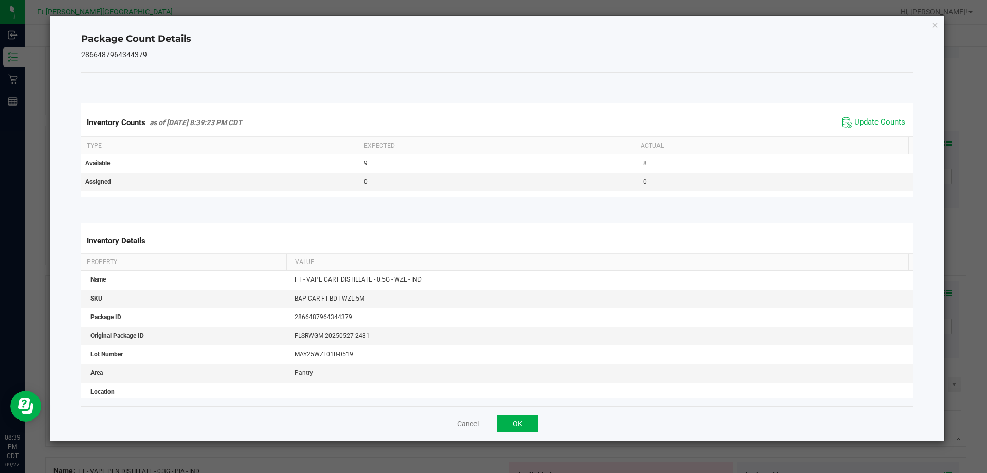
scroll to position [103, 0]
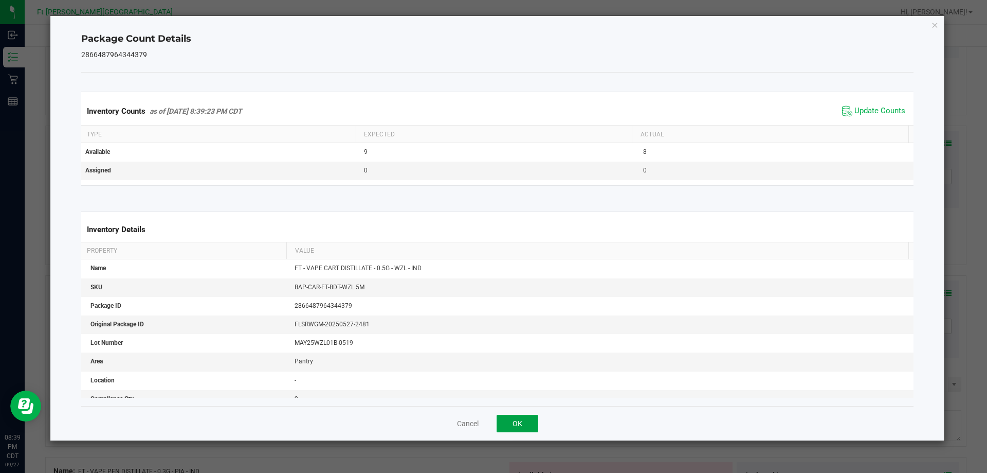
click at [513, 425] on button "OK" at bounding box center [518, 423] width 42 height 17
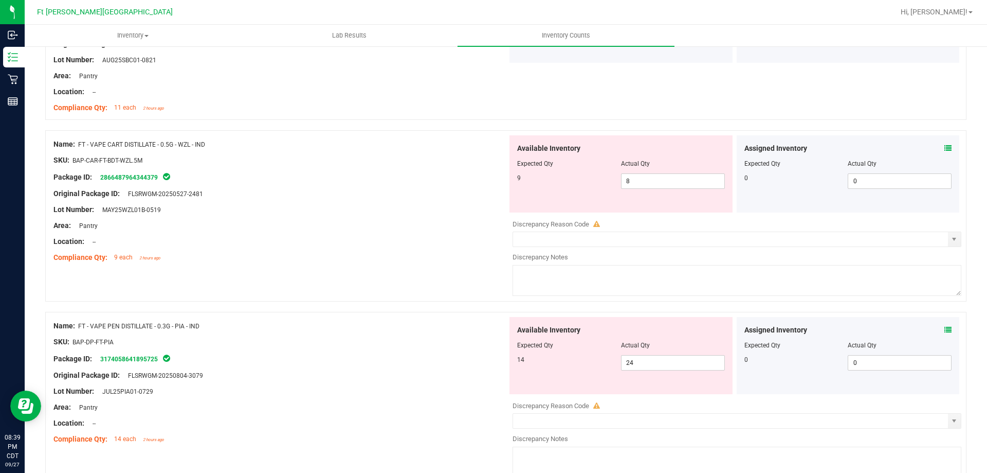
scroll to position [1543, 0]
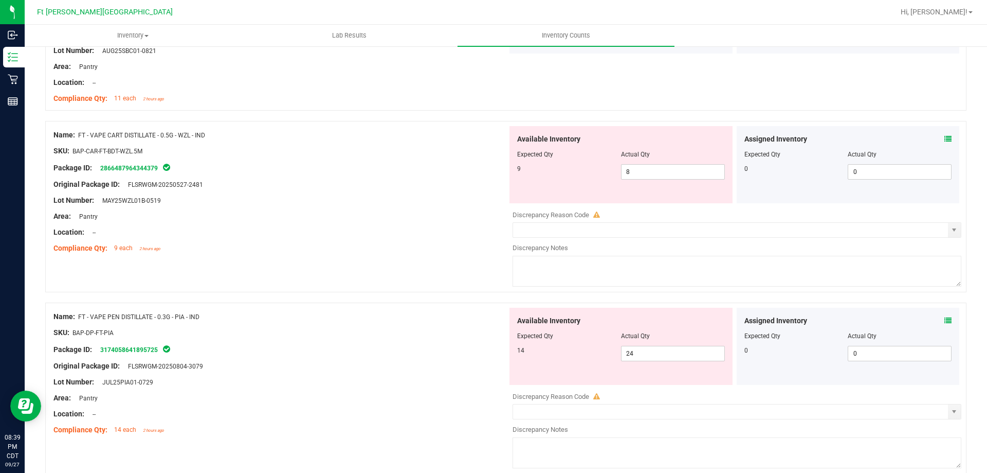
click at [945, 139] on icon at bounding box center [948, 138] width 7 height 7
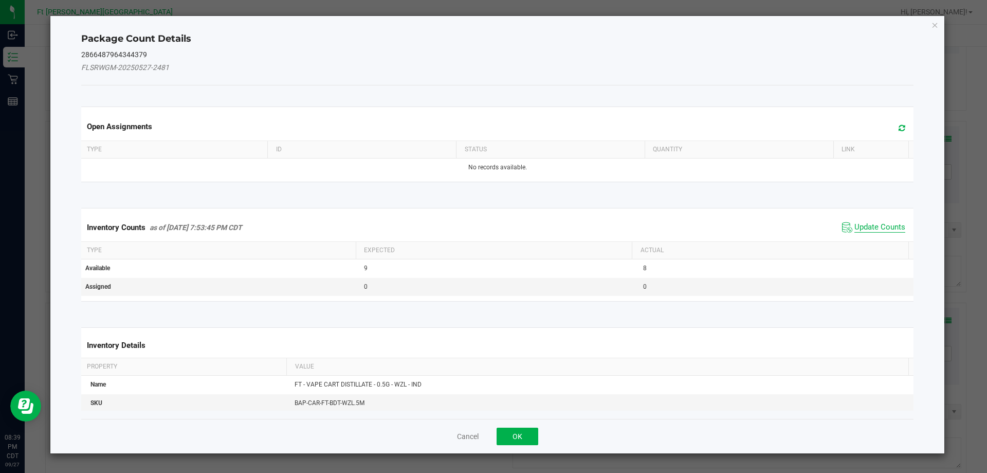
drag, startPoint x: 874, startPoint y: 225, endPoint x: 666, endPoint y: 338, distance: 237.0
click at [874, 225] on span "Update Counts" at bounding box center [880, 227] width 51 height 10
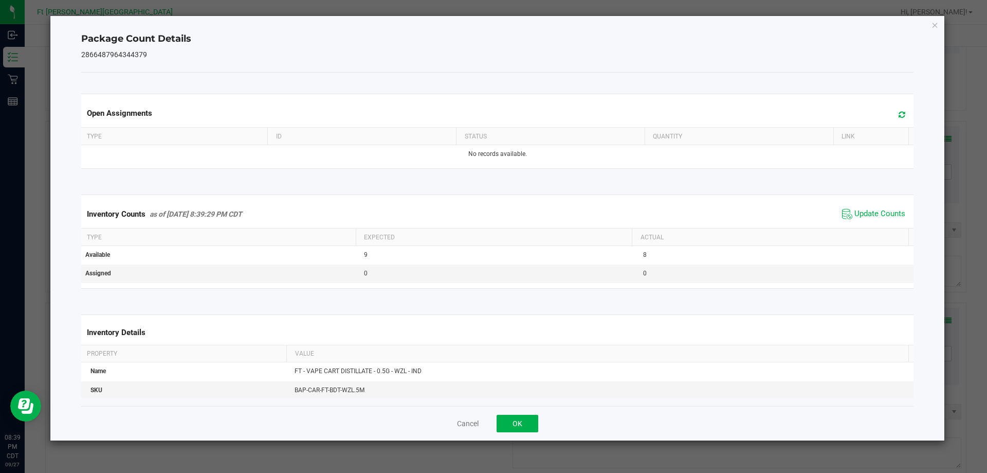
click at [529, 413] on div "Cancel OK" at bounding box center [497, 423] width 833 height 34
click at [517, 432] on div "Cancel OK" at bounding box center [497, 423] width 833 height 34
click at [523, 425] on button "OK" at bounding box center [518, 423] width 42 height 17
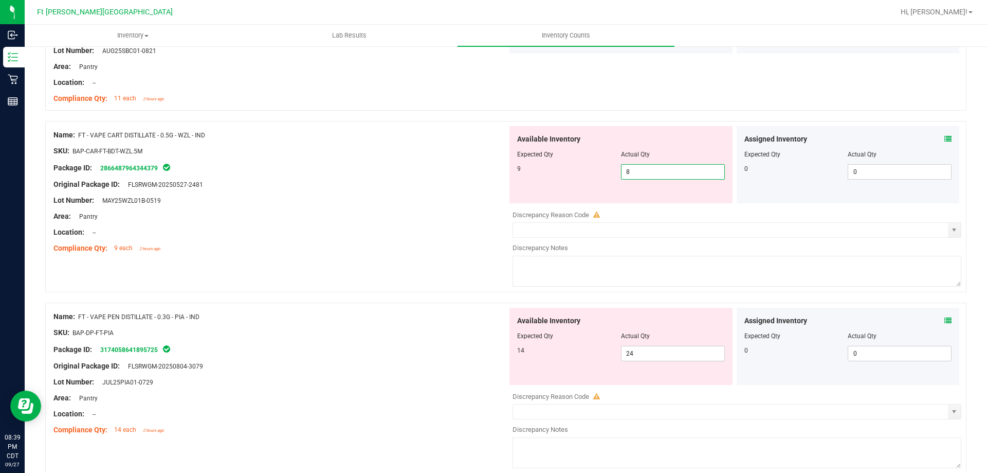
click at [672, 169] on span "8 8" at bounding box center [673, 171] width 104 height 15
click at [672, 169] on input "8" at bounding box center [673, 172] width 103 height 14
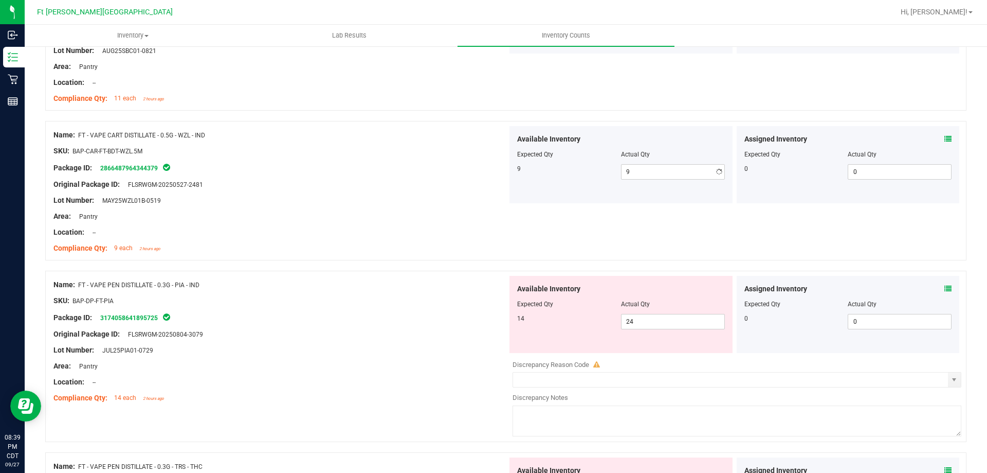
click at [329, 327] on div "Name: FT - VAPE PEN DISTILLATE - 0.3G - PIA - IND SKU: BAP-DP-FT-PIA Package ID…" at bounding box center [280, 341] width 454 height 131
click at [945, 286] on icon at bounding box center [948, 288] width 7 height 7
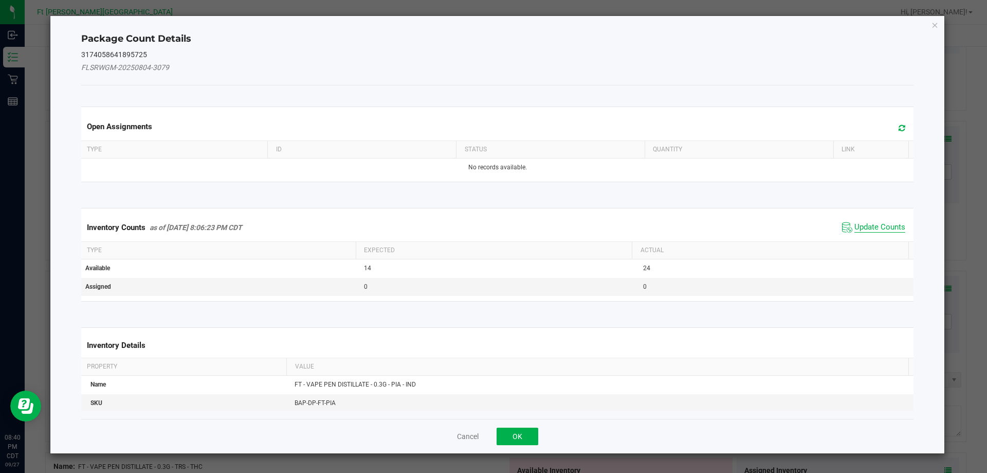
click at [873, 229] on span "Update Counts" at bounding box center [880, 227] width 51 height 10
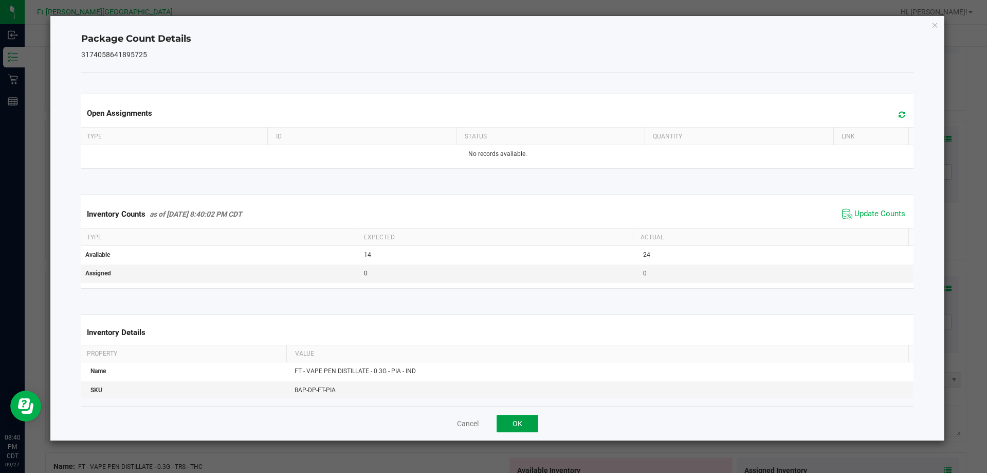
click at [517, 420] on button "OK" at bounding box center [518, 423] width 42 height 17
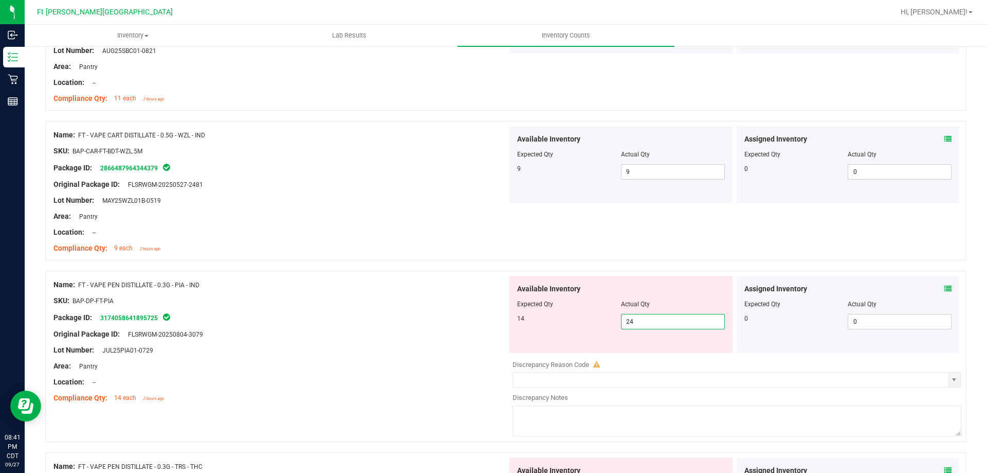
click at [643, 321] on span "24 24" at bounding box center [673, 321] width 104 height 15
click at [643, 321] on input "24" at bounding box center [673, 321] width 103 height 14
click at [365, 417] on div "Name: FT - VAPE PEN DISTILLATE - 0.3G - PIA - IND SKU: BAP-DP-FT-PIA Package ID…" at bounding box center [506, 362] width 922 height 182
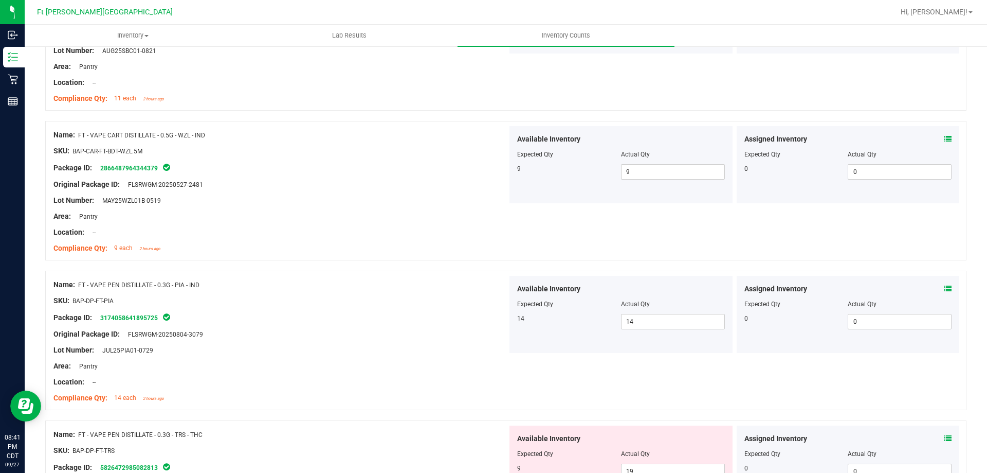
scroll to position [1749, 0]
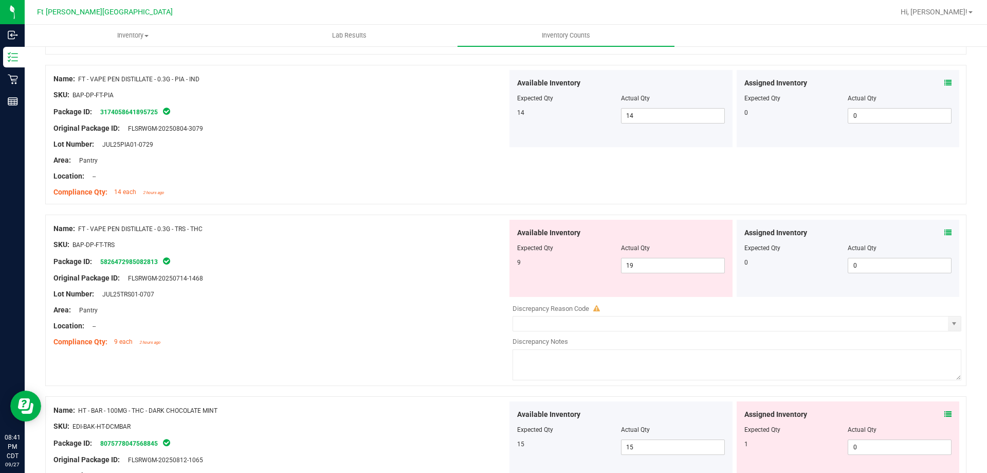
click at [945, 234] on icon at bounding box center [948, 232] width 7 height 7
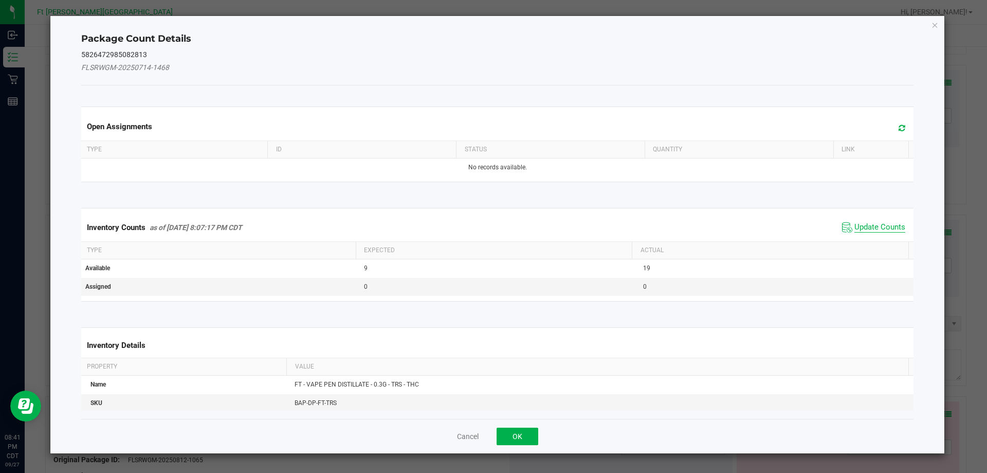
click at [879, 228] on span "Update Counts" at bounding box center [880, 227] width 51 height 10
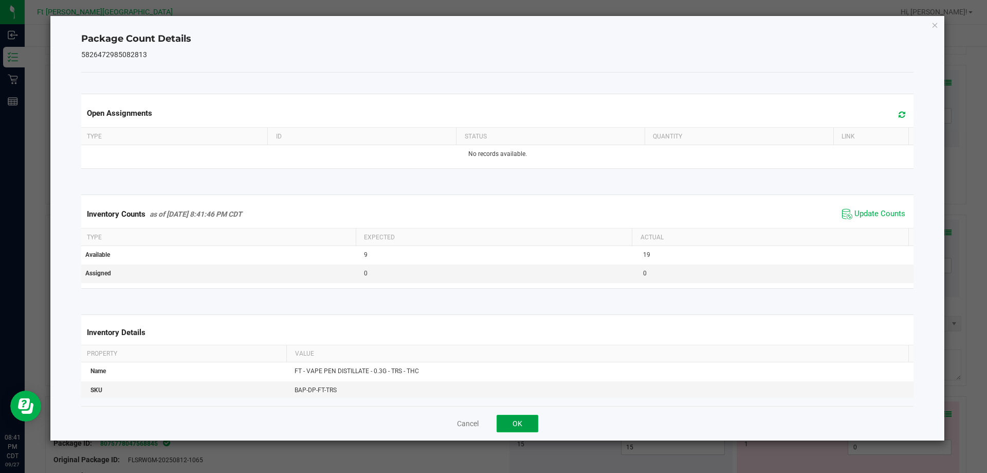
click at [523, 423] on button "OK" at bounding box center [518, 423] width 42 height 17
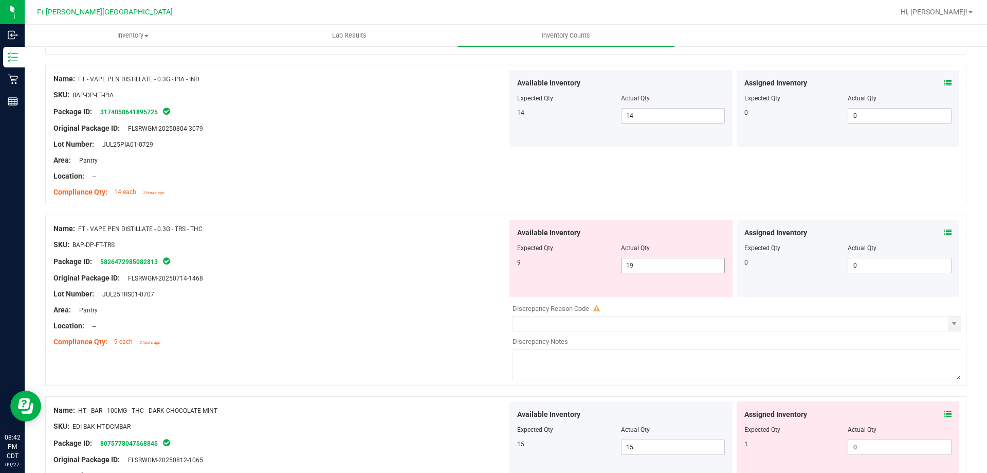
click at [625, 264] on span "19 19" at bounding box center [673, 265] width 104 height 15
click at [452, 344] on div "Compliance Qty: 9 each 2 hours ago" at bounding box center [280, 341] width 454 height 11
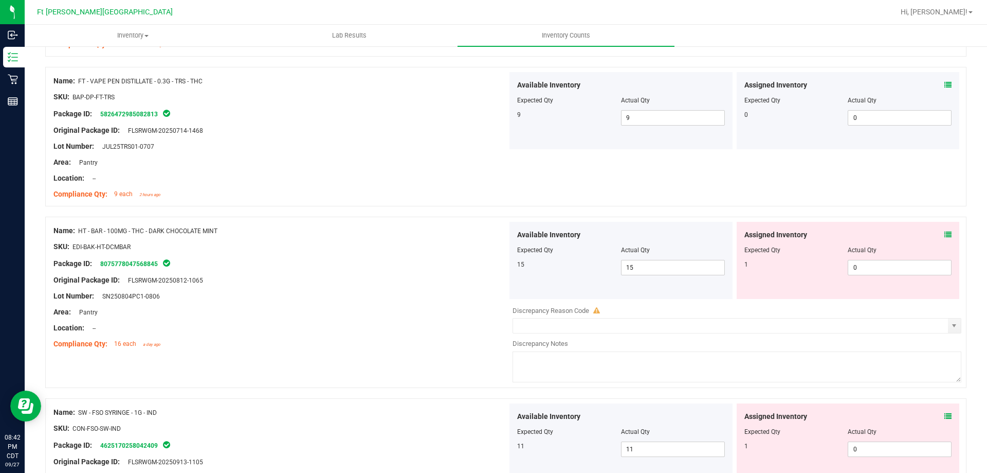
scroll to position [1903, 0]
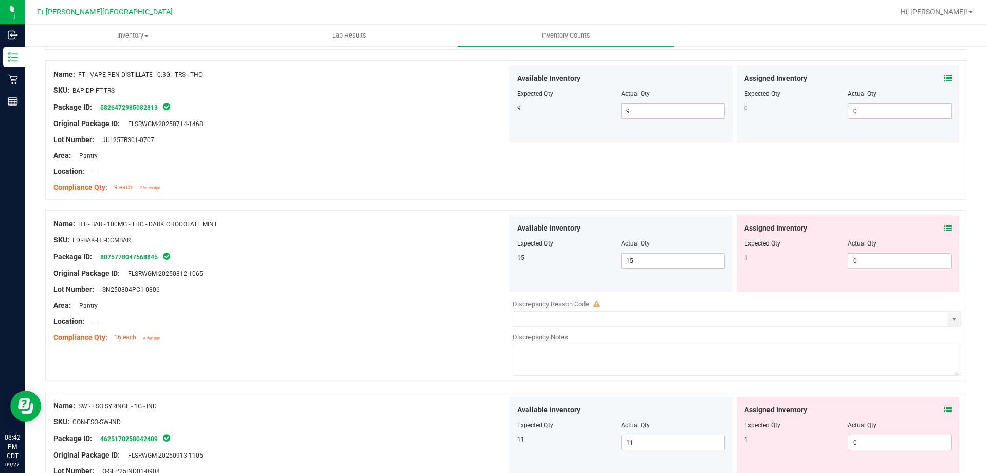
click at [945, 227] on icon at bounding box center [948, 227] width 7 height 7
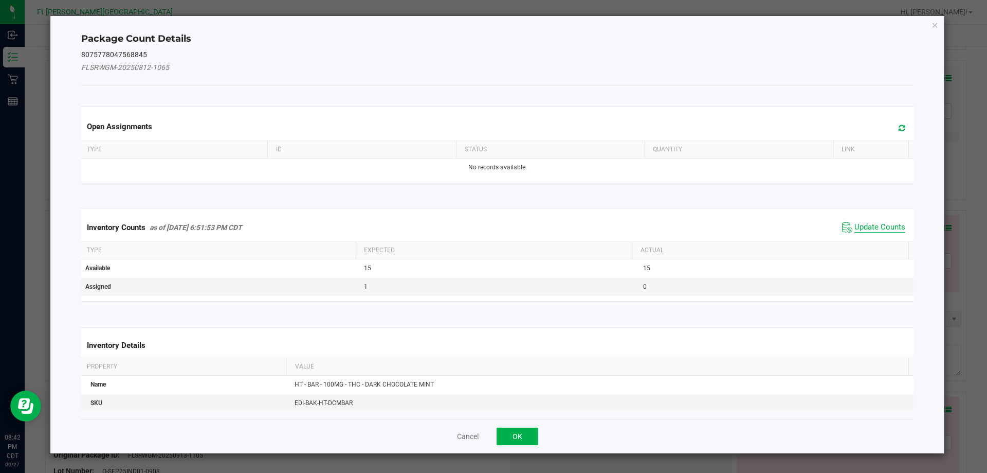
click at [874, 224] on span "Update Counts" at bounding box center [880, 227] width 51 height 10
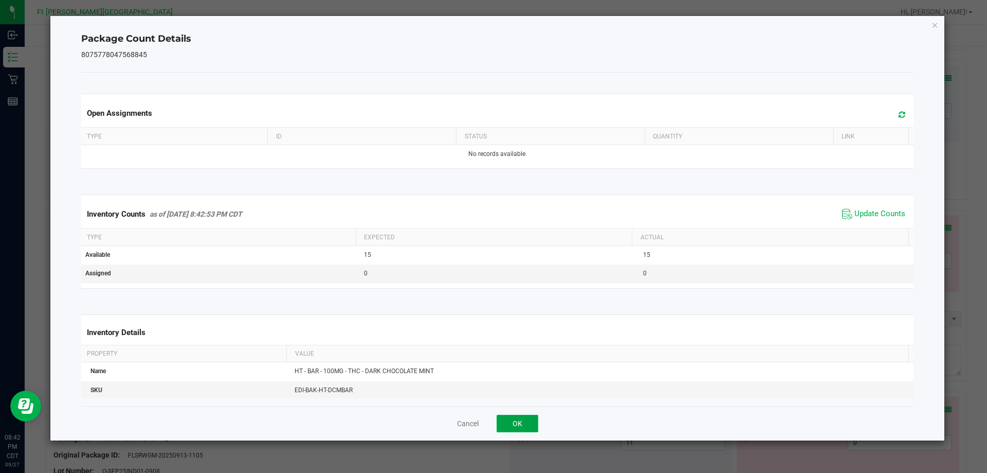
click at [529, 422] on button "OK" at bounding box center [518, 423] width 42 height 17
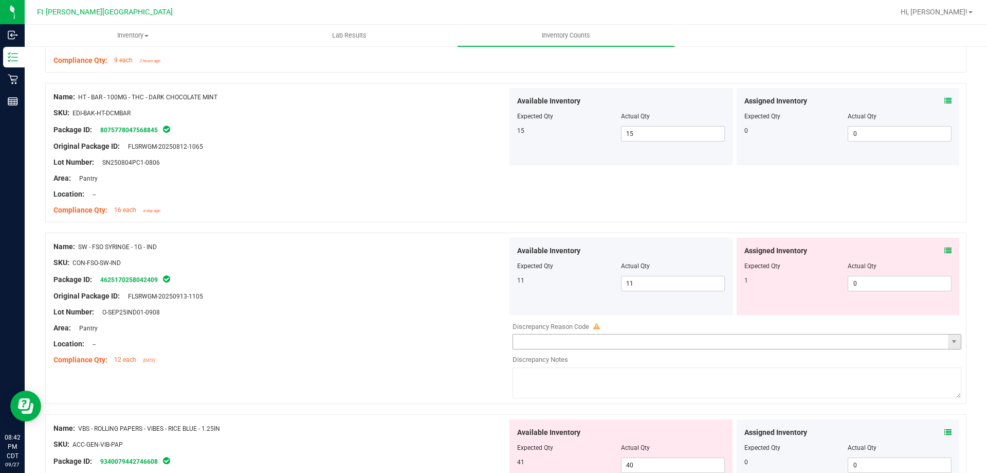
scroll to position [2057, 0]
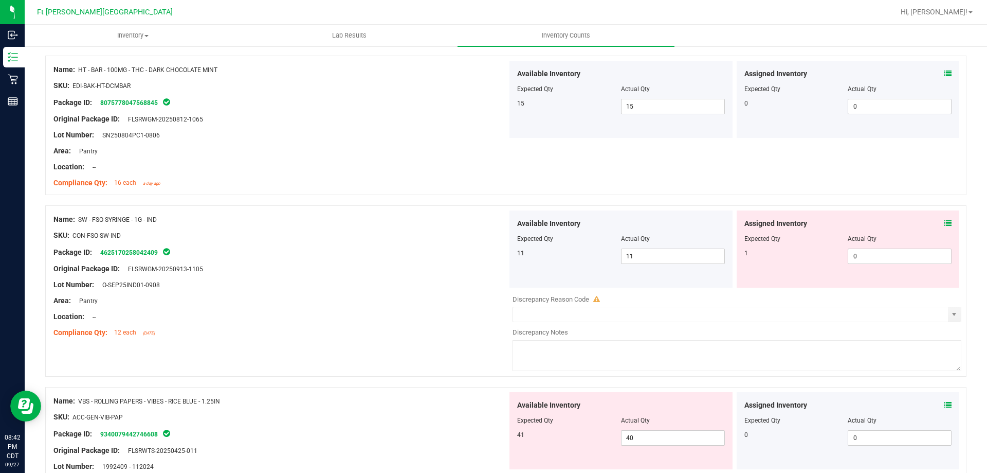
click at [945, 225] on icon at bounding box center [948, 223] width 7 height 7
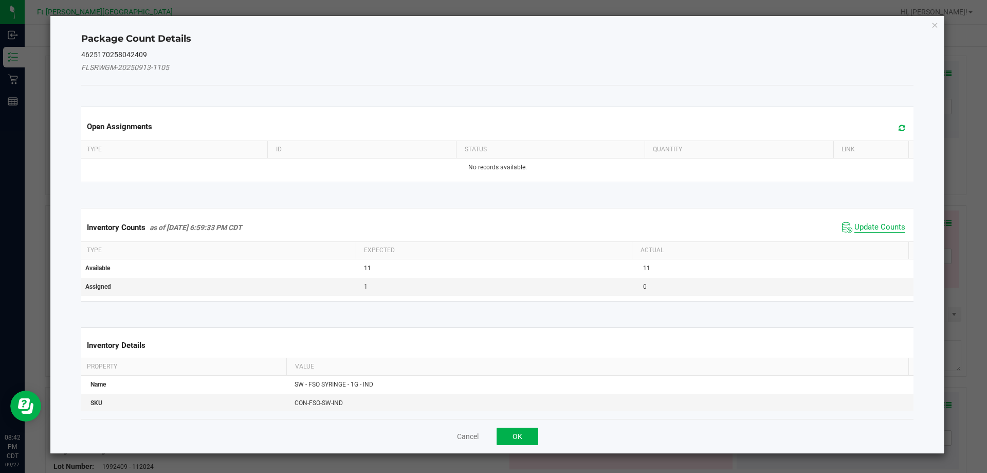
click at [867, 226] on span "Update Counts" at bounding box center [880, 227] width 51 height 10
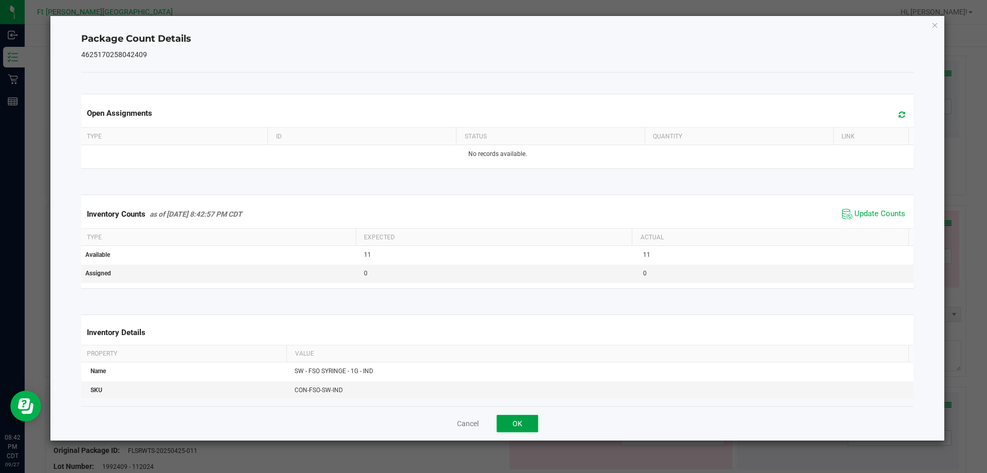
click at [515, 423] on button "OK" at bounding box center [518, 423] width 42 height 17
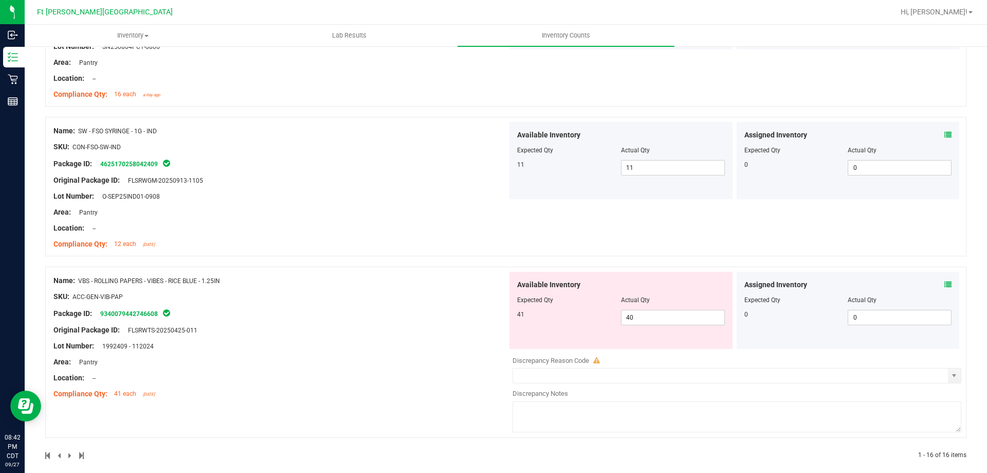
scroll to position [2156, 0]
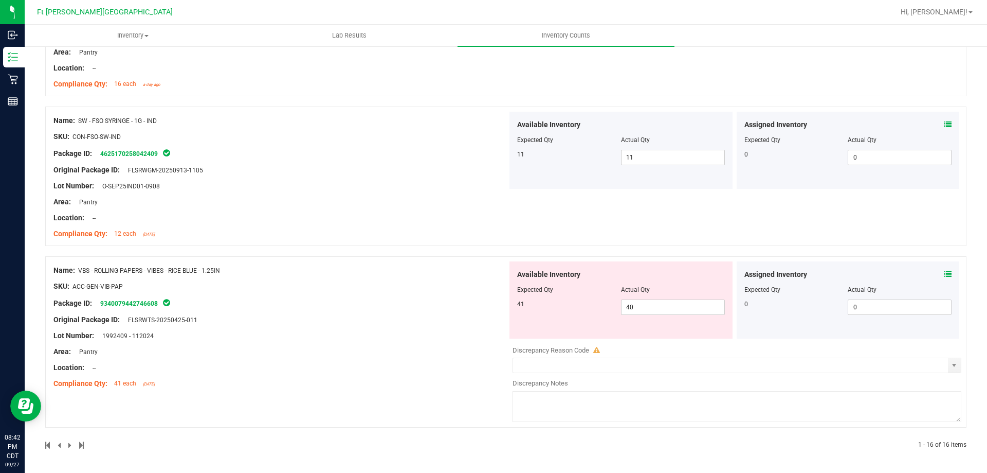
click at [945, 274] on icon at bounding box center [948, 274] width 7 height 7
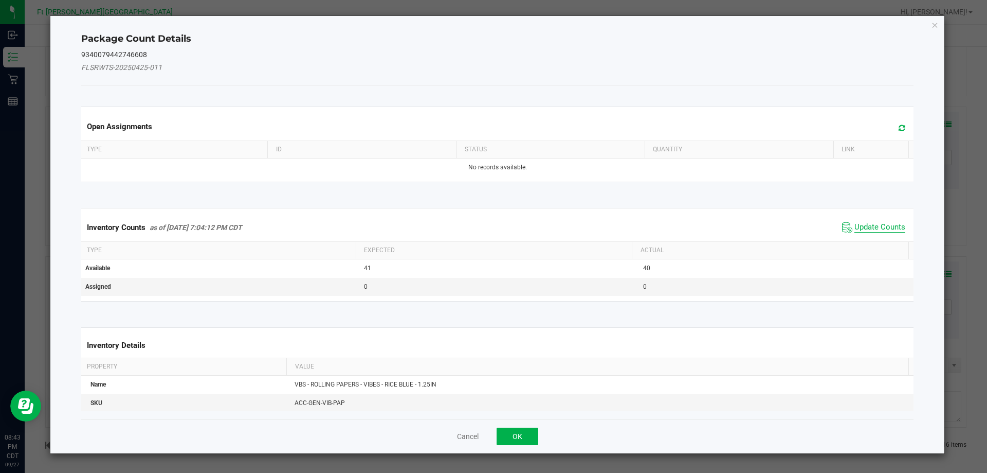
click at [868, 223] on span "Update Counts" at bounding box center [880, 227] width 51 height 10
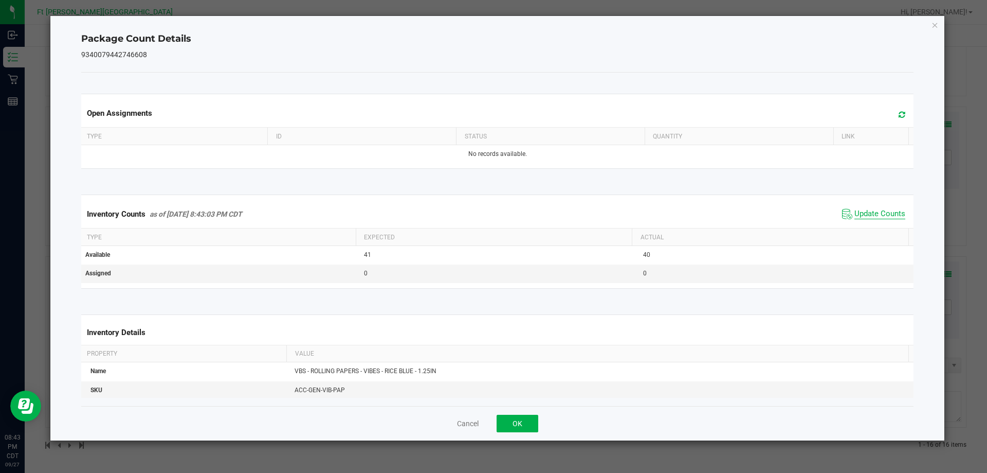
click at [868, 216] on span "Update Counts" at bounding box center [880, 214] width 51 height 10
click at [534, 427] on button "OK" at bounding box center [518, 423] width 42 height 17
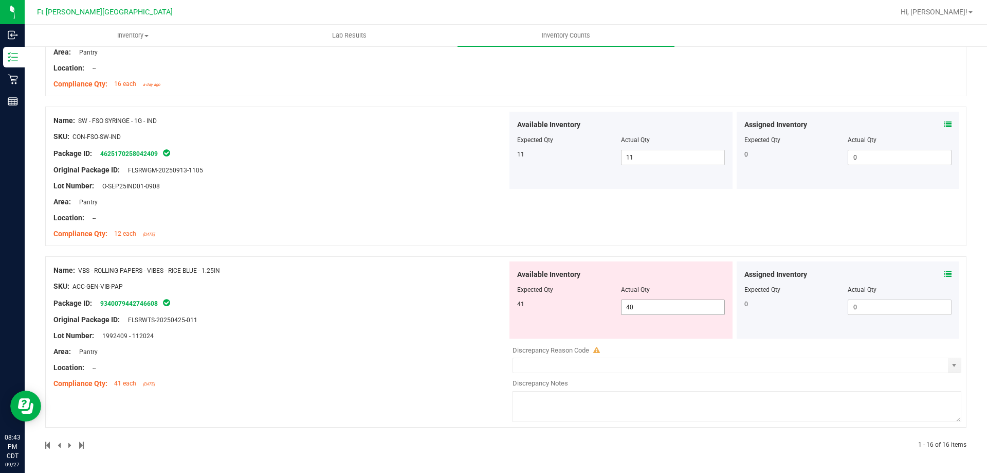
click at [662, 305] on span "40 40" at bounding box center [673, 306] width 104 height 15
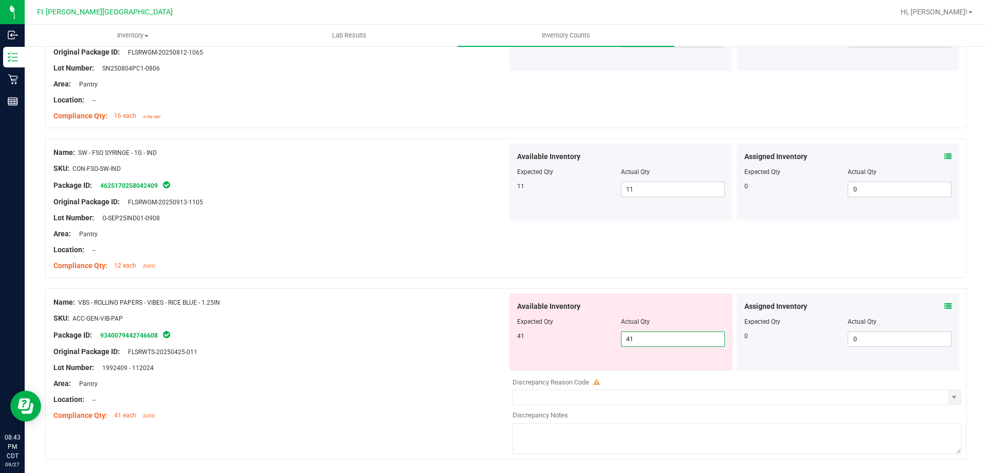
click at [456, 368] on div "Name: VBS - ROLLING PAPERS - VIBES - RICE BLUE - 1.25IN SKU: ACC-GEN-VIB-PAP Pa…" at bounding box center [280, 358] width 454 height 131
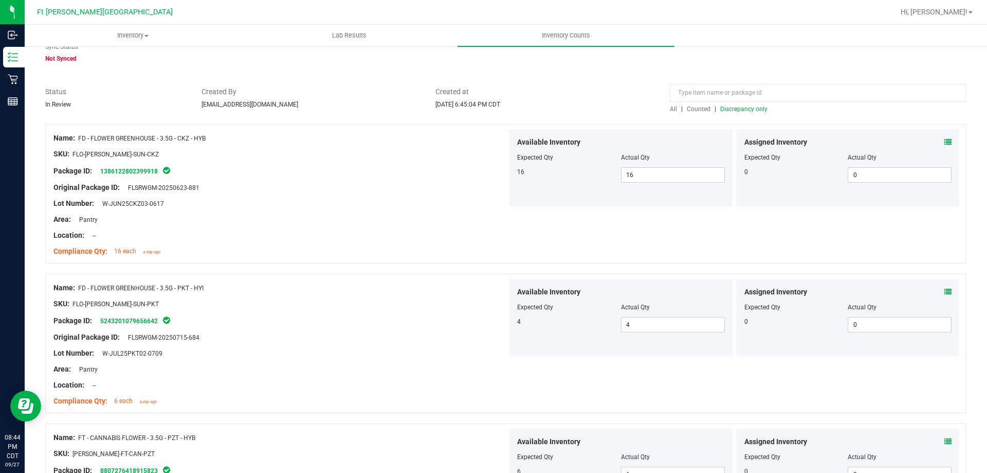
scroll to position [0, 0]
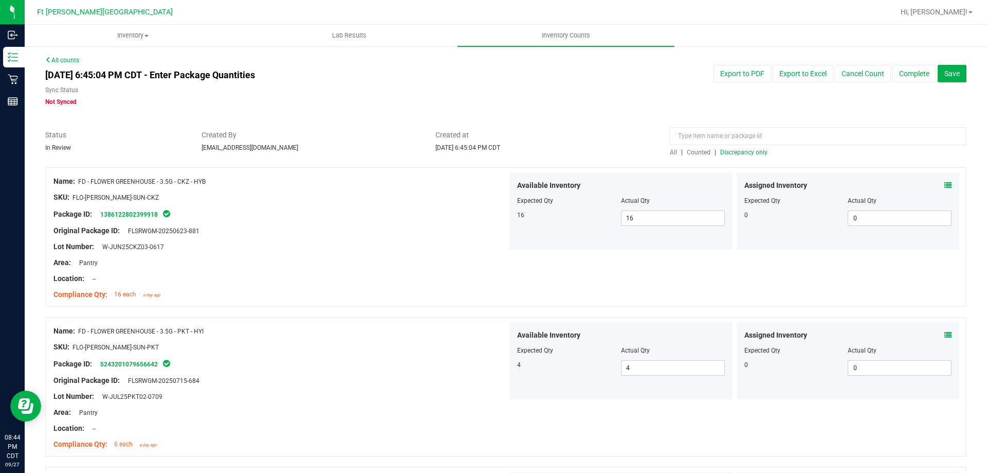
click at [694, 153] on span "Counted" at bounding box center [699, 152] width 24 height 7
click at [733, 152] on span "Discrepancy only" at bounding box center [744, 152] width 47 height 7
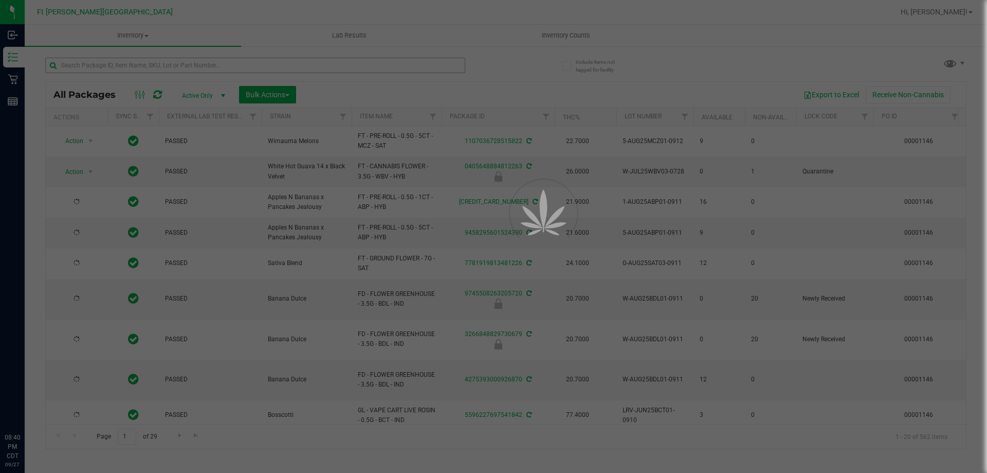
click at [140, 67] on div at bounding box center [493, 236] width 987 height 473
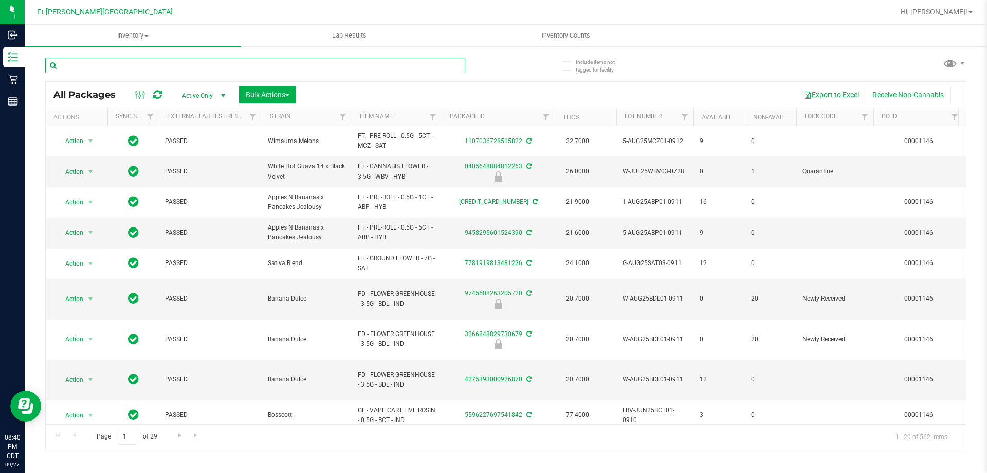
click at [142, 64] on input "text" at bounding box center [255, 65] width 420 height 15
type input "O"
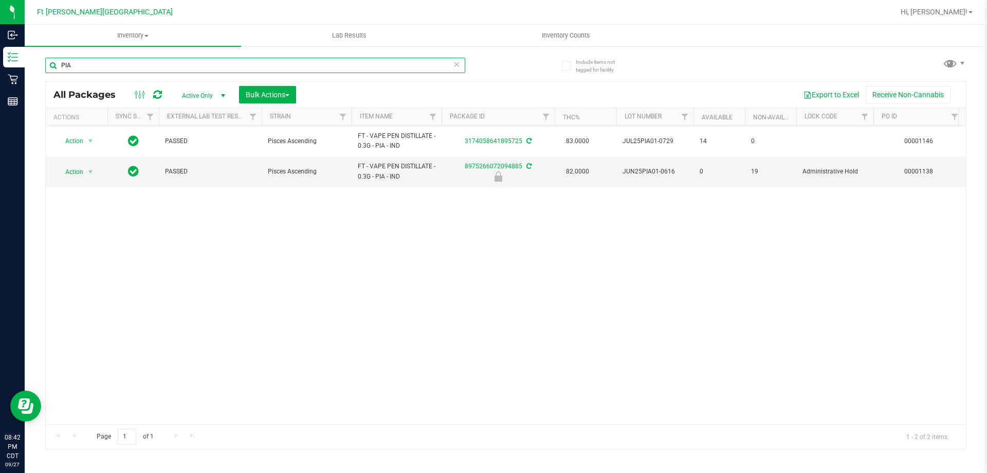
click at [128, 64] on input "PIA" at bounding box center [255, 65] width 420 height 15
click at [130, 64] on input "PIA" at bounding box center [255, 65] width 420 height 15
type input "trs"
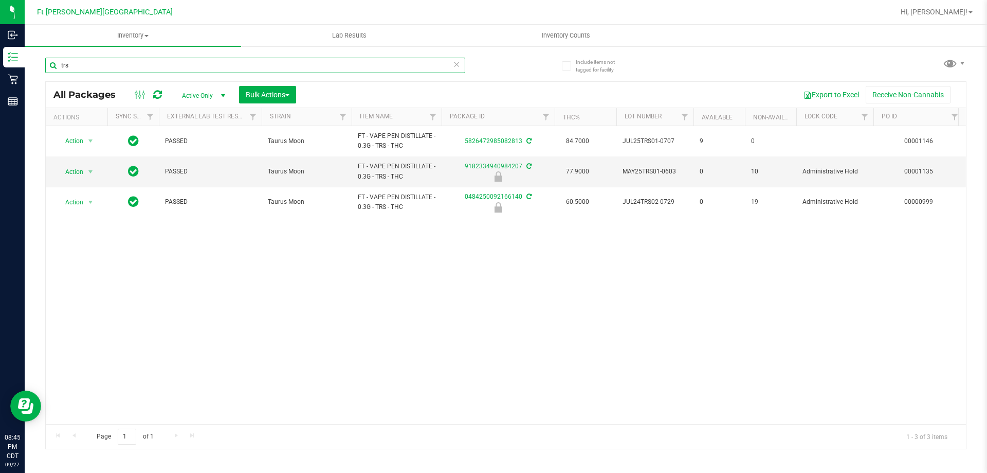
click at [141, 67] on input "trs" at bounding box center [255, 65] width 420 height 15
click at [141, 66] on input "trs" at bounding box center [255, 65] width 420 height 15
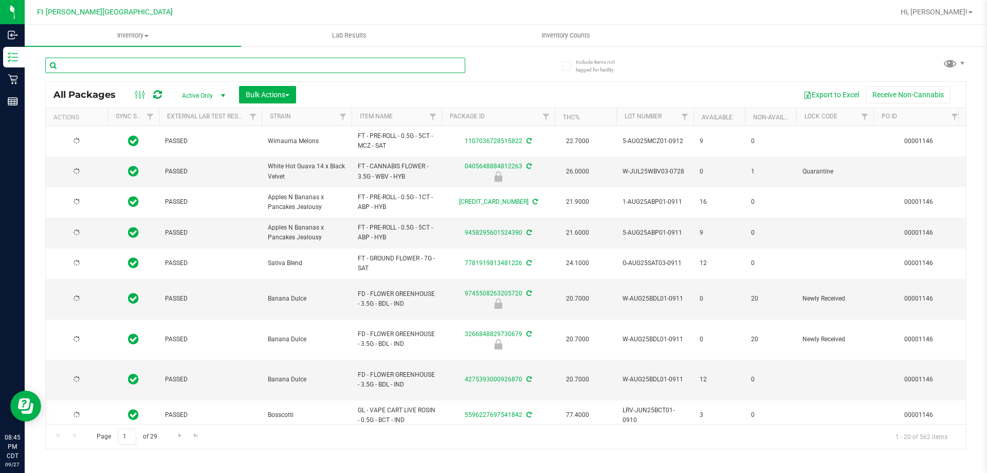
type input "2026-03-17"
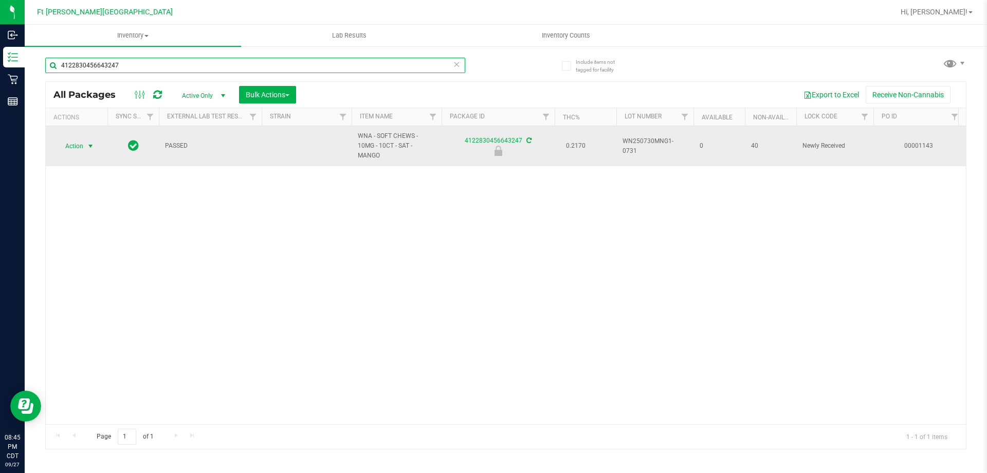
type input "4122830456643247"
click at [79, 147] on span "Action" at bounding box center [70, 146] width 28 height 14
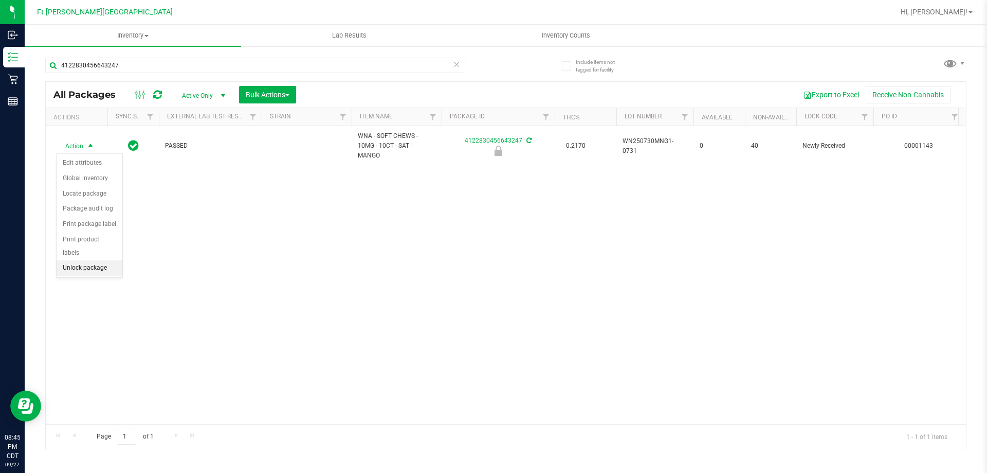
click at [87, 260] on li "Unlock package" at bounding box center [90, 267] width 66 height 15
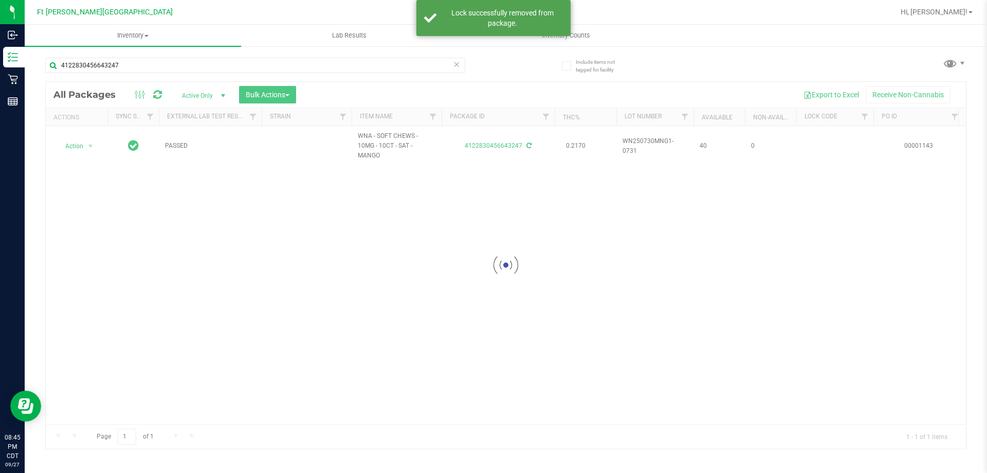
click at [72, 146] on div at bounding box center [506, 265] width 921 height 367
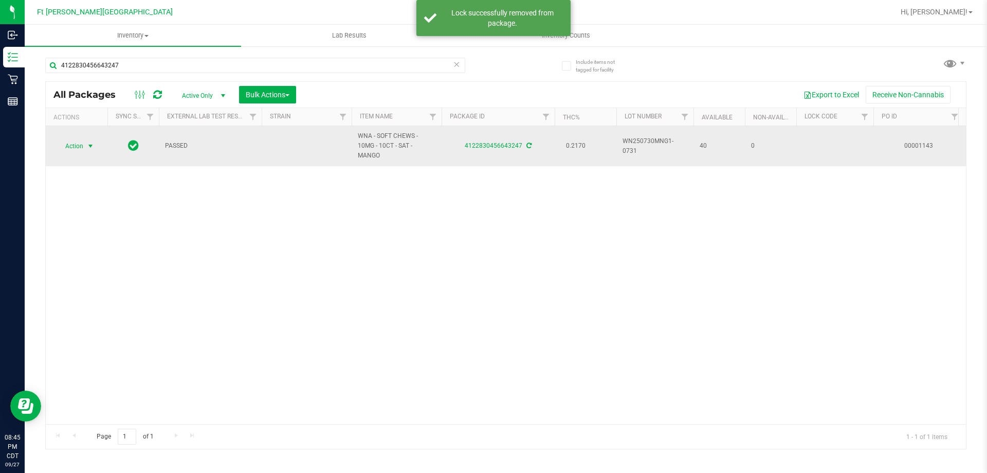
click at [84, 144] on span "select" at bounding box center [90, 146] width 13 height 14
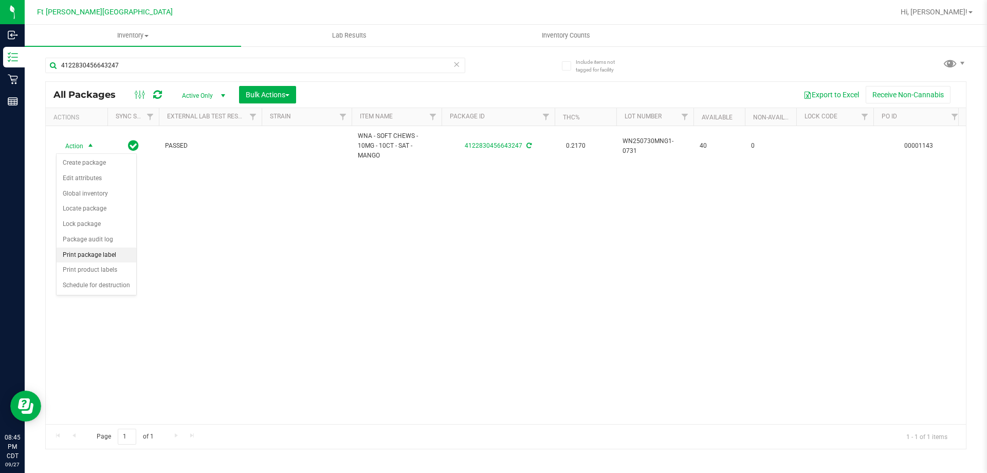
click at [118, 255] on li "Print package label" at bounding box center [97, 254] width 80 height 15
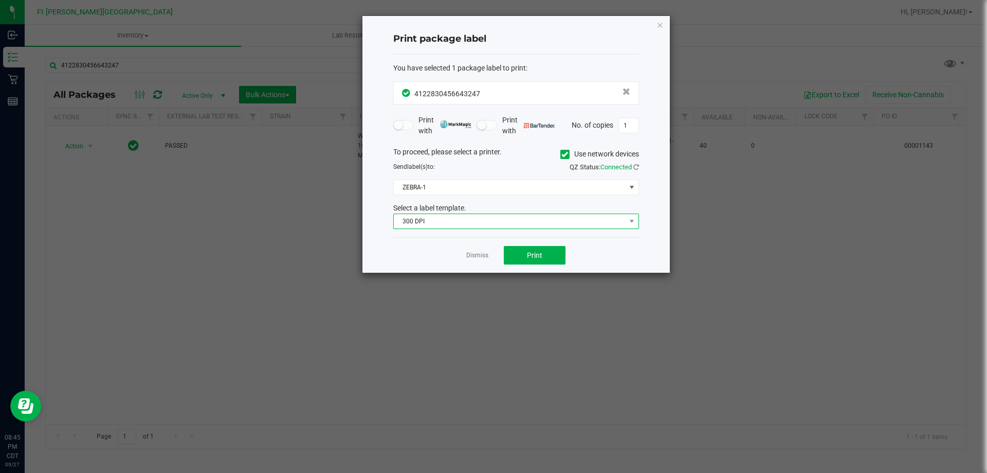
click at [414, 222] on span "300 DPI" at bounding box center [510, 221] width 232 height 14
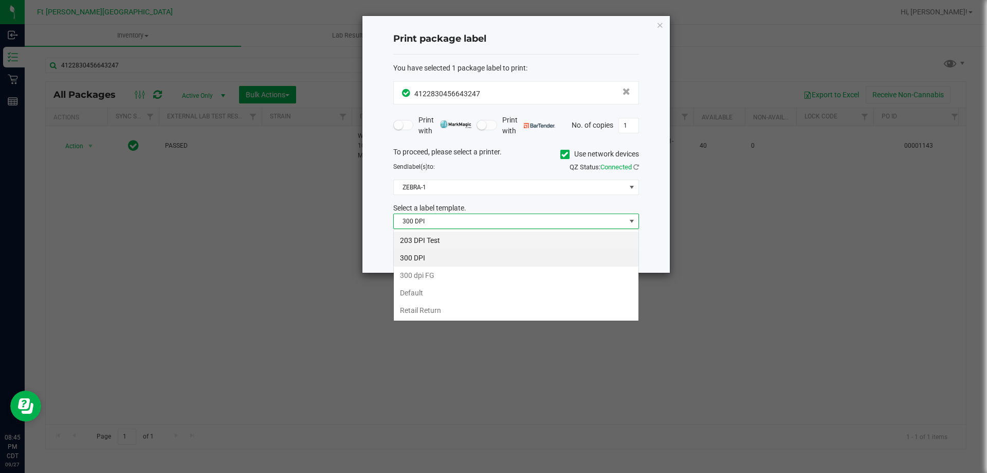
scroll to position [15, 246]
click at [418, 241] on li "203 DPI Test" at bounding box center [516, 239] width 245 height 17
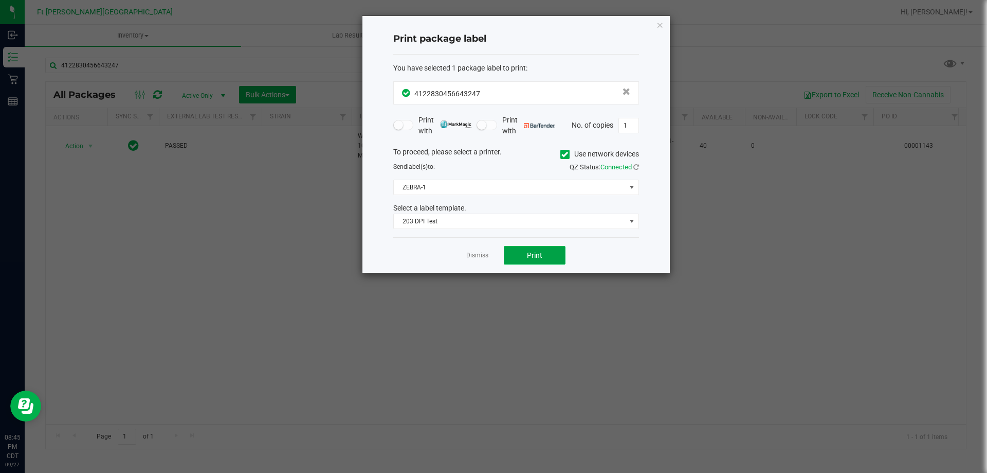
click at [541, 260] on button "Print" at bounding box center [535, 255] width 62 height 19
click at [477, 257] on link "Dismiss" at bounding box center [477, 255] width 22 height 9
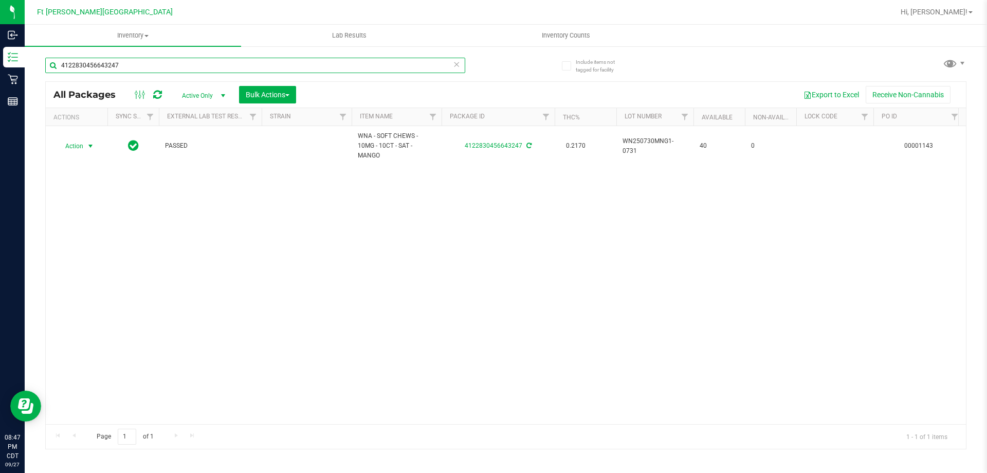
click at [202, 61] on input "4122830456643247" at bounding box center [255, 65] width 420 height 15
click at [201, 59] on input "4122830456643247" at bounding box center [255, 65] width 420 height 15
type input "4"
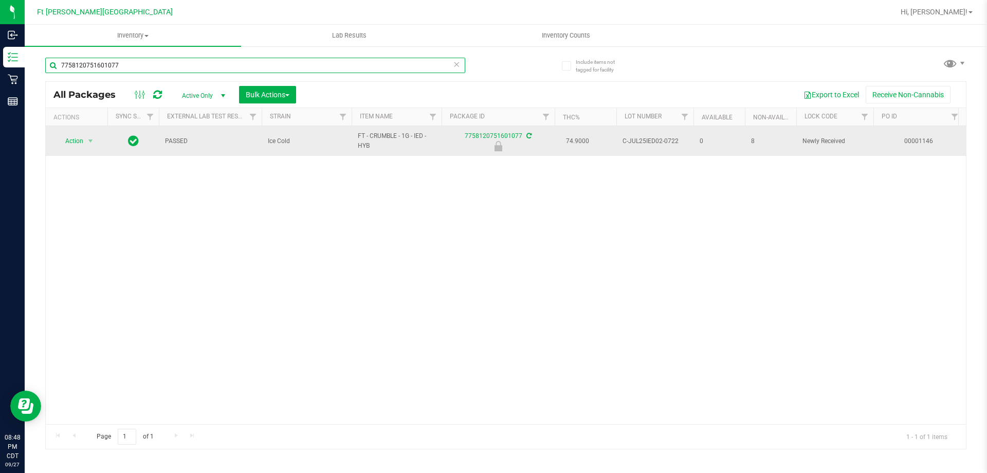
type input "7758120751601077"
click at [79, 142] on span "Action" at bounding box center [70, 141] width 28 height 14
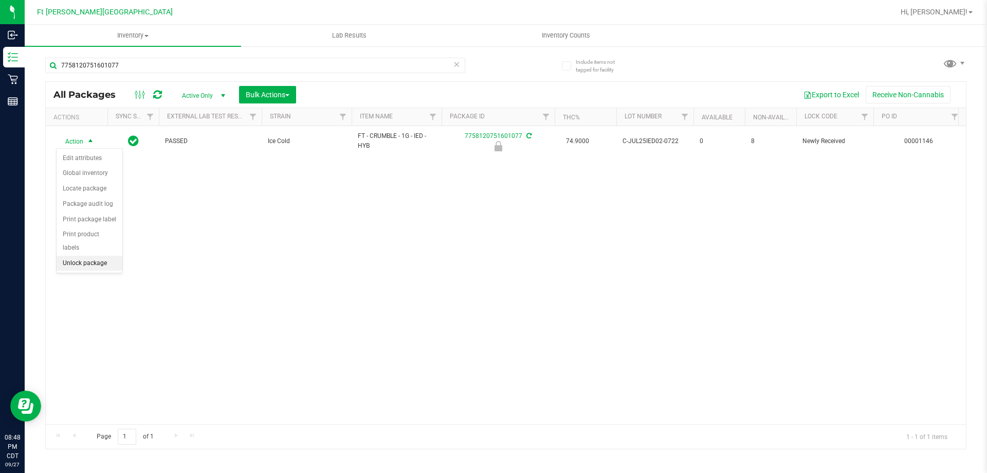
click at [98, 256] on li "Unlock package" at bounding box center [90, 263] width 66 height 15
